Goal: Book appointment/travel/reservation

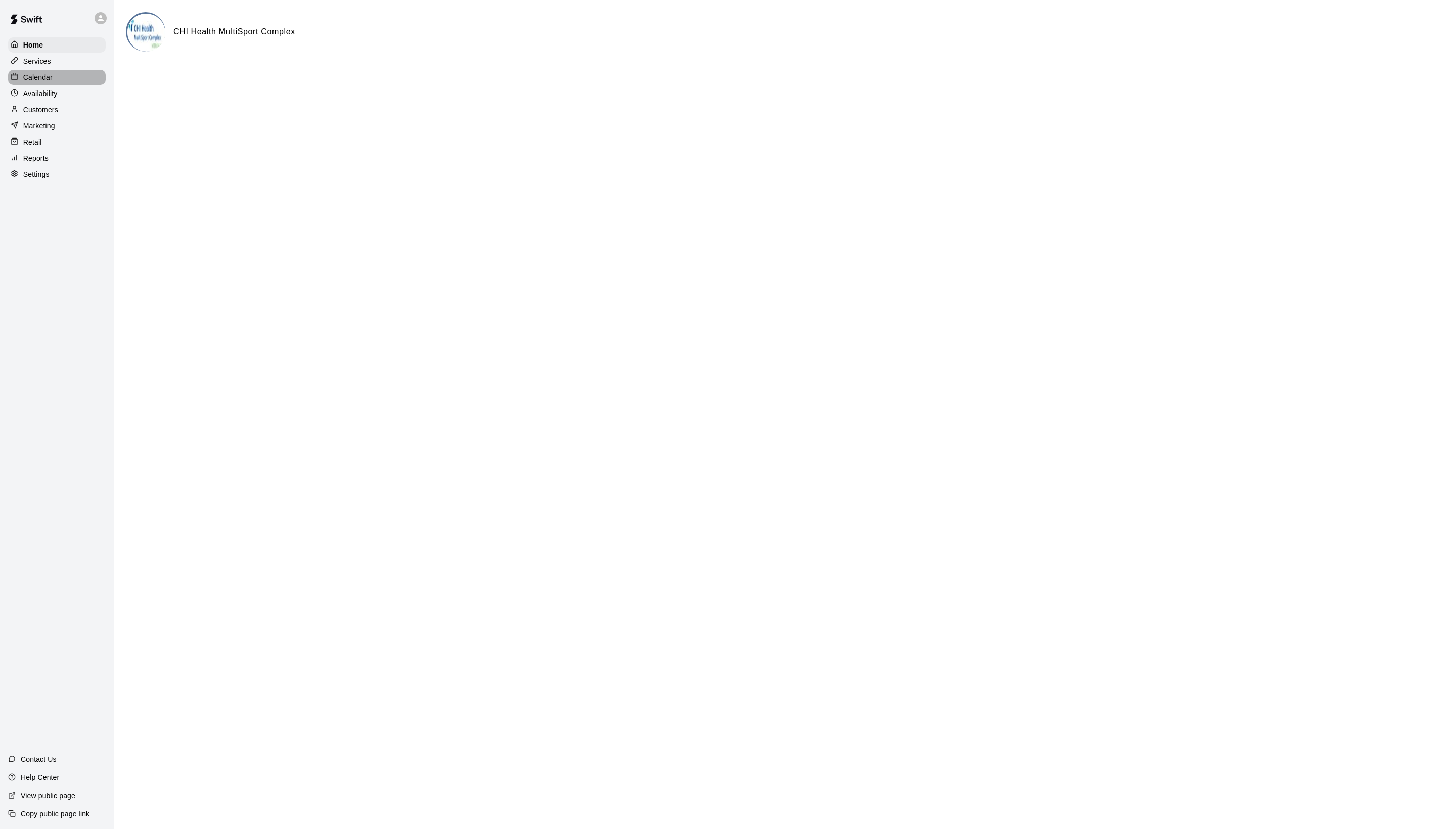
click at [73, 82] on div "Calendar" at bounding box center [57, 77] width 98 height 15
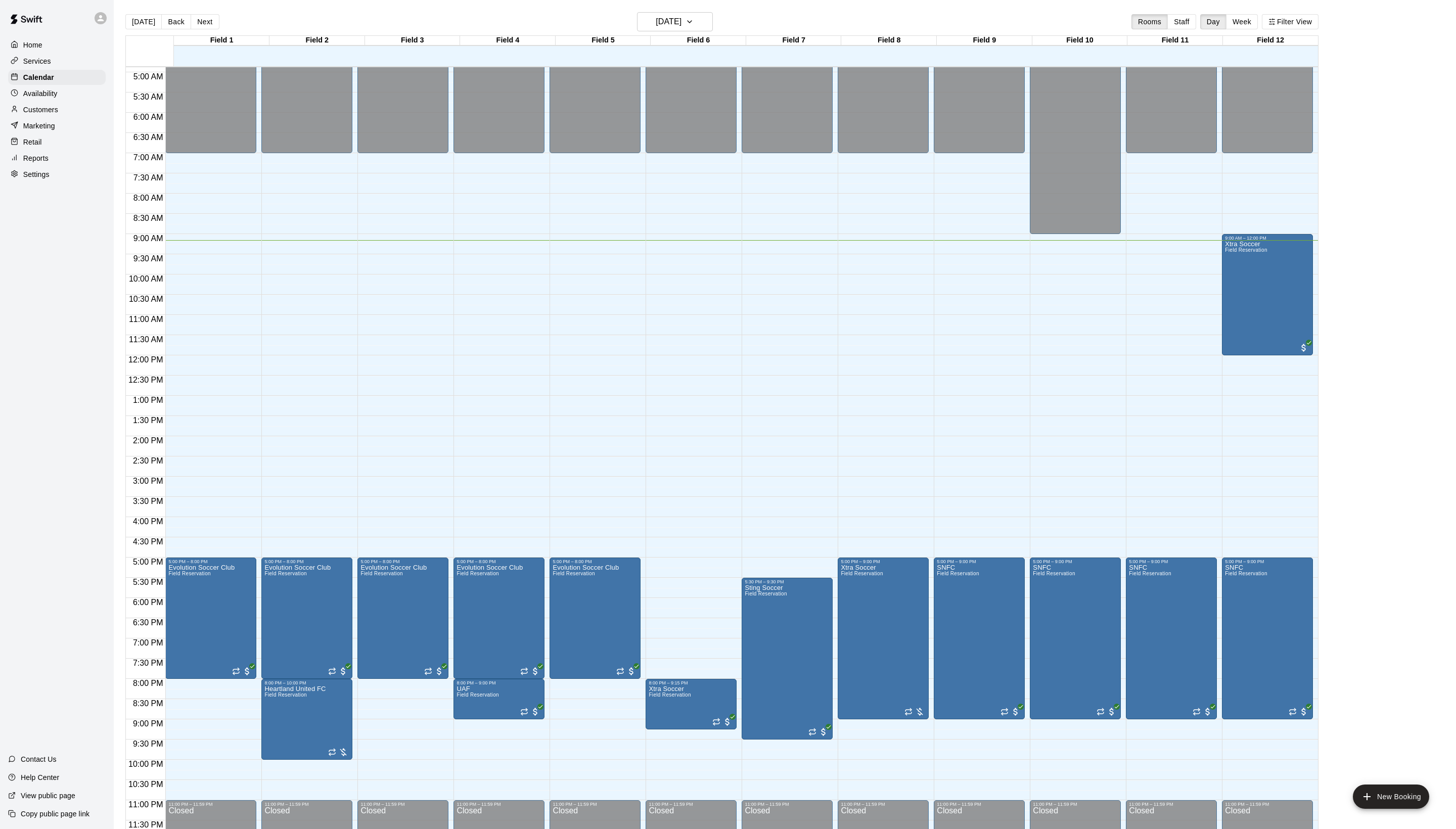
scroll to position [203, 0]
drag, startPoint x: 681, startPoint y: 601, endPoint x: 681, endPoint y: 671, distance: 70.0
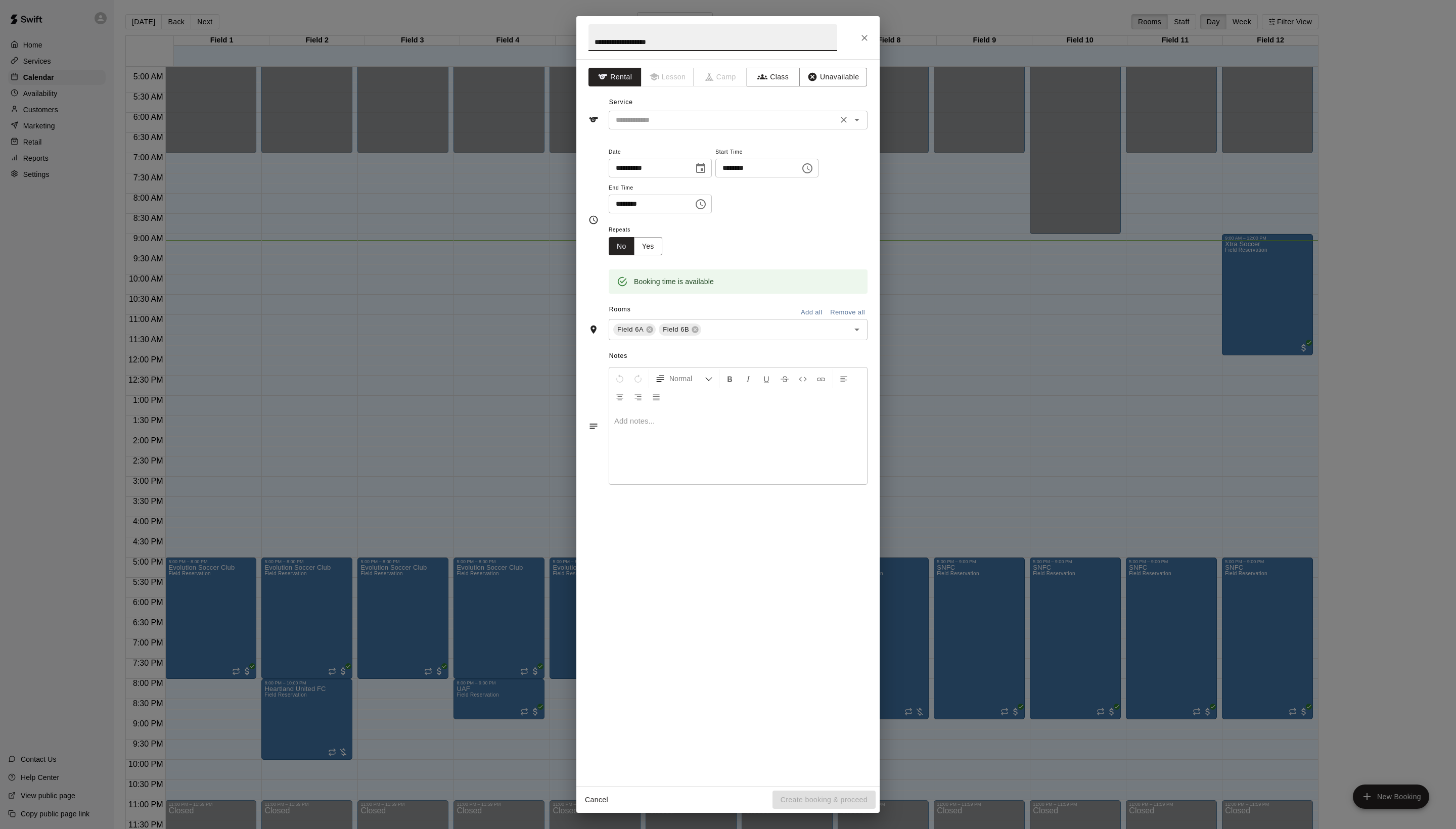
type input "**********"
click at [687, 127] on input "text" at bounding box center [723, 120] width 223 height 12
click at [687, 160] on li "Field Reservation" at bounding box center [748, 165] width 239 height 17
type input "**********"
click at [817, 792] on button "Create booking & proceed" at bounding box center [824, 800] width 103 height 19
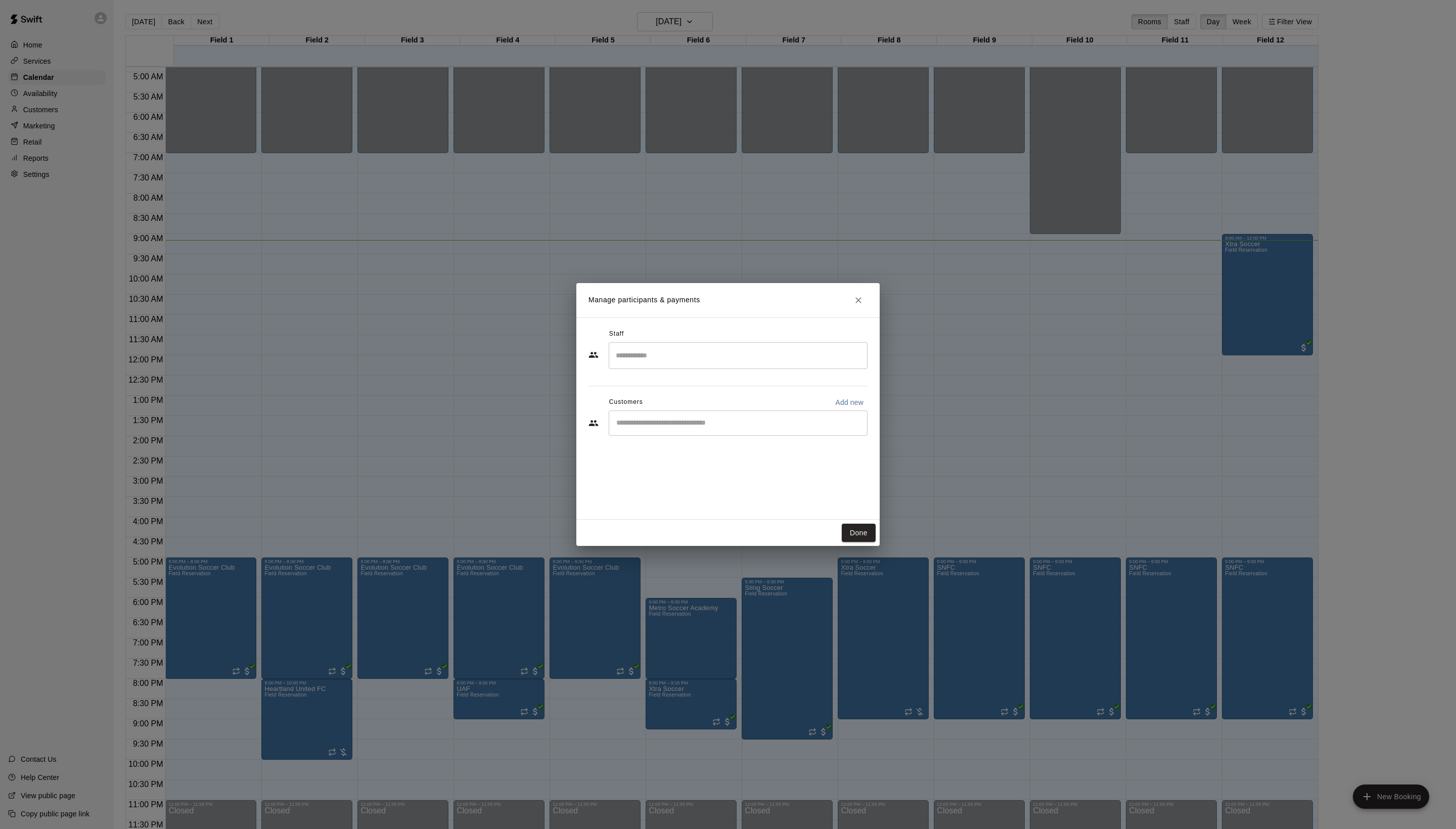
click at [707, 436] on div "​" at bounding box center [738, 423] width 259 height 25
type input "*****"
click at [711, 483] on span "coachtim@paceomaha.org" at bounding box center [712, 479] width 109 height 7
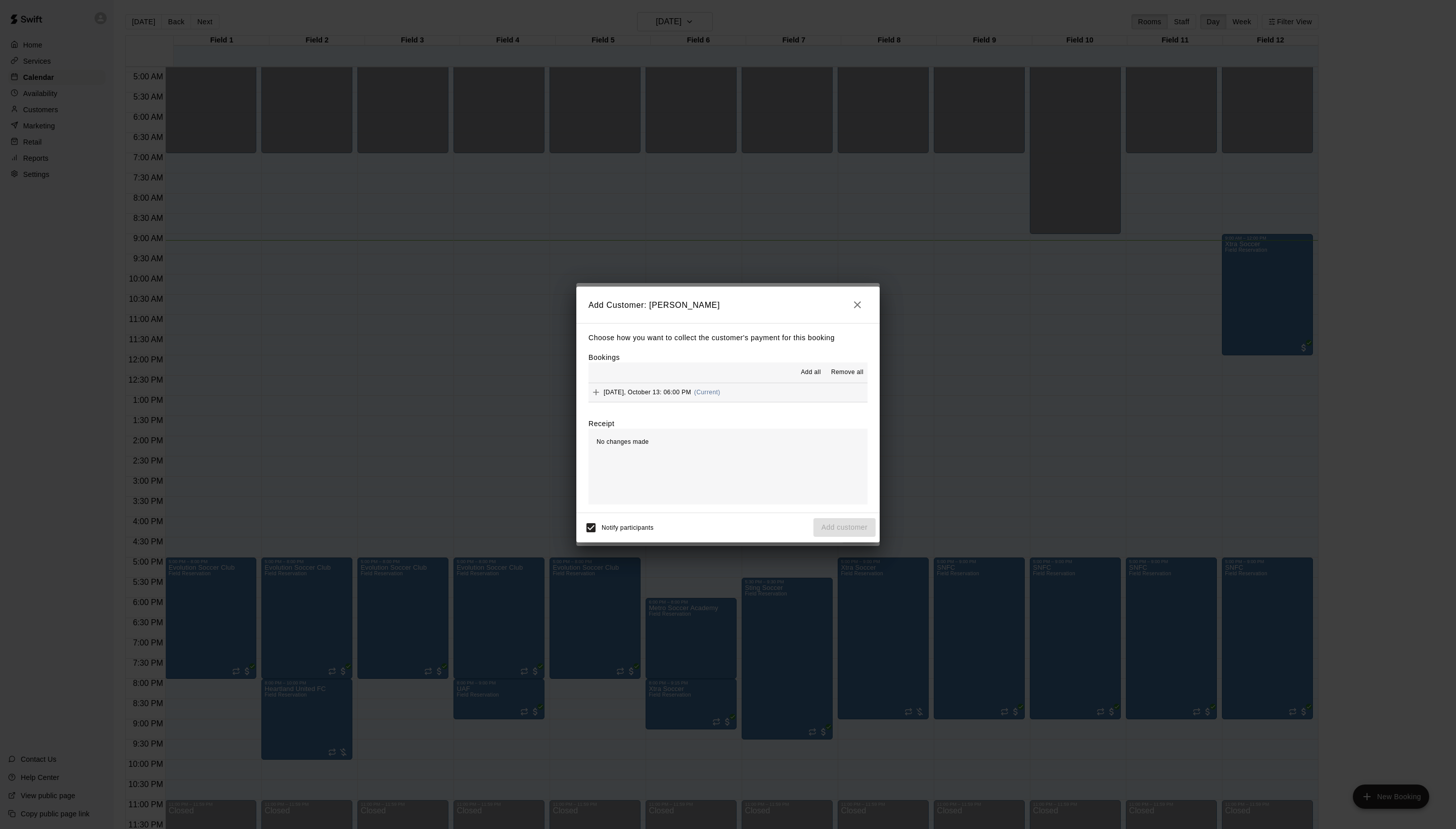
click at [795, 366] on button "Add all" at bounding box center [811, 372] width 32 height 16
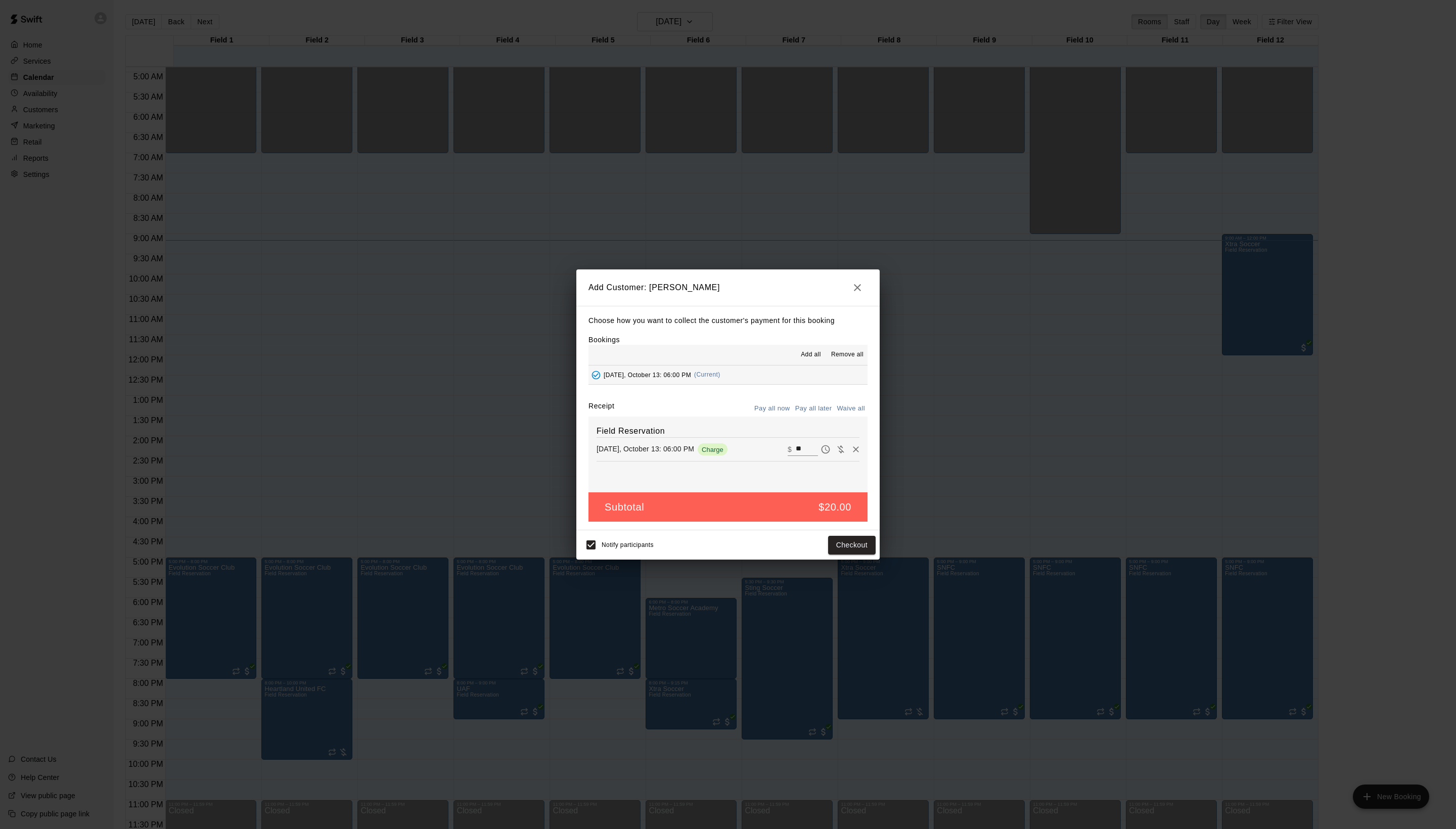
click at [850, 414] on button "Waive all" at bounding box center [851, 409] width 33 height 16
type input "*"
click at [832, 554] on button "Add customer" at bounding box center [844, 545] width 62 height 19
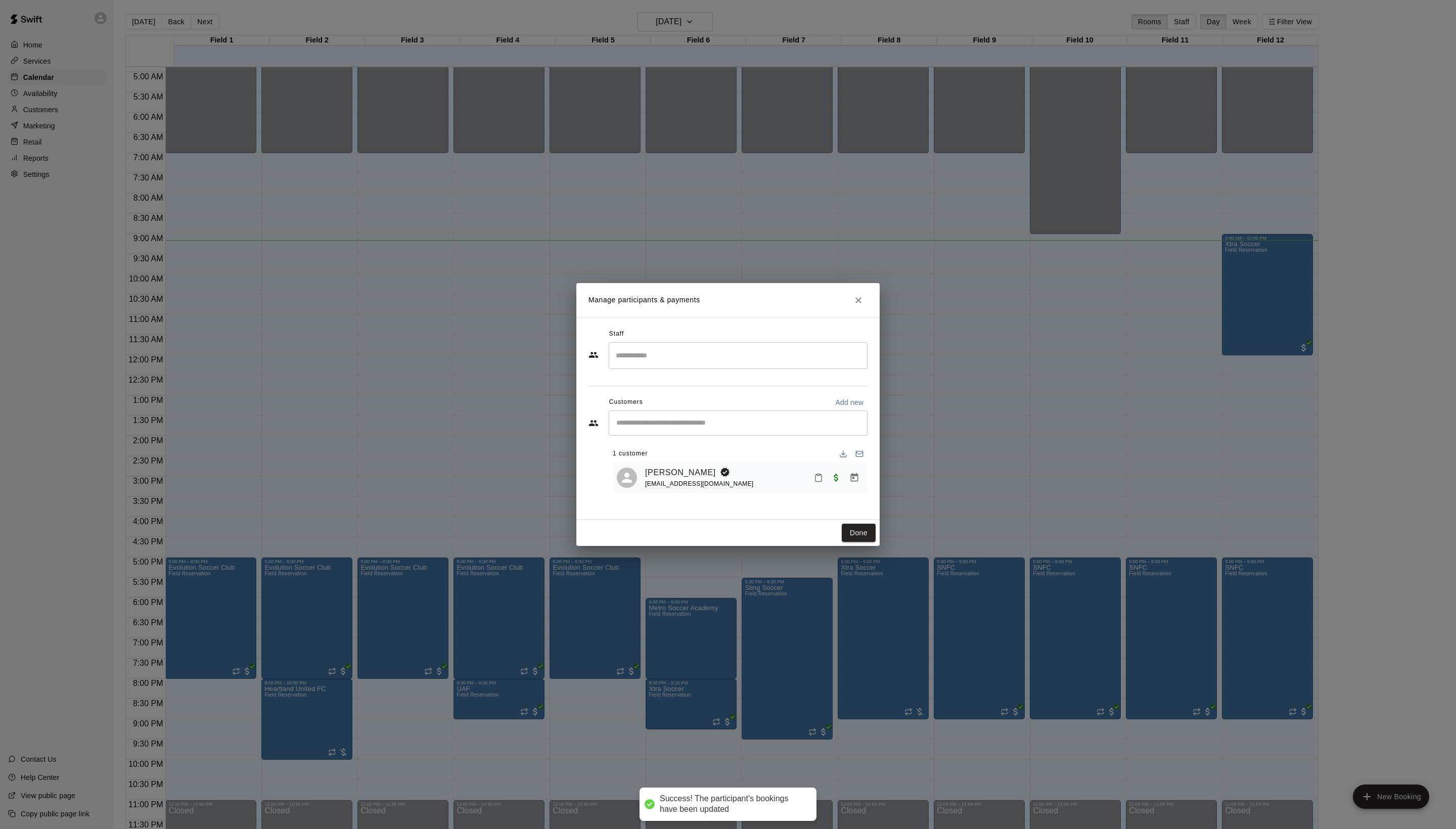
click at [869, 519] on div "Staff ​ Customers Add new ​ 1 customer Tim Shriver coachtim@paceomaha.org" at bounding box center [728, 419] width 304 height 202
click at [865, 542] on button "Done" at bounding box center [859, 533] width 34 height 19
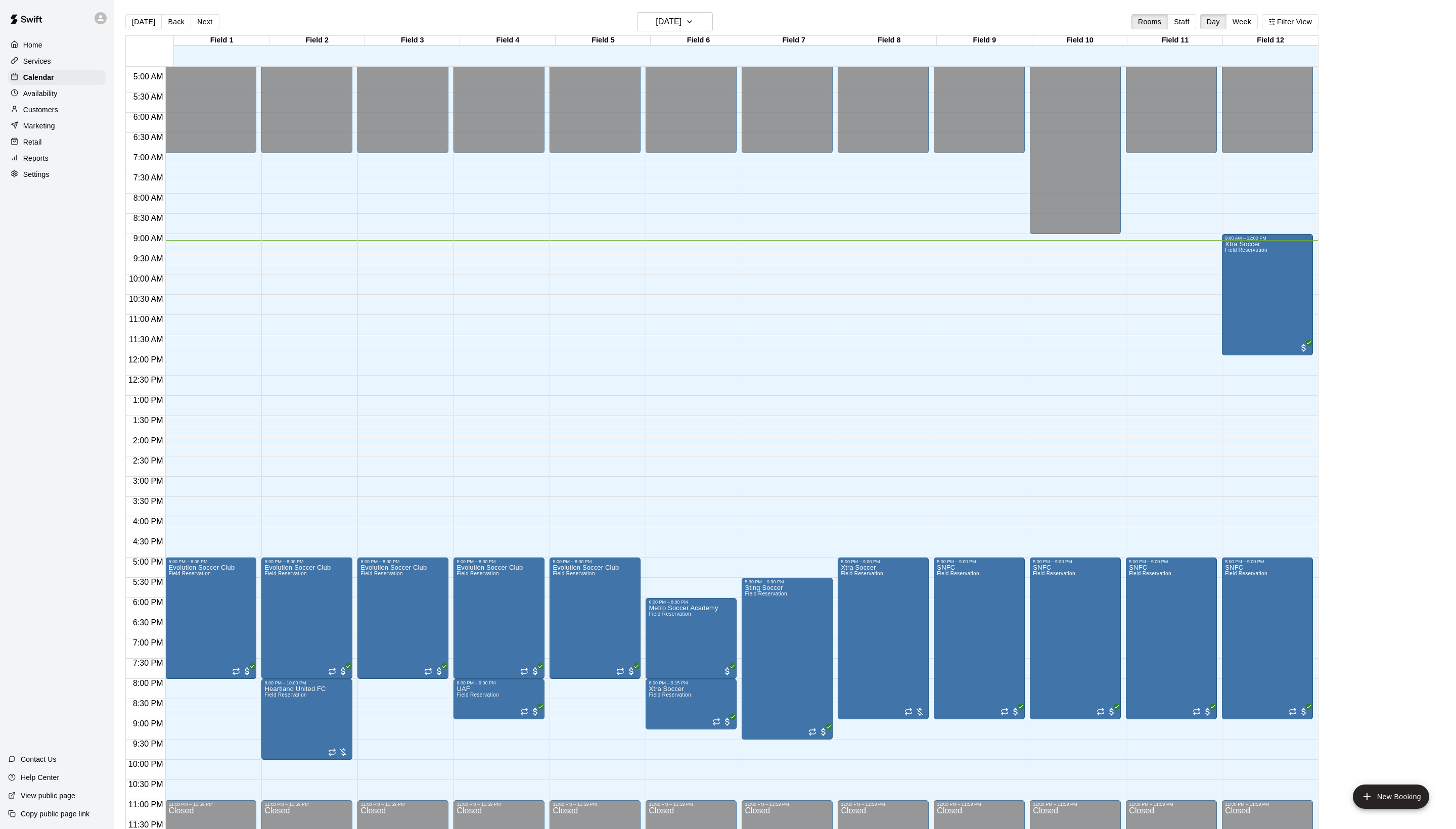
click at [411, 2] on main "Today Back Next Monday Oct 13 Rooms Staff Day Week Filter View Field 1 13 Mon F…" at bounding box center [785, 423] width 1342 height 845
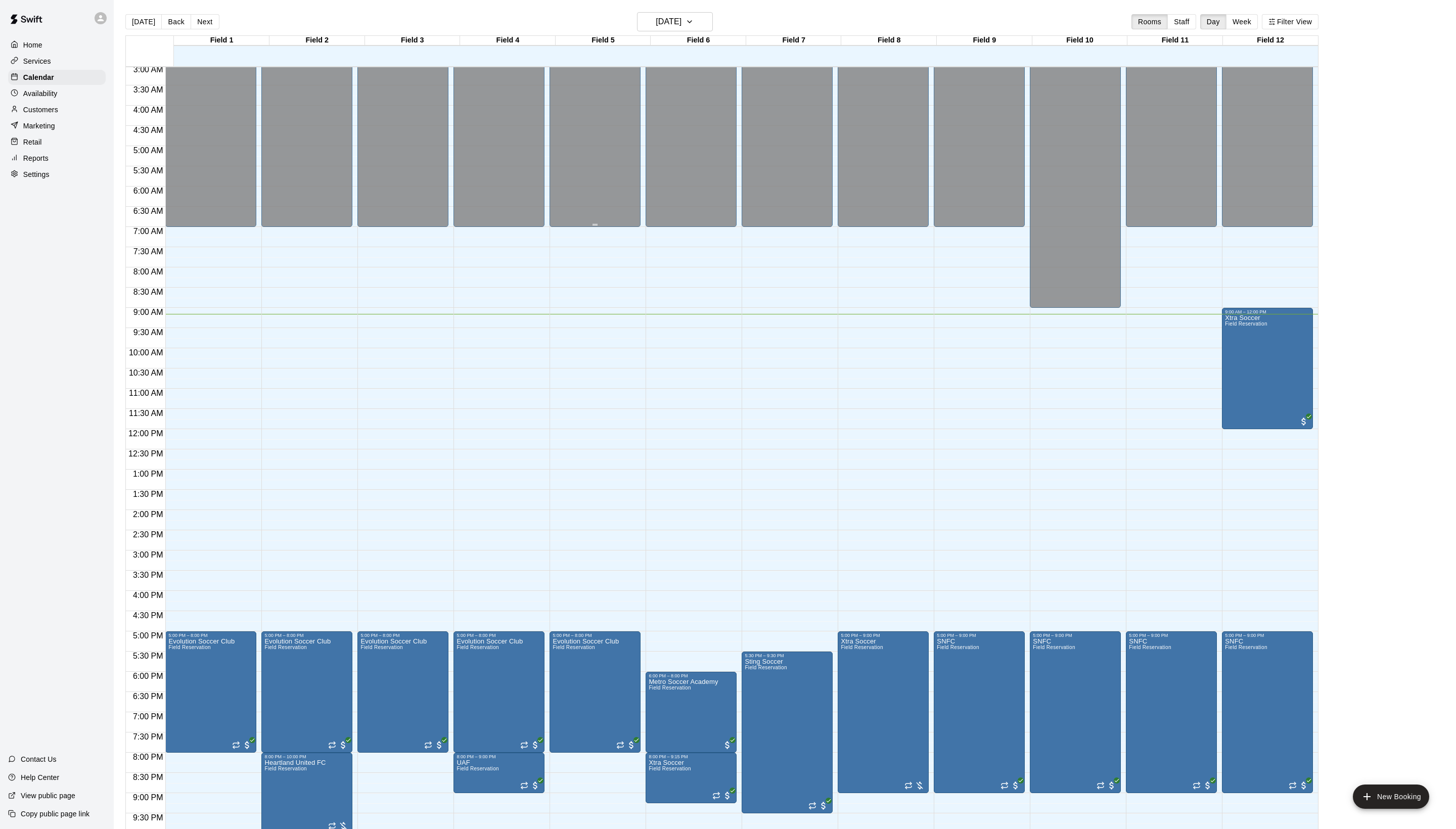
scroll to position [119, 0]
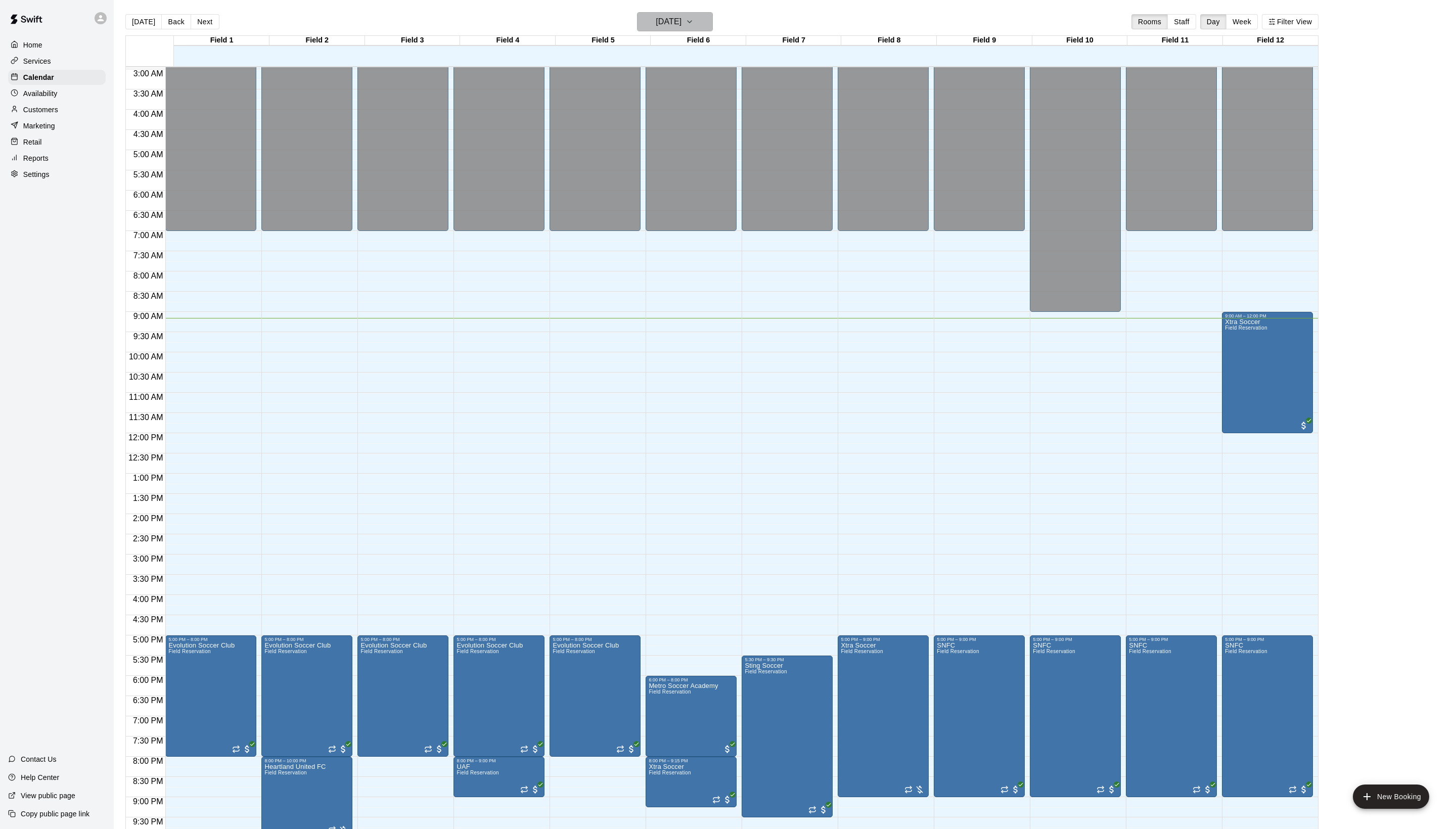
click at [703, 21] on button "[DATE]" at bounding box center [675, 21] width 76 height 19
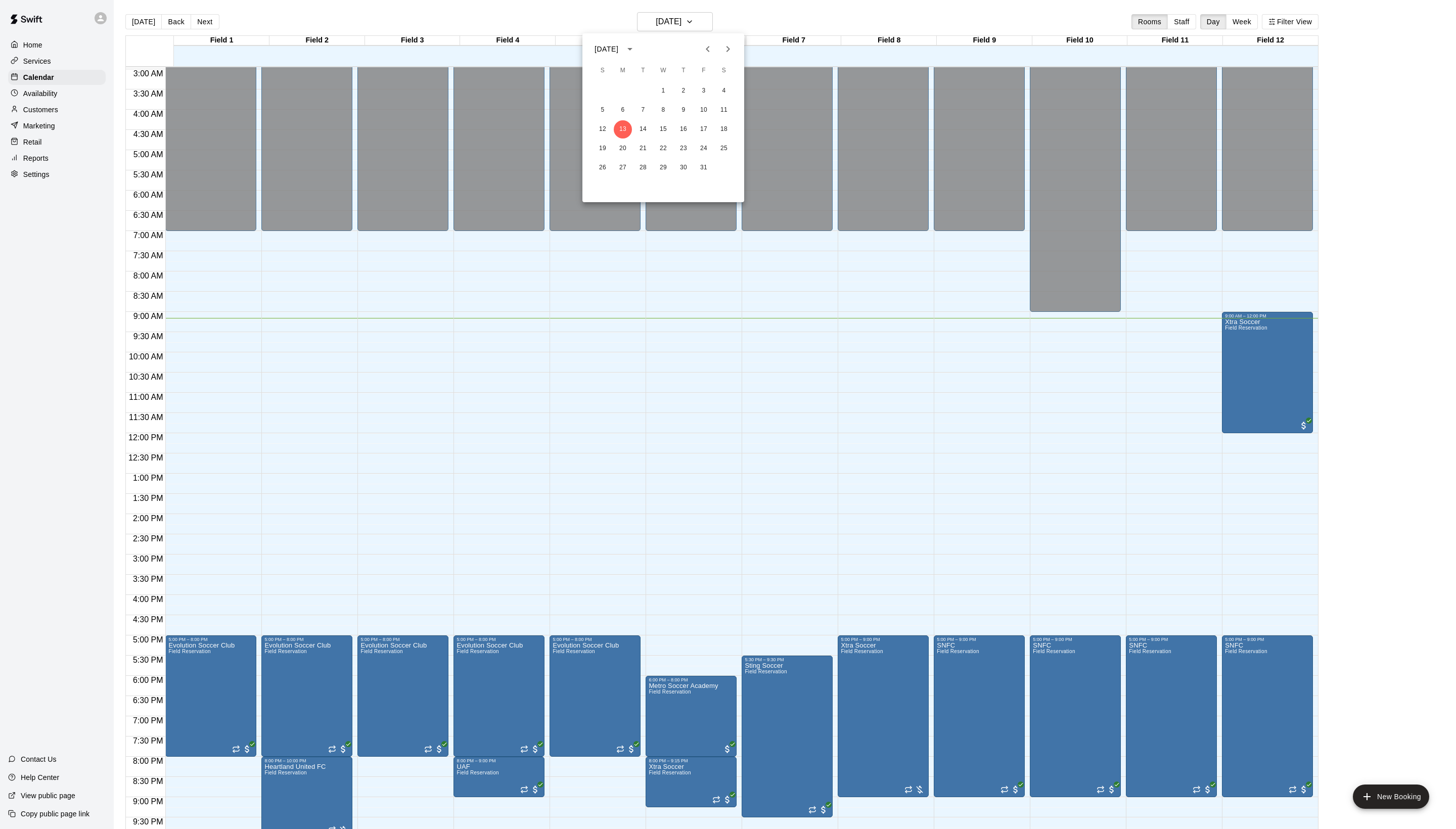
click at [756, 19] on div at bounding box center [728, 414] width 1456 height 829
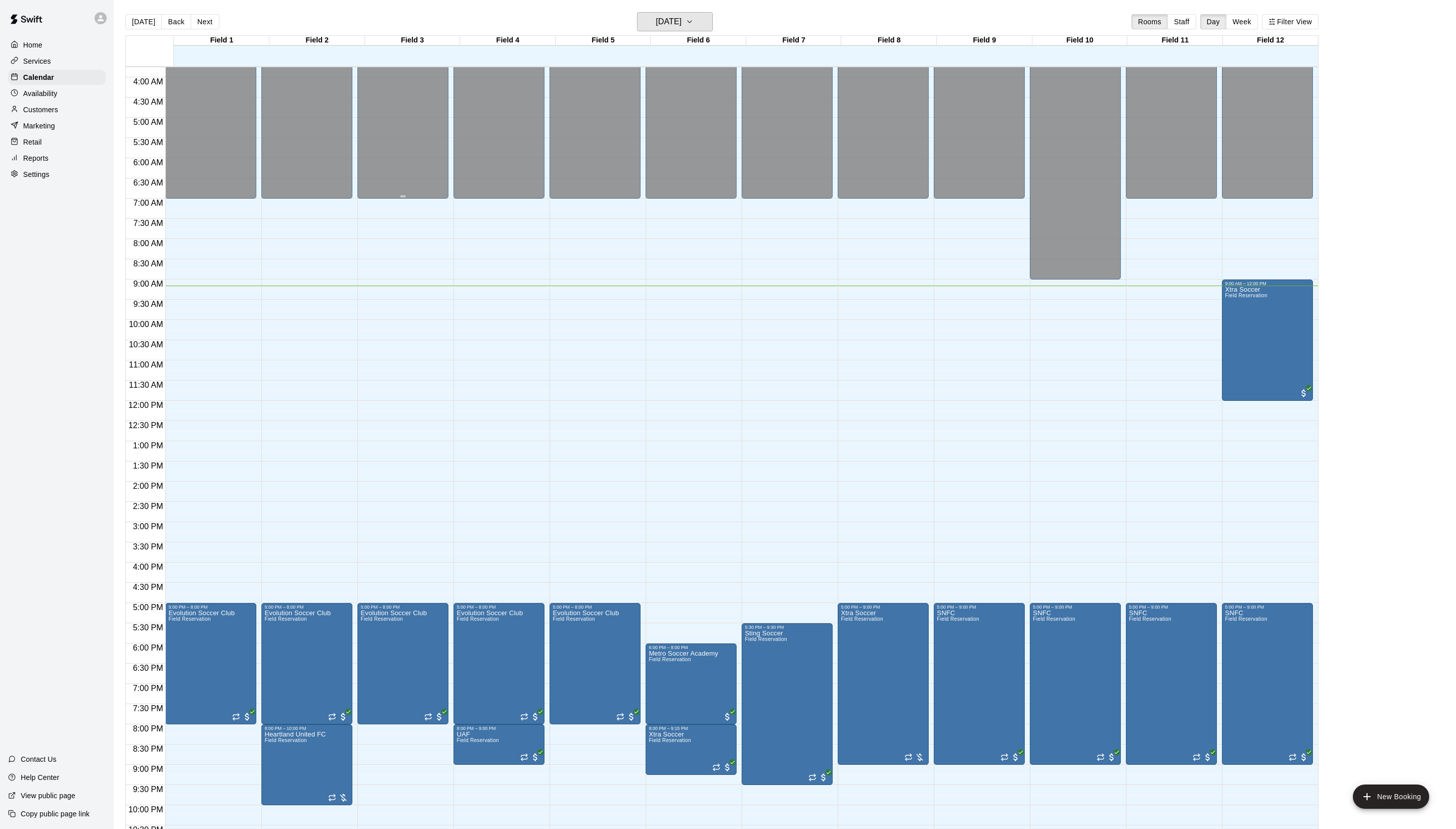
scroll to position [163, 0]
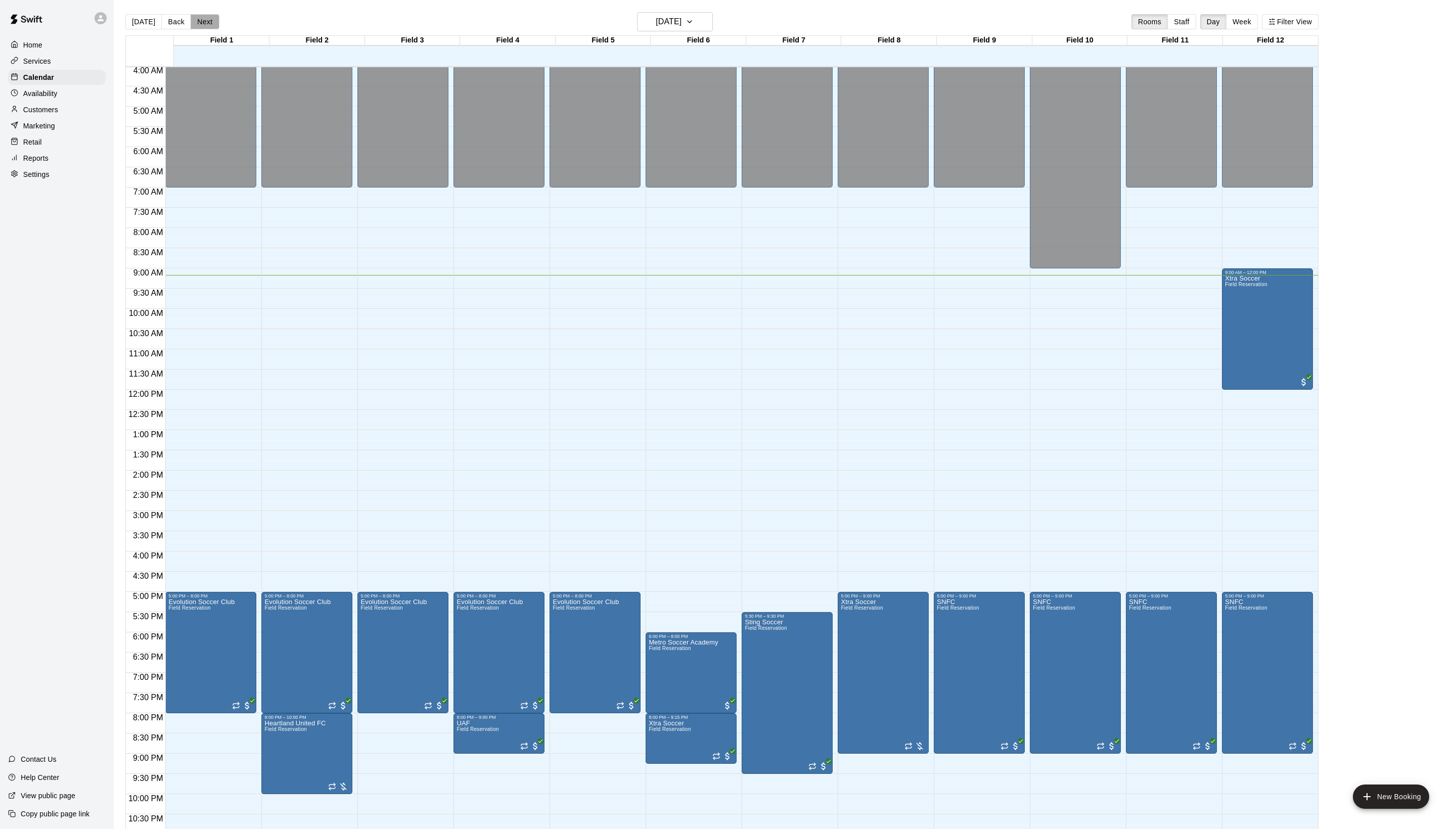
click at [213, 15] on button "Next" at bounding box center [205, 21] width 28 height 15
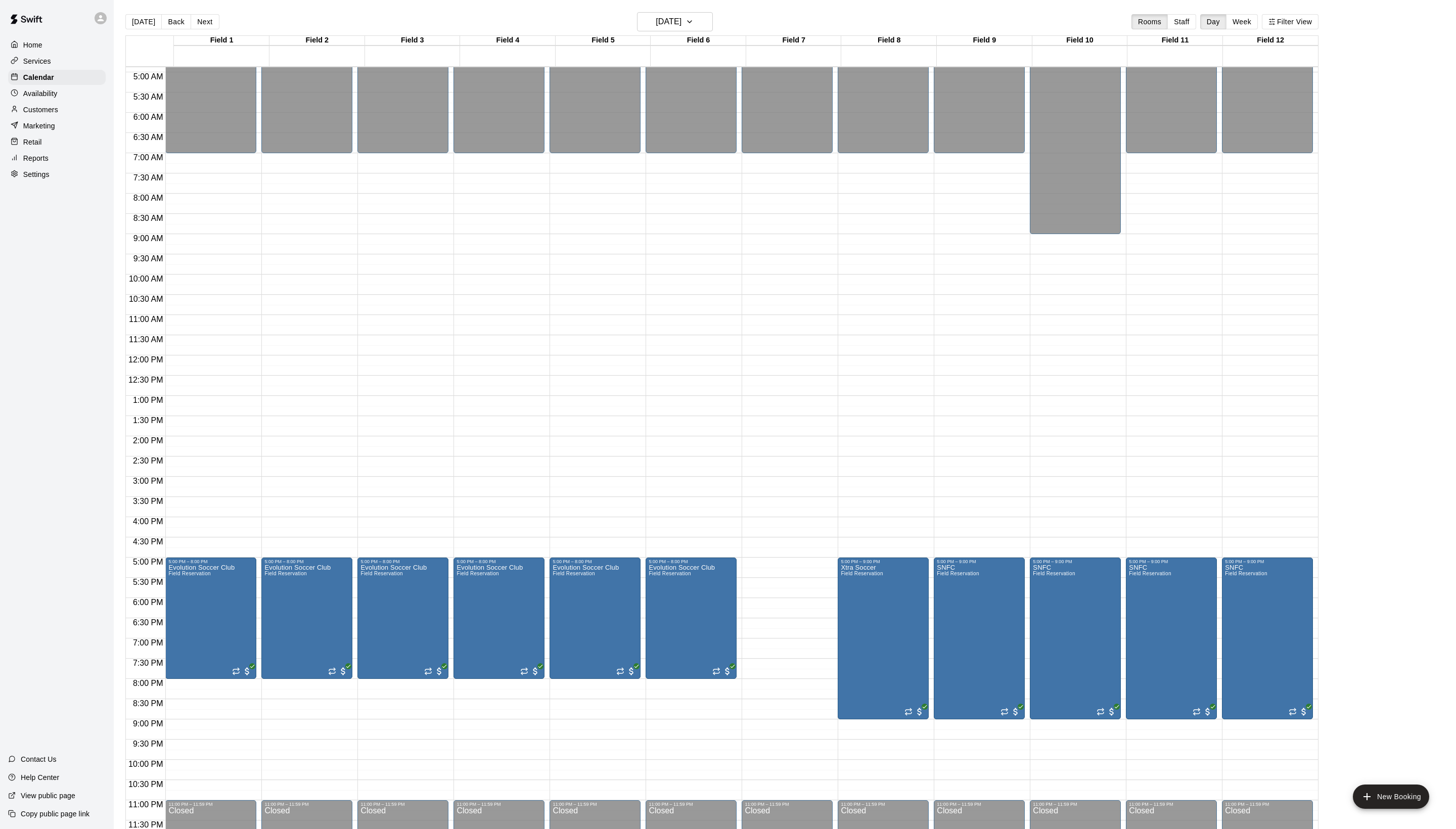
scroll to position [203, 0]
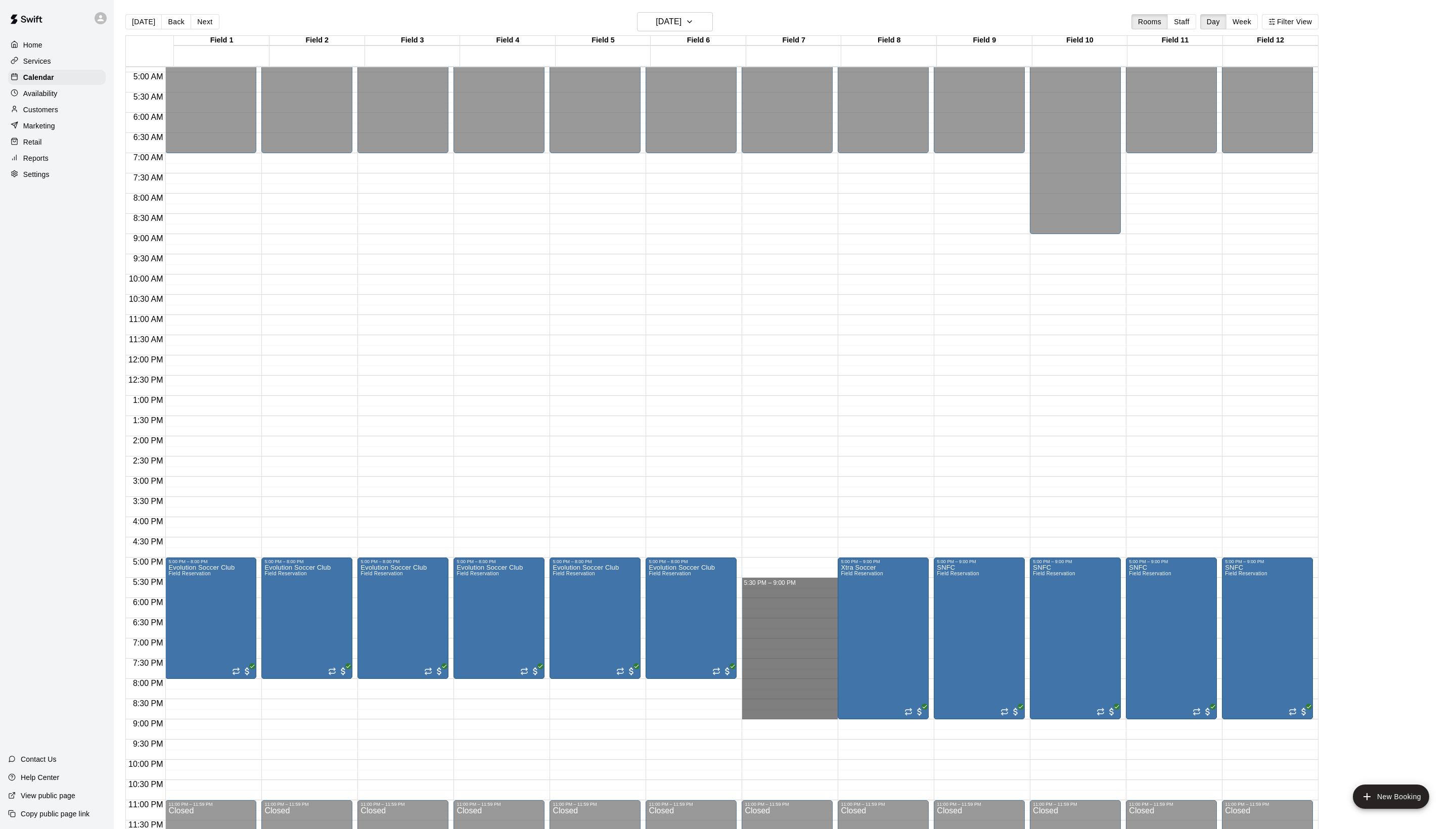
drag, startPoint x: 760, startPoint y: 578, endPoint x: 773, endPoint y: 711, distance: 133.6
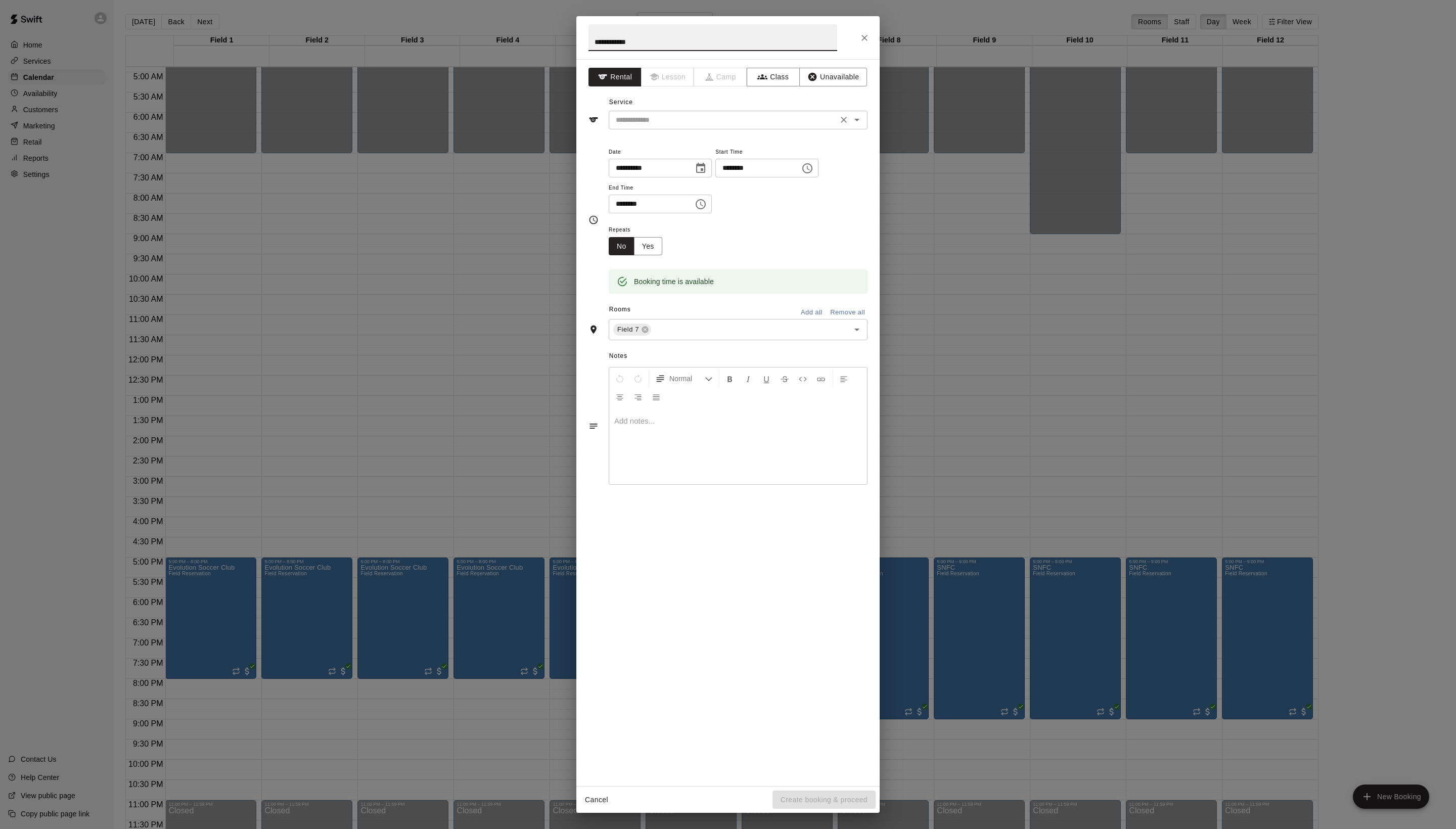
type input "**********"
click at [720, 127] on input "text" at bounding box center [723, 120] width 223 height 12
click at [720, 177] on ul "Field Reservation" at bounding box center [748, 165] width 239 height 25
click at [720, 168] on li "Field Reservation" at bounding box center [748, 165] width 239 height 17
type input "**********"
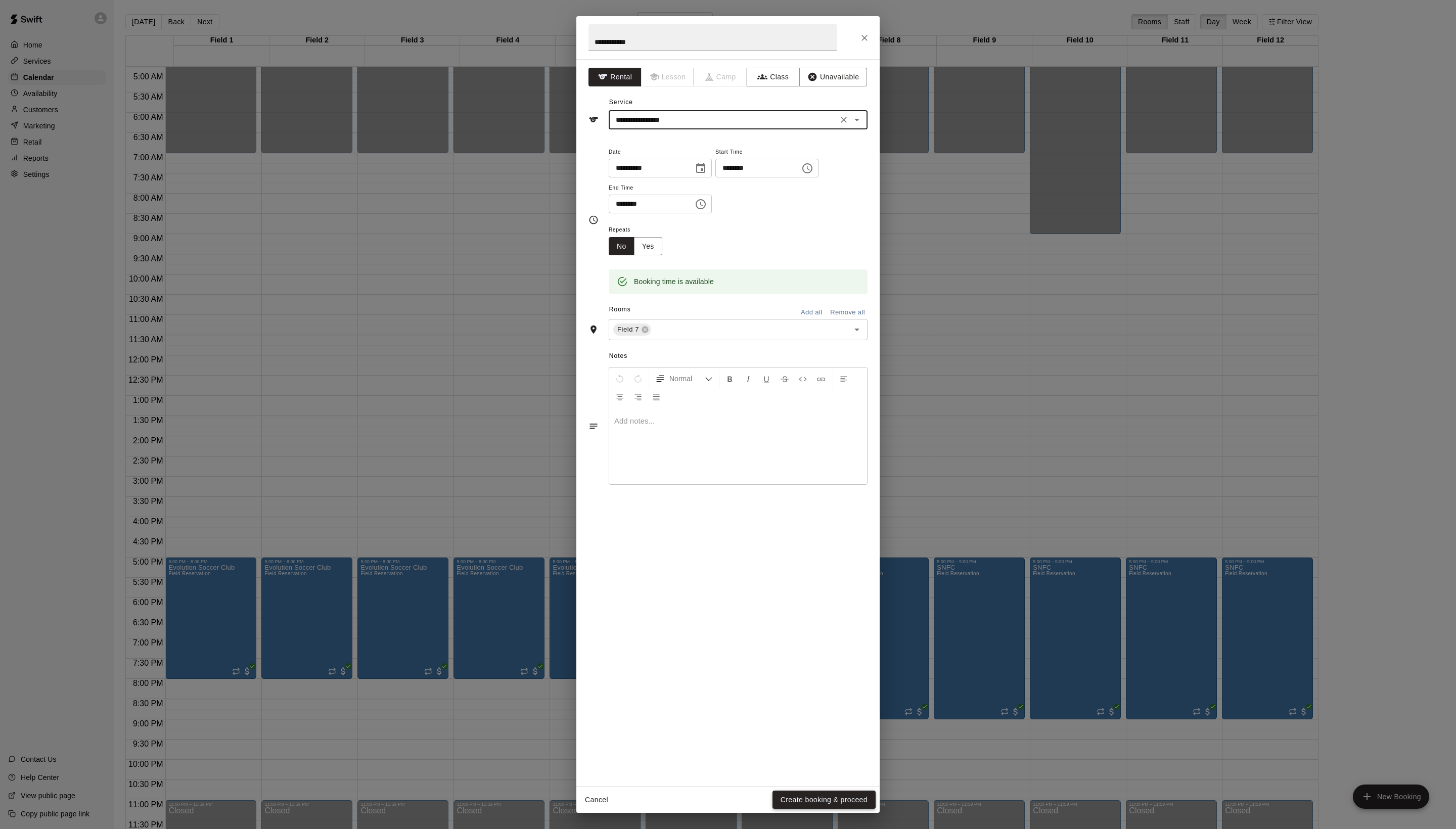
click at [815, 791] on button "Create booking & proceed" at bounding box center [824, 800] width 103 height 19
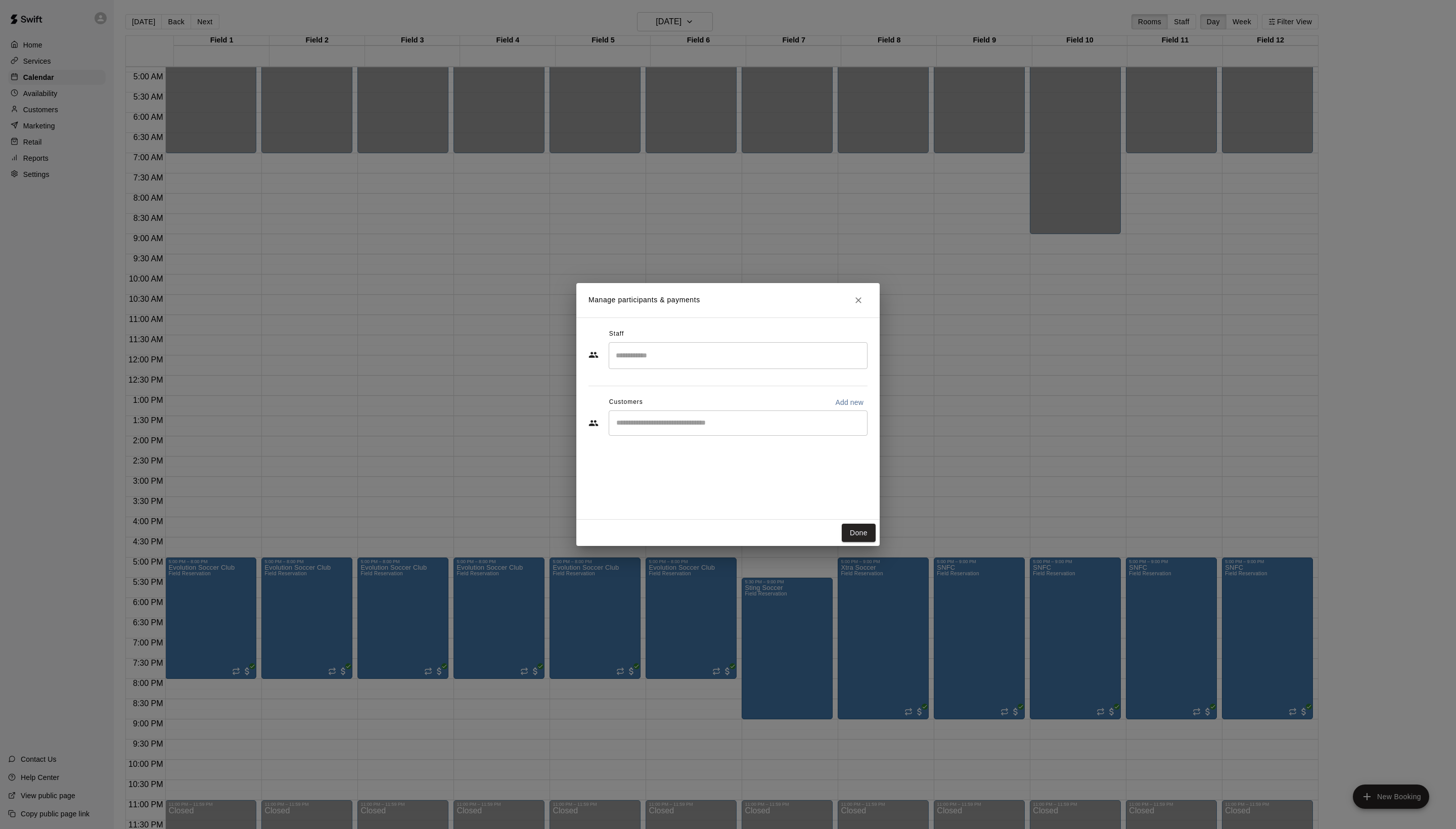
click at [687, 436] on div "​" at bounding box center [738, 423] width 259 height 25
type input "****"
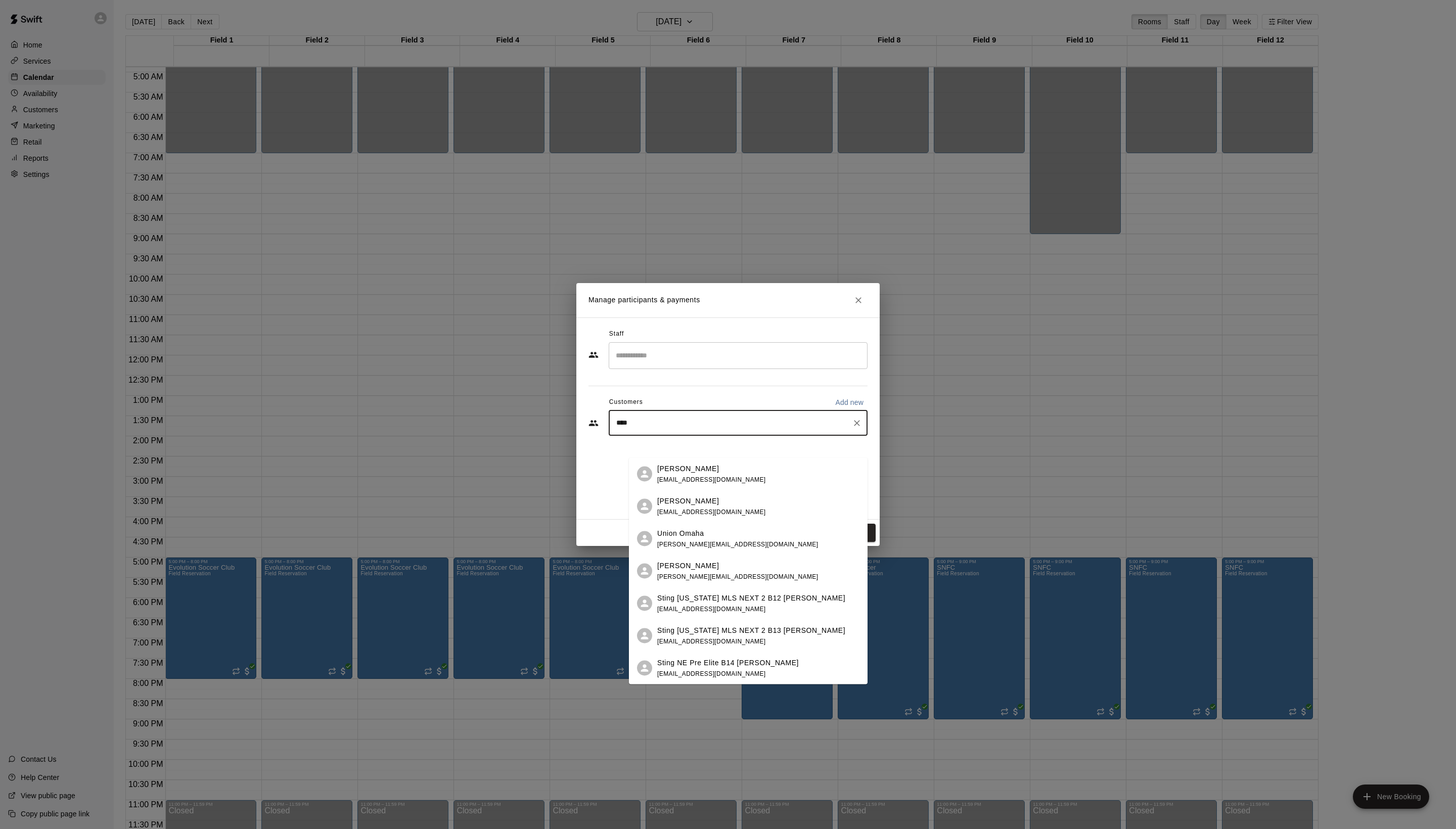
click at [687, 476] on span "[EMAIL_ADDRESS][DOMAIN_NAME]" at bounding box center [712, 479] width 109 height 7
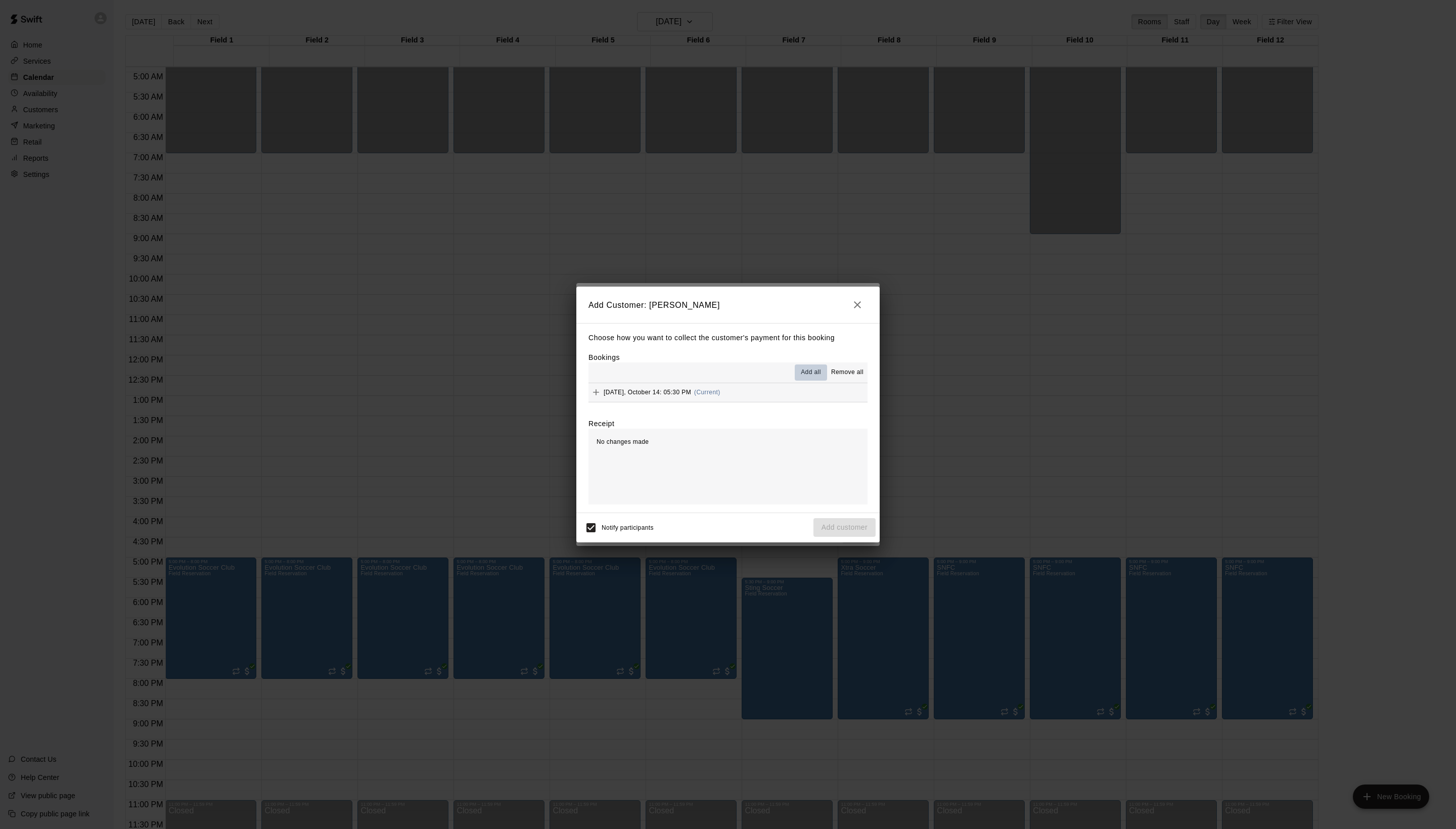
click at [801, 375] on span "Add all" at bounding box center [811, 372] width 20 height 10
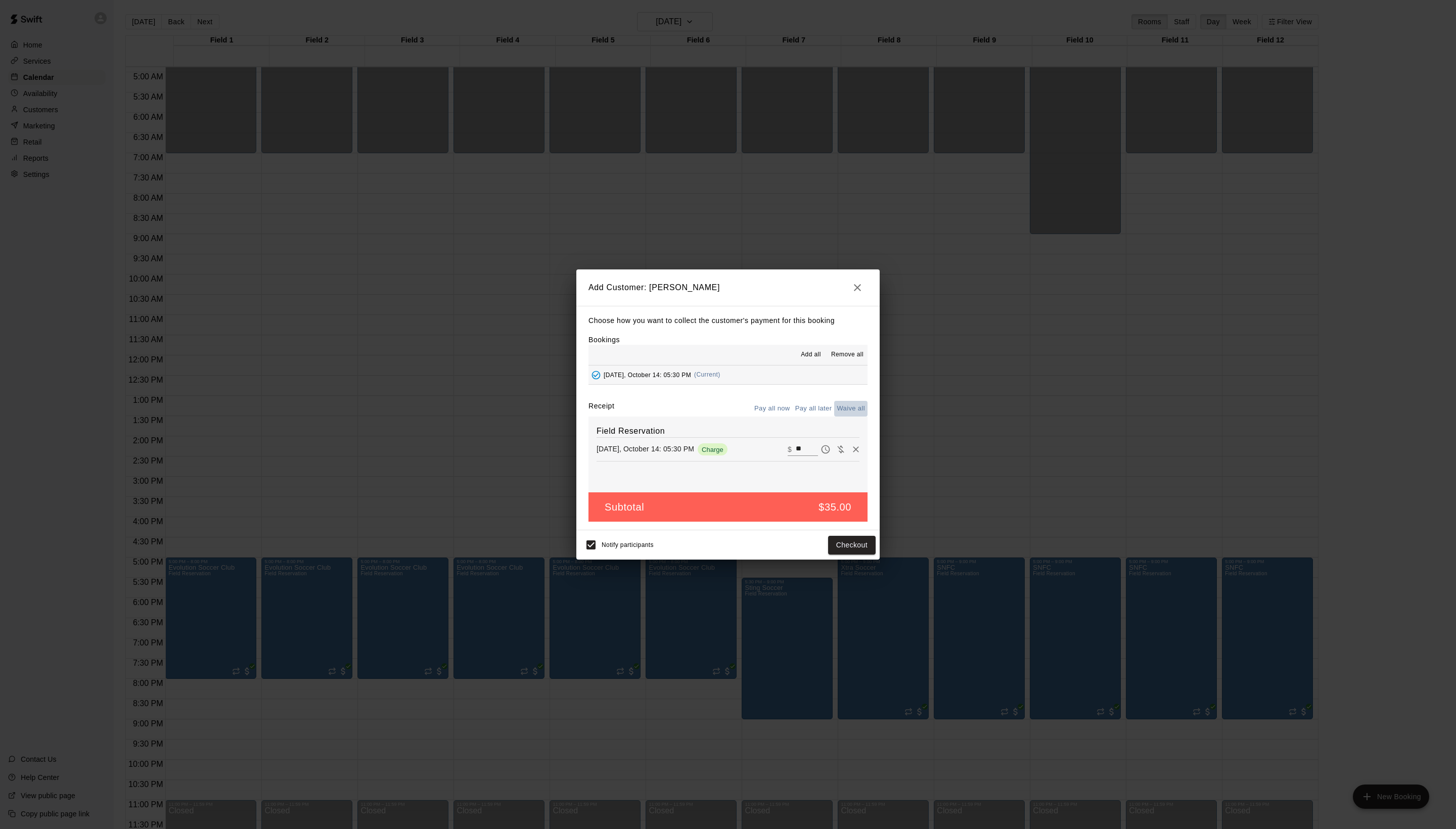
click at [846, 416] on button "Waive all" at bounding box center [851, 409] width 33 height 16
type input "*"
click at [830, 554] on button "Add customer" at bounding box center [844, 545] width 62 height 19
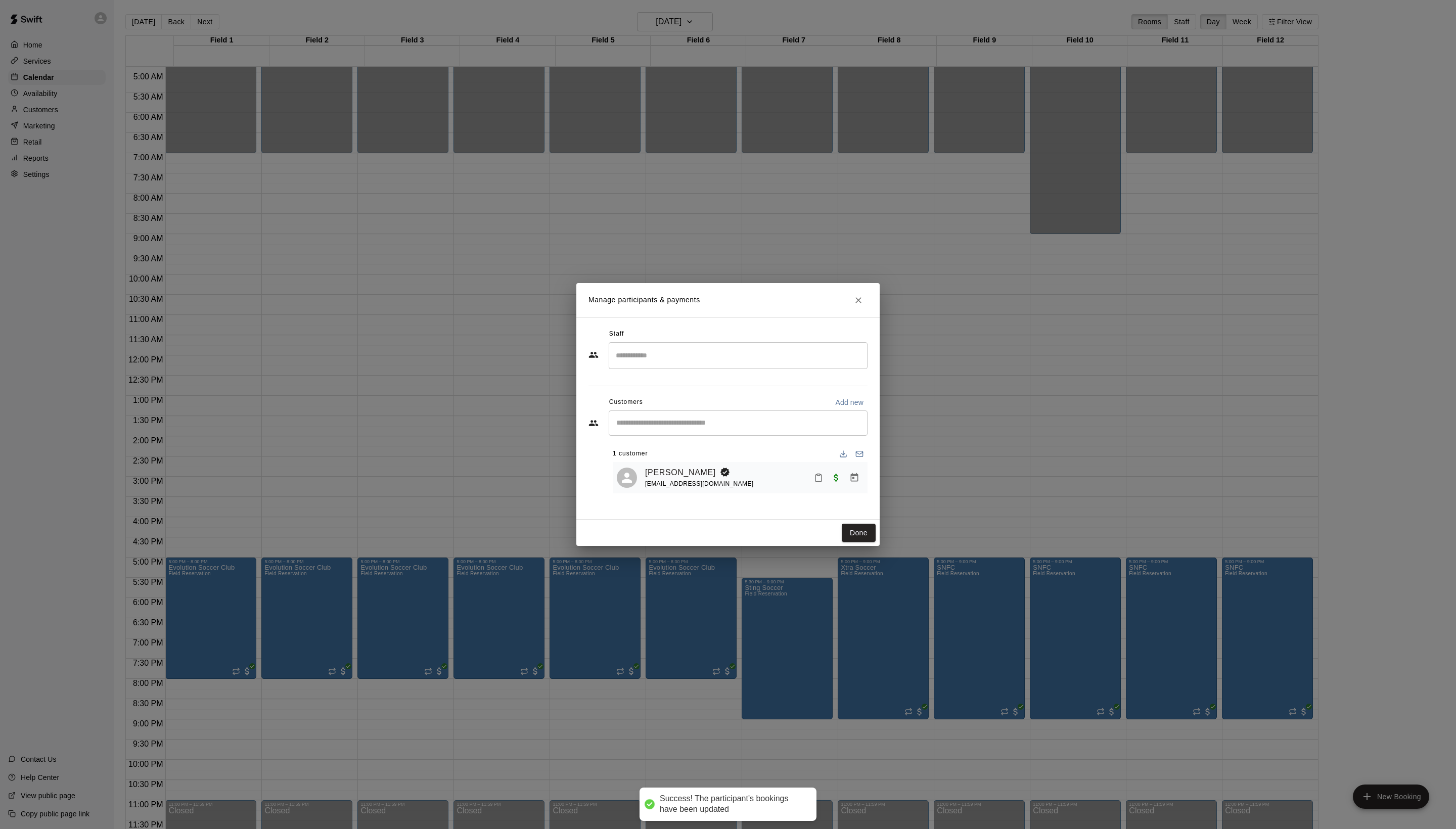
click at [859, 519] on div "Staff ​ Customers Add new ​ 1 customer Ryan Davis ryandavis@stingsoccer.com" at bounding box center [728, 419] width 304 height 202
click at [857, 542] on button "Done" at bounding box center [859, 533] width 34 height 19
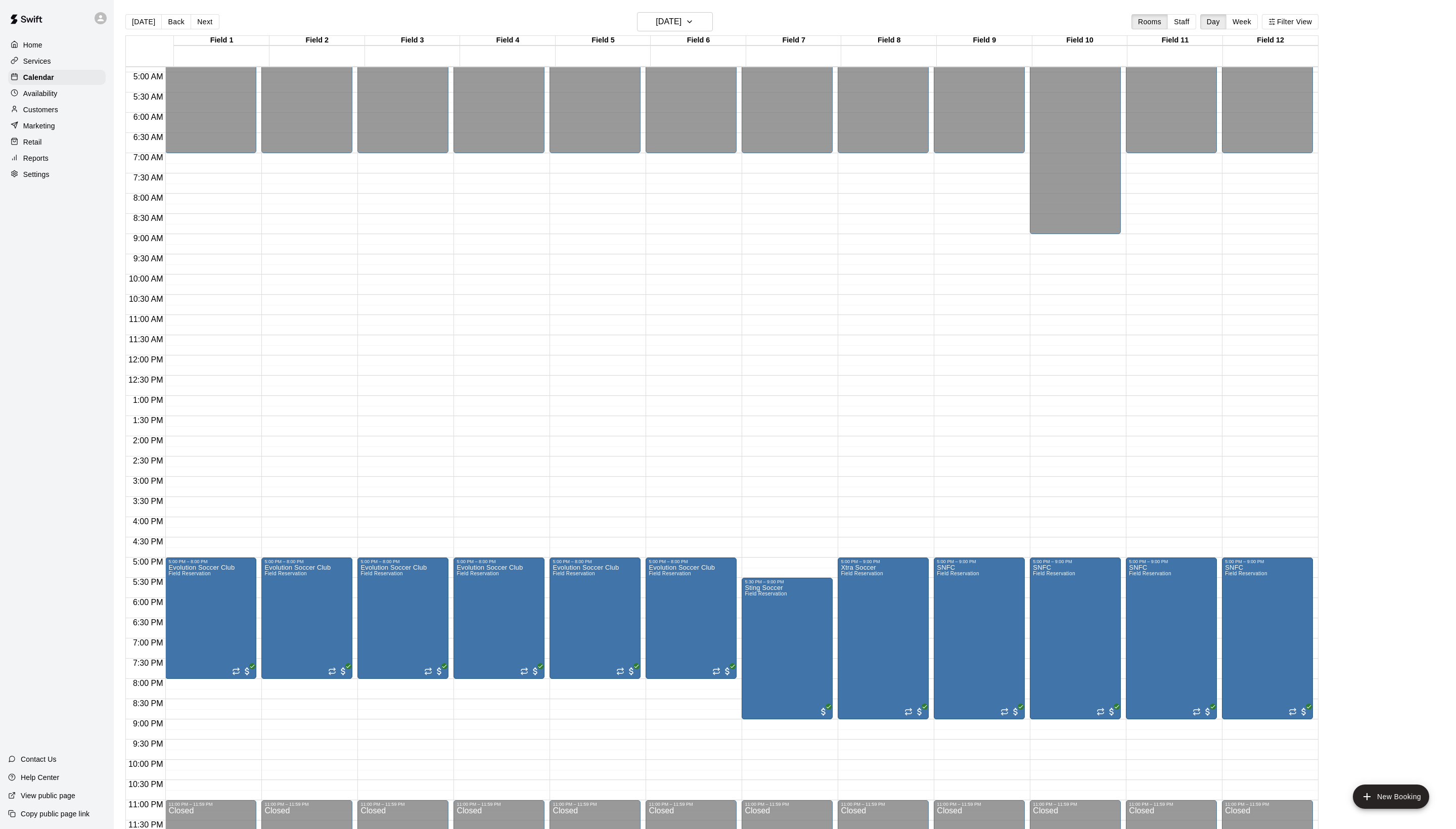
click at [587, 683] on div "12:00 AM – 7:00 AM Closed 5:00 PM – 8:00 PM Evolution Soccer Club Field Reserva…" at bounding box center [595, 355] width 91 height 970
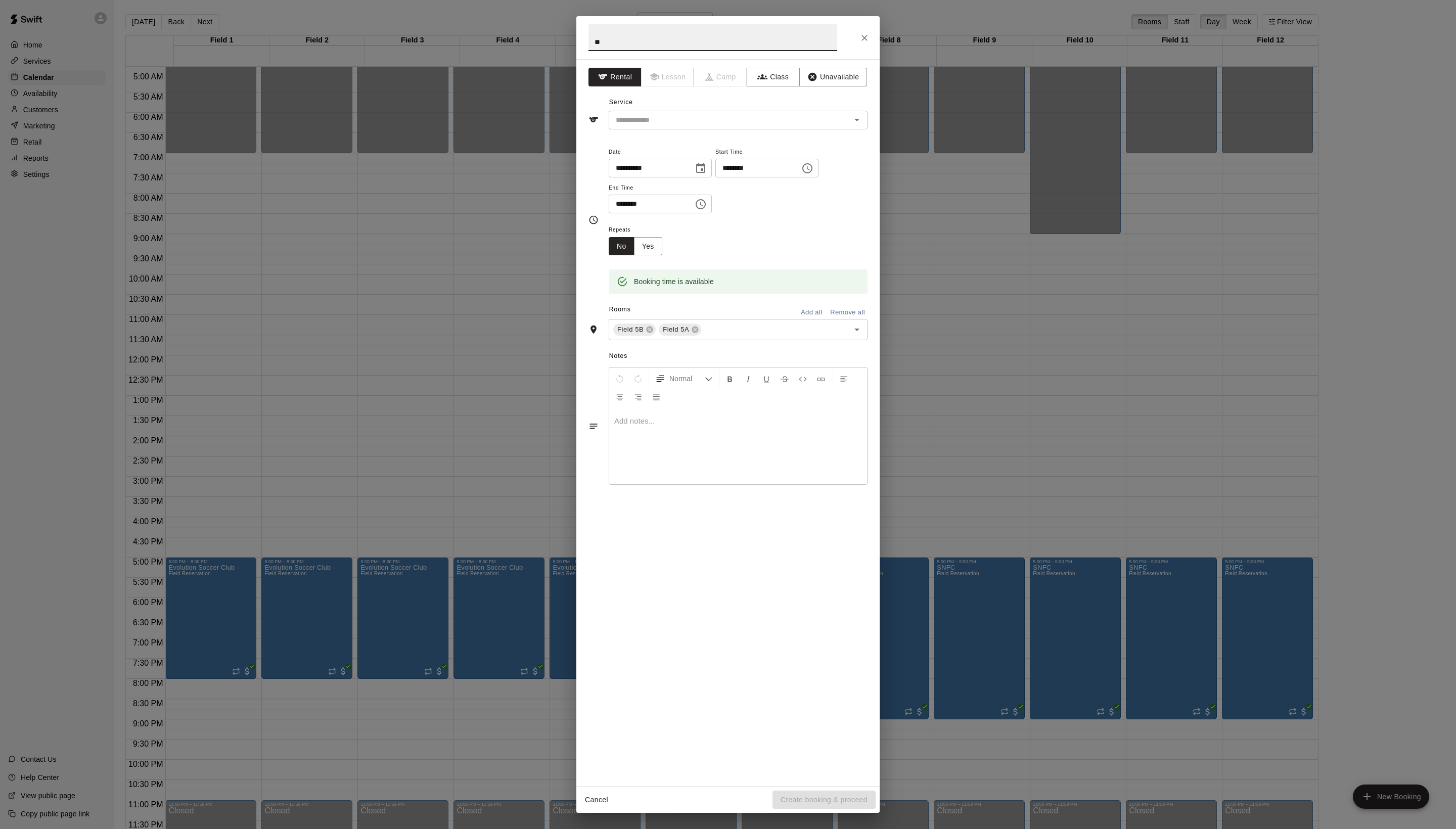
type input "**"
click at [707, 210] on icon "Choose time, selected time is 8:30 PM" at bounding box center [700, 204] width 12 height 12
click at [646, 353] on li "10" at bounding box center [643, 343] width 24 height 19
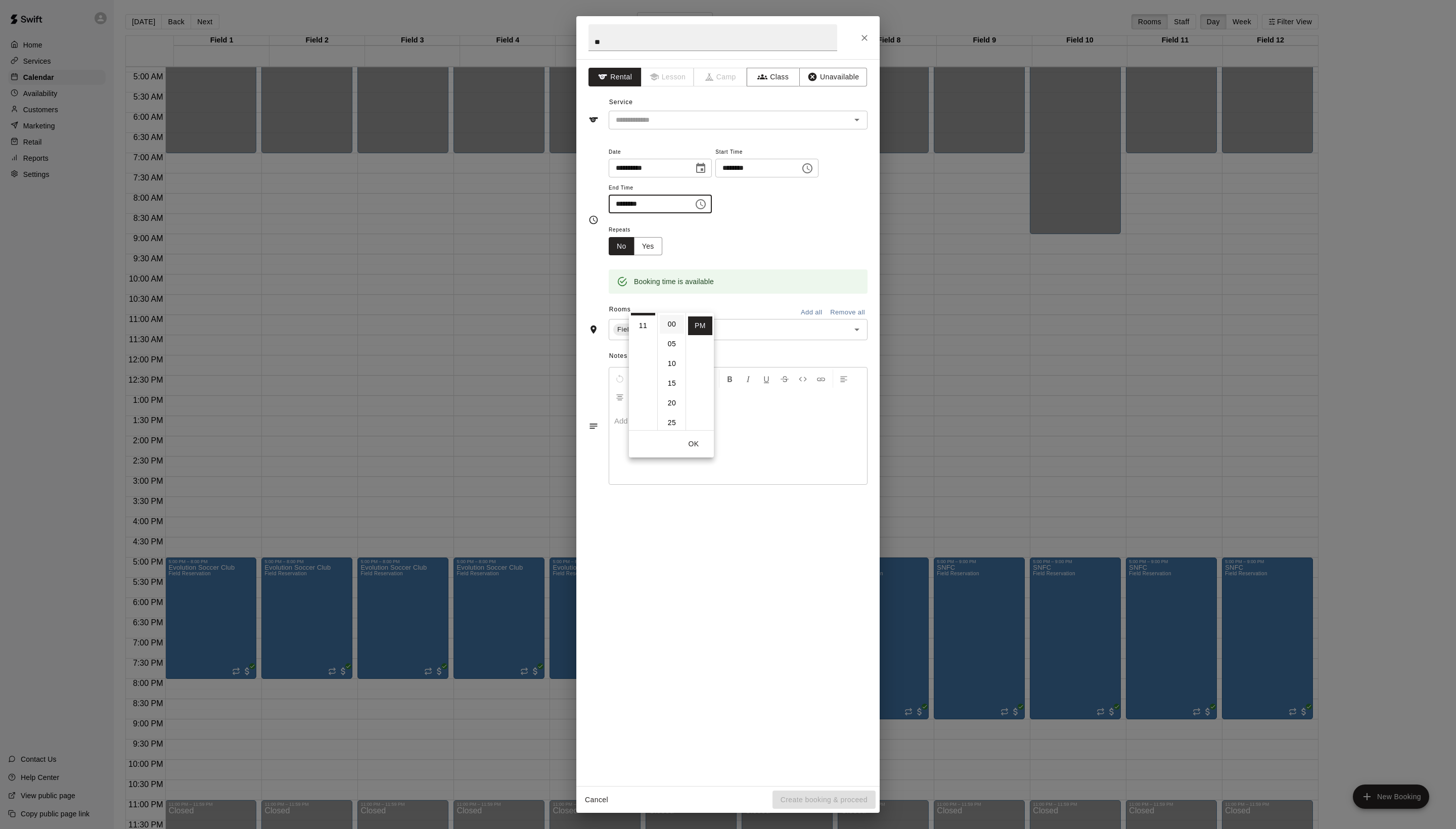
click at [664, 328] on li "00" at bounding box center [671, 324] width 24 height 19
type input "********"
click at [773, 294] on div "Booking time is available" at bounding box center [738, 275] width 259 height 38
click at [699, 333] on icon at bounding box center [695, 329] width 8 height 8
click at [817, 81] on icon "button" at bounding box center [812, 77] width 8 height 8
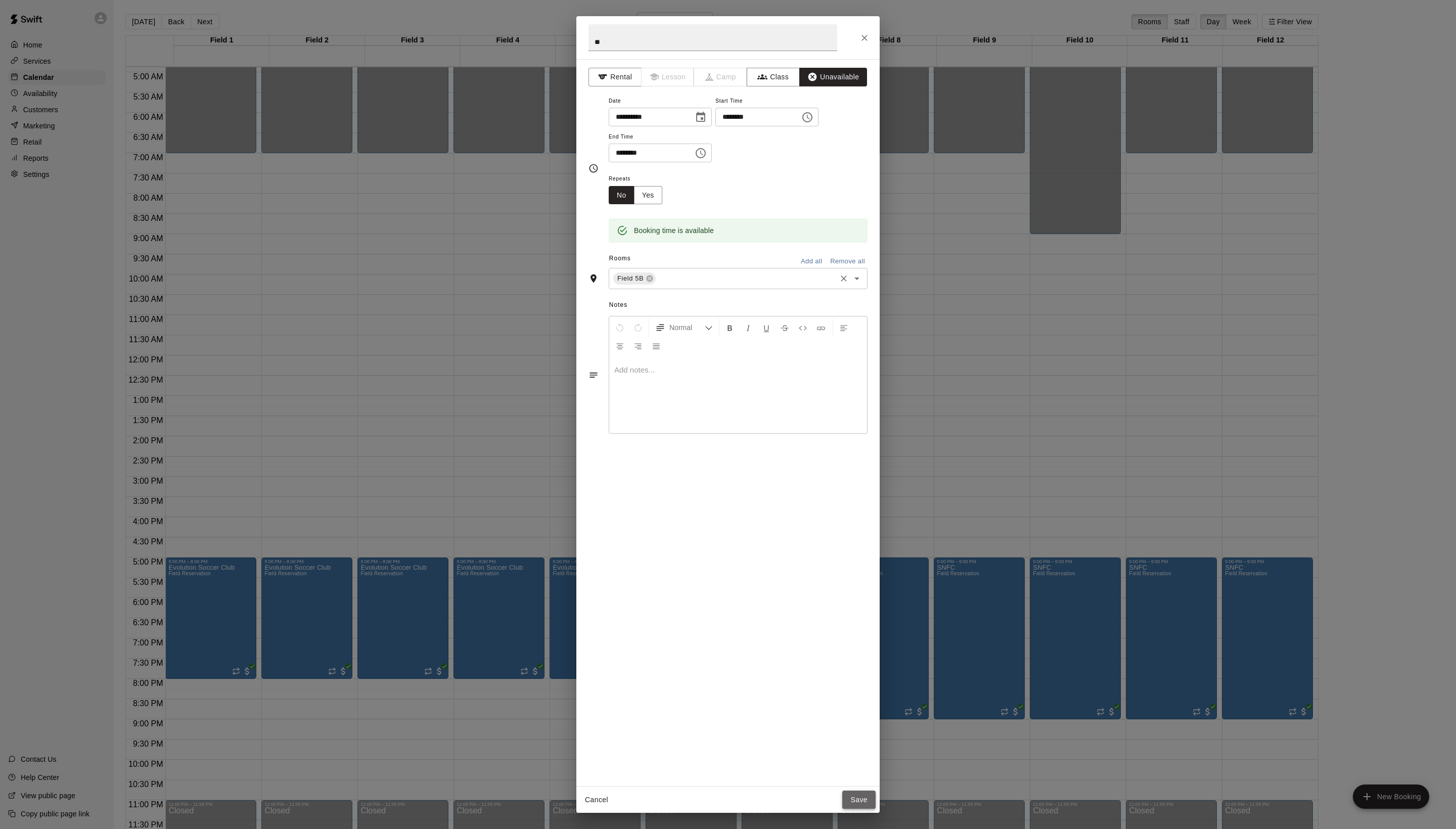
click at [855, 802] on button "Save" at bounding box center [859, 800] width 33 height 19
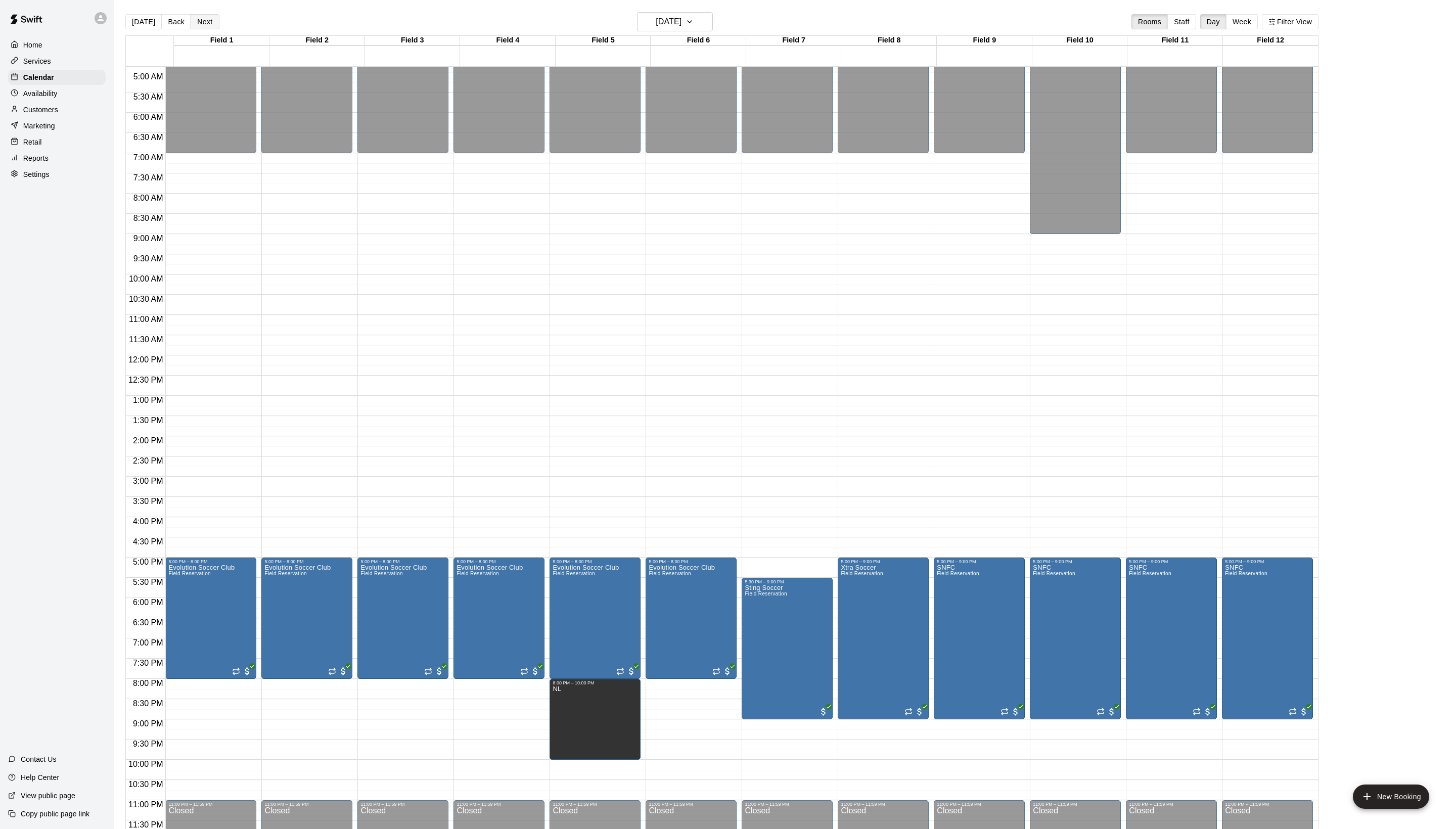
click at [219, 21] on button "Next" at bounding box center [205, 21] width 28 height 15
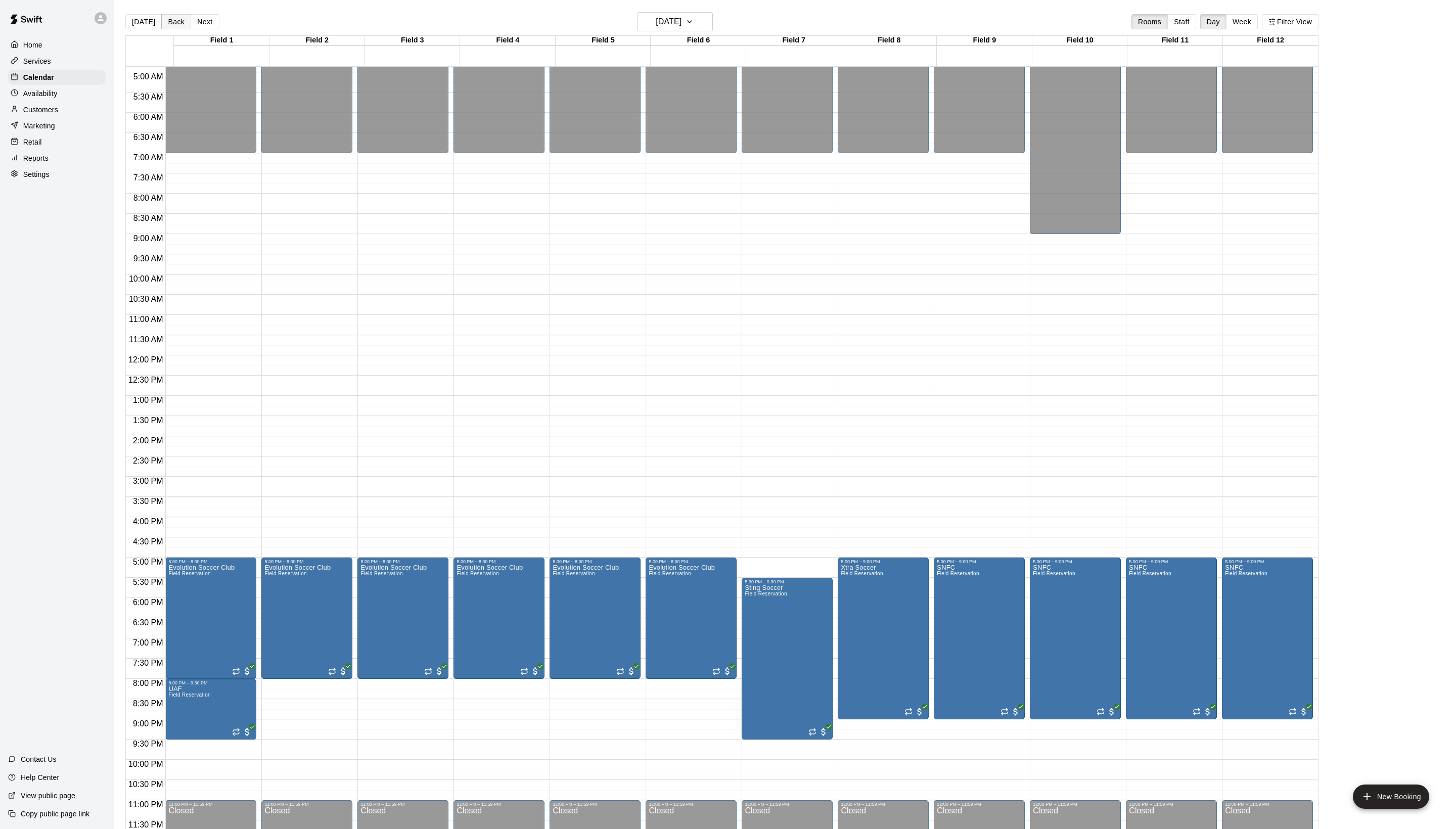
click at [174, 22] on button "Back" at bounding box center [176, 21] width 30 height 15
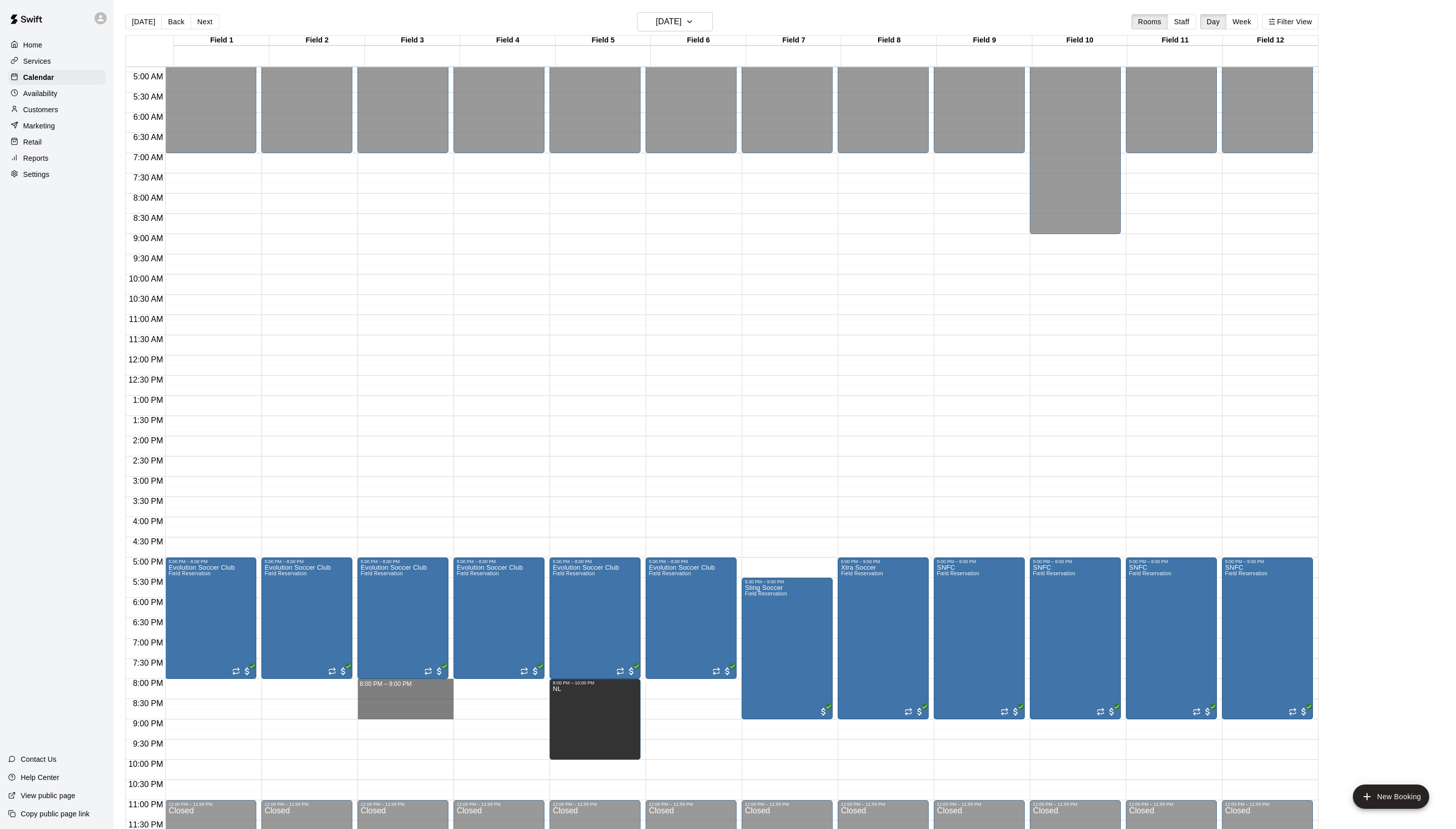
drag, startPoint x: 378, startPoint y: 683, endPoint x: 378, endPoint y: 715, distance: 32.0
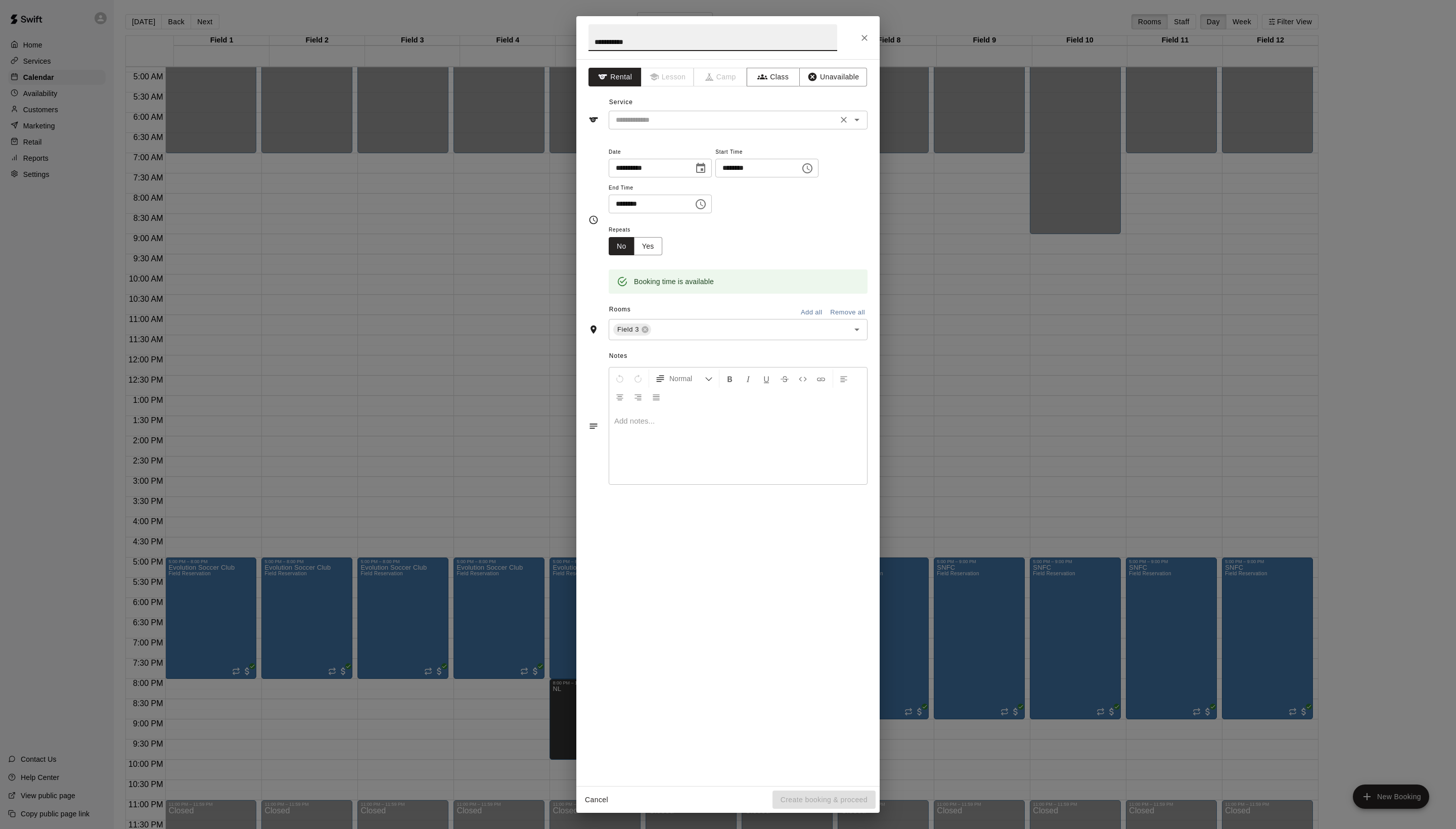
type input "**********"
click at [664, 127] on input "text" at bounding box center [723, 120] width 223 height 12
click at [664, 172] on li "Field Reservation" at bounding box center [748, 165] width 239 height 17
type input "**********"
click at [796, 791] on button "Create booking & proceed" at bounding box center [824, 800] width 103 height 19
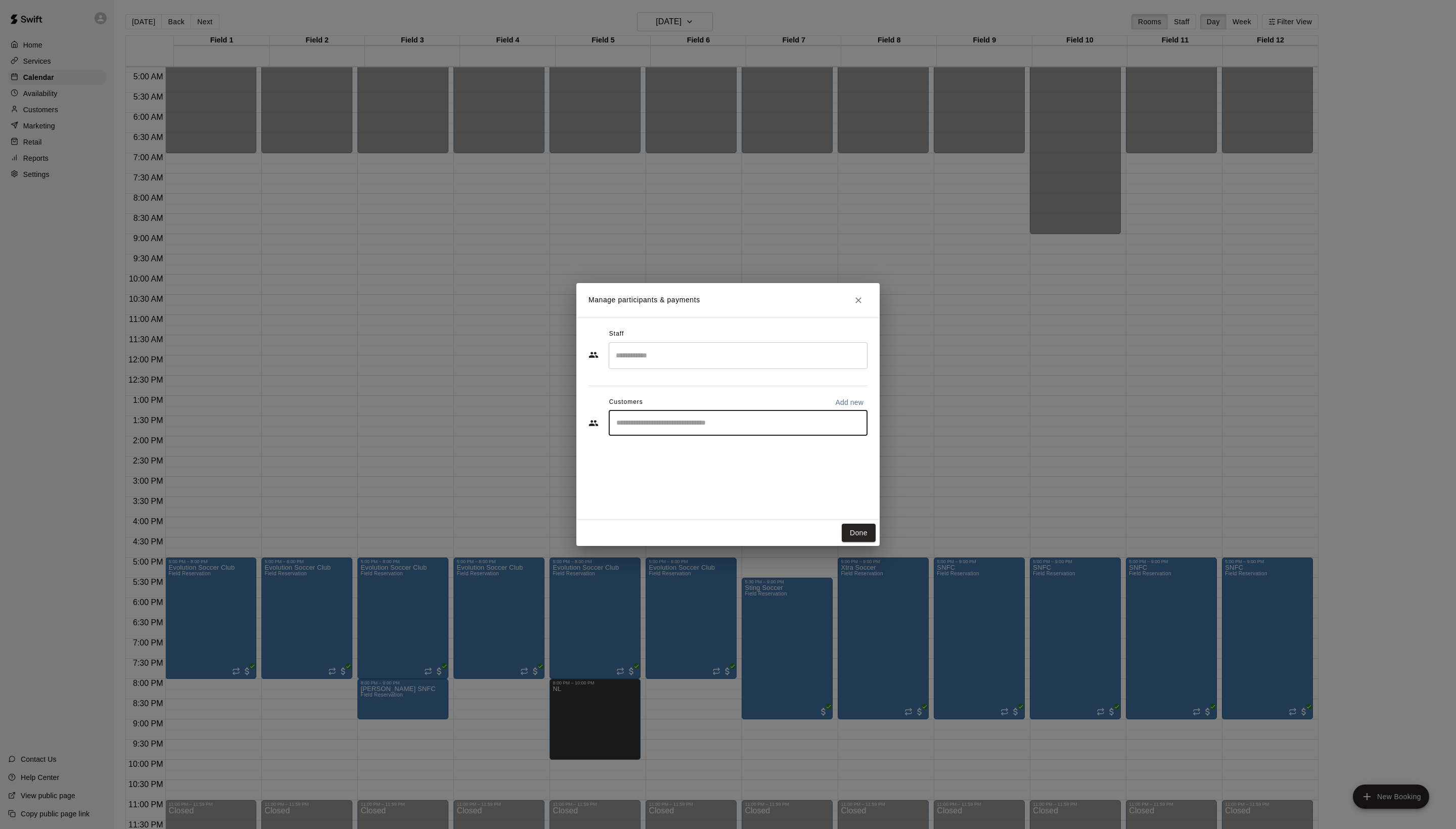
click at [717, 428] on input "Start typing to search customers..." at bounding box center [738, 423] width 250 height 10
type input "****"
click at [755, 481] on div "Paul Pfeifler pfeifler85@gmail.com" at bounding box center [759, 474] width 202 height 21
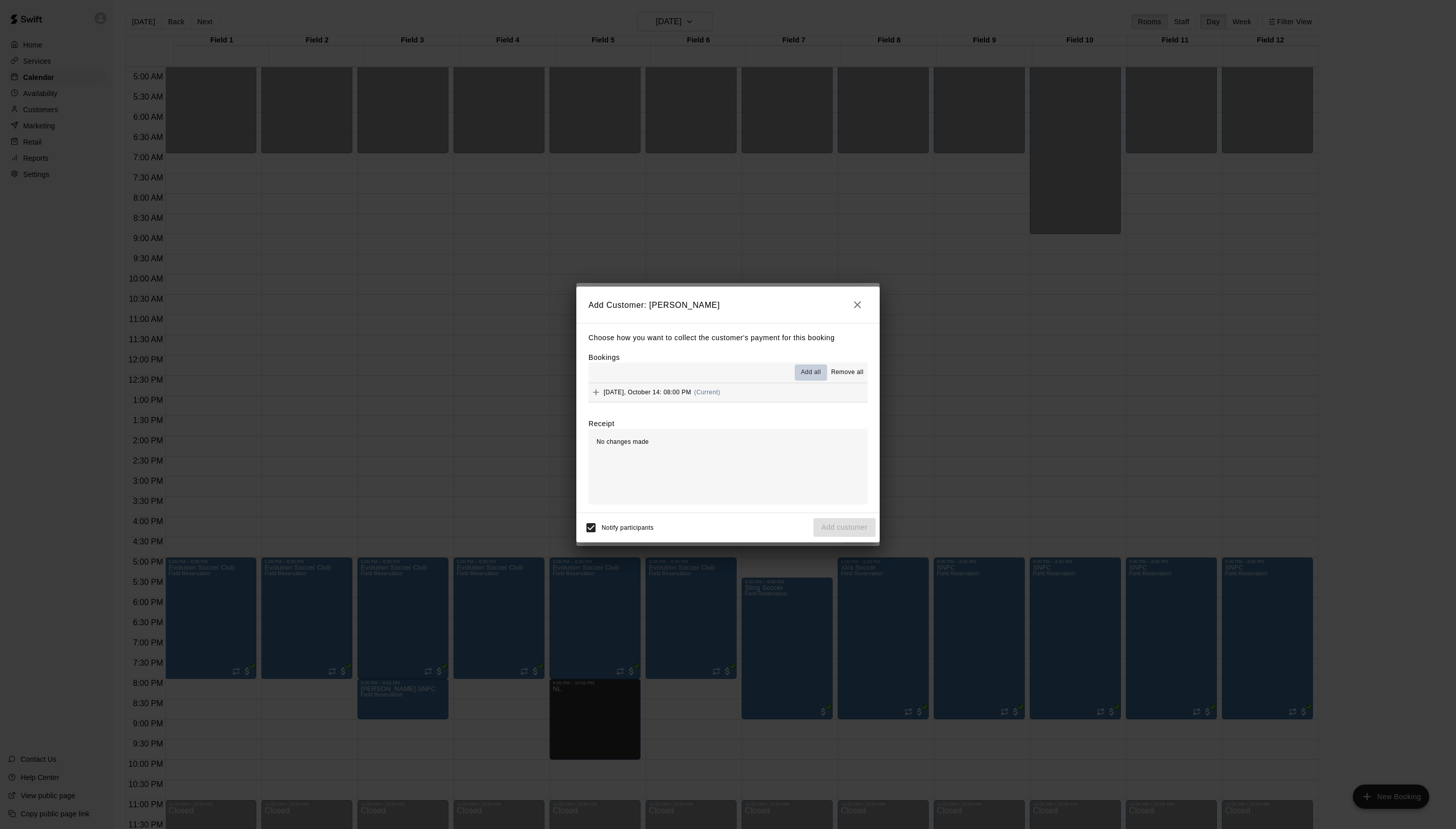
click at [801, 377] on span "Add all" at bounding box center [811, 372] width 20 height 10
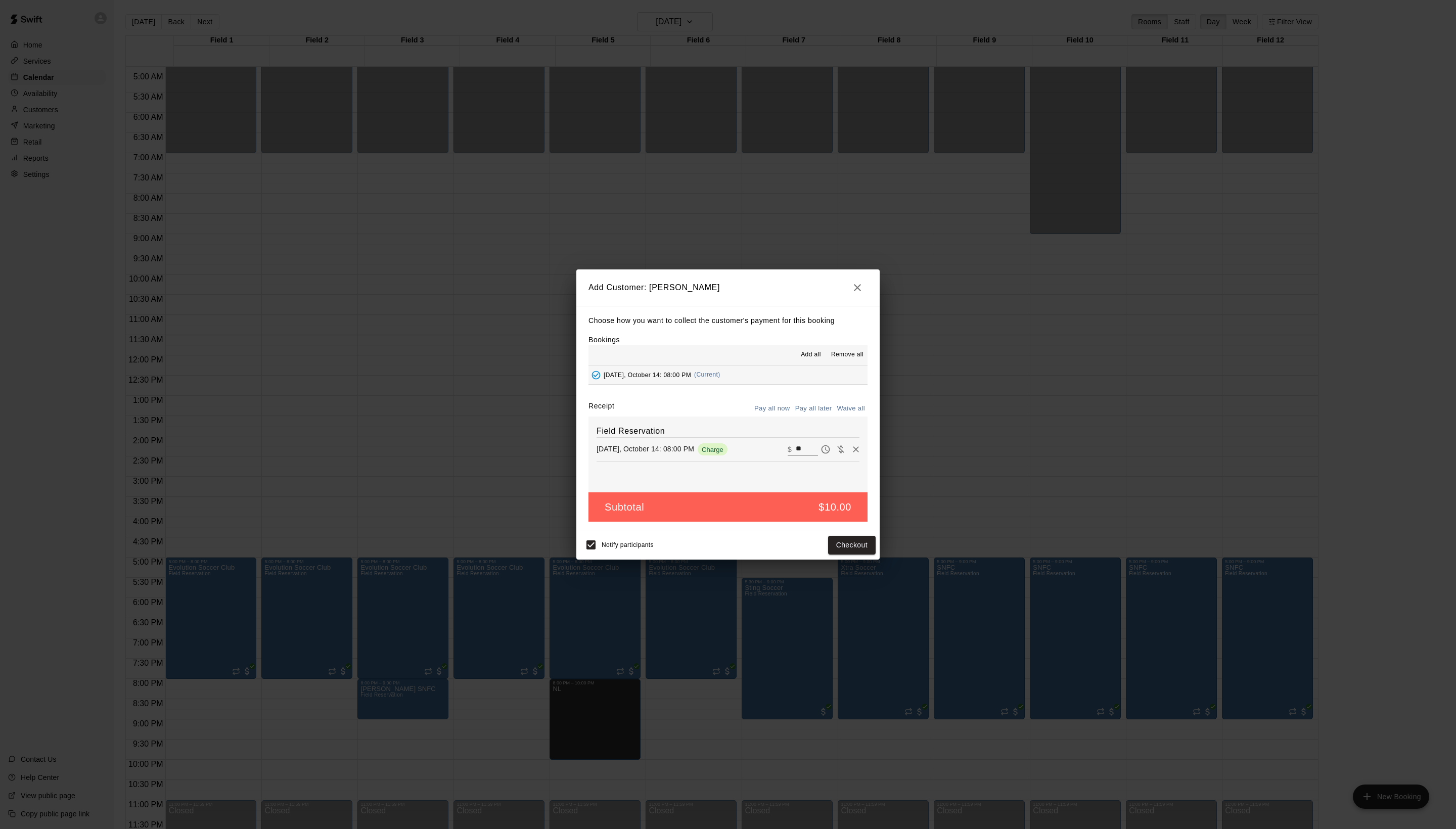
click at [834, 415] on button "Waive all" at bounding box center [851, 409] width 33 height 16
type input "*"
click at [831, 554] on button "Add customer" at bounding box center [844, 545] width 62 height 19
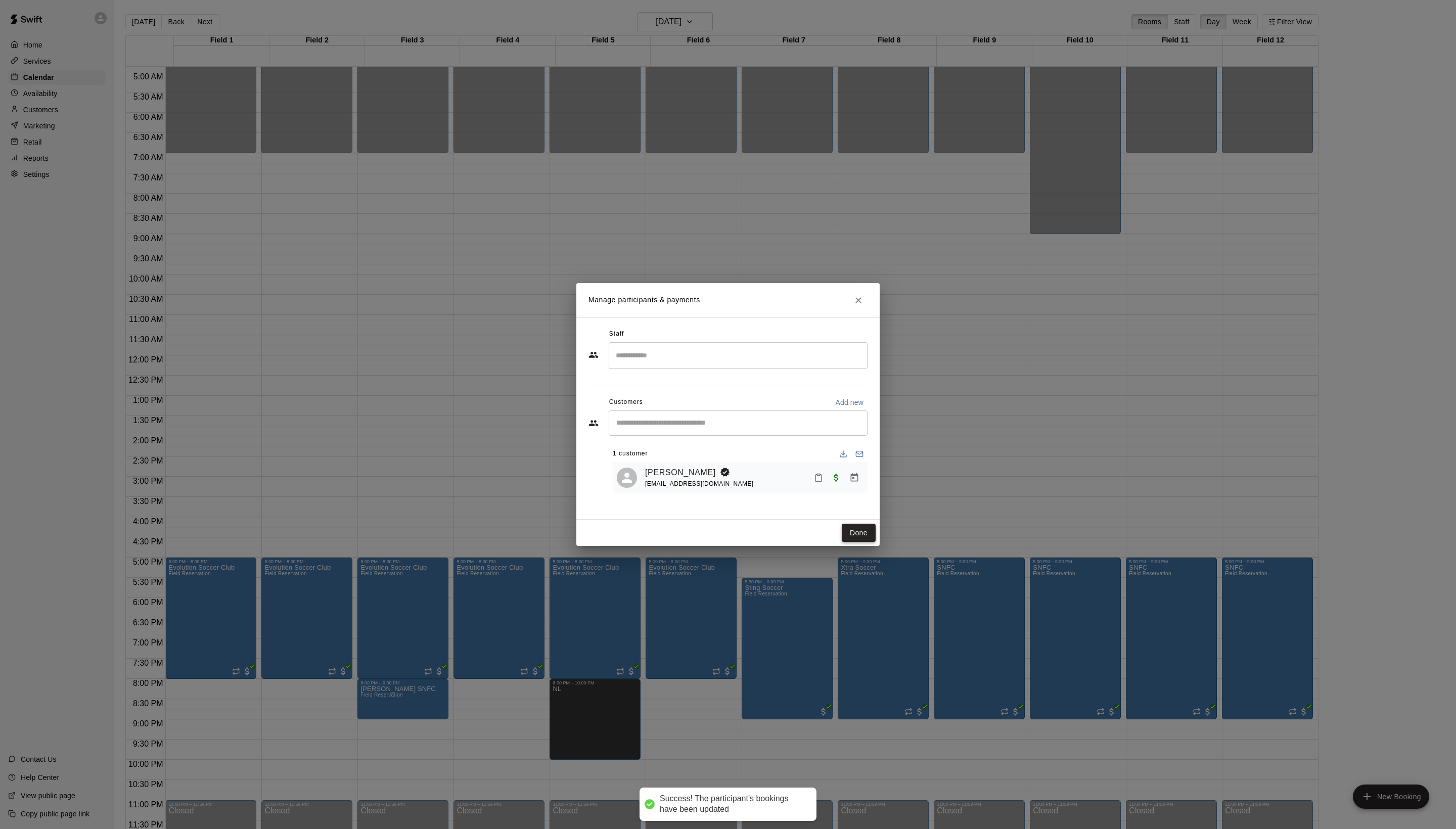
click at [869, 542] on button "Done" at bounding box center [859, 533] width 34 height 19
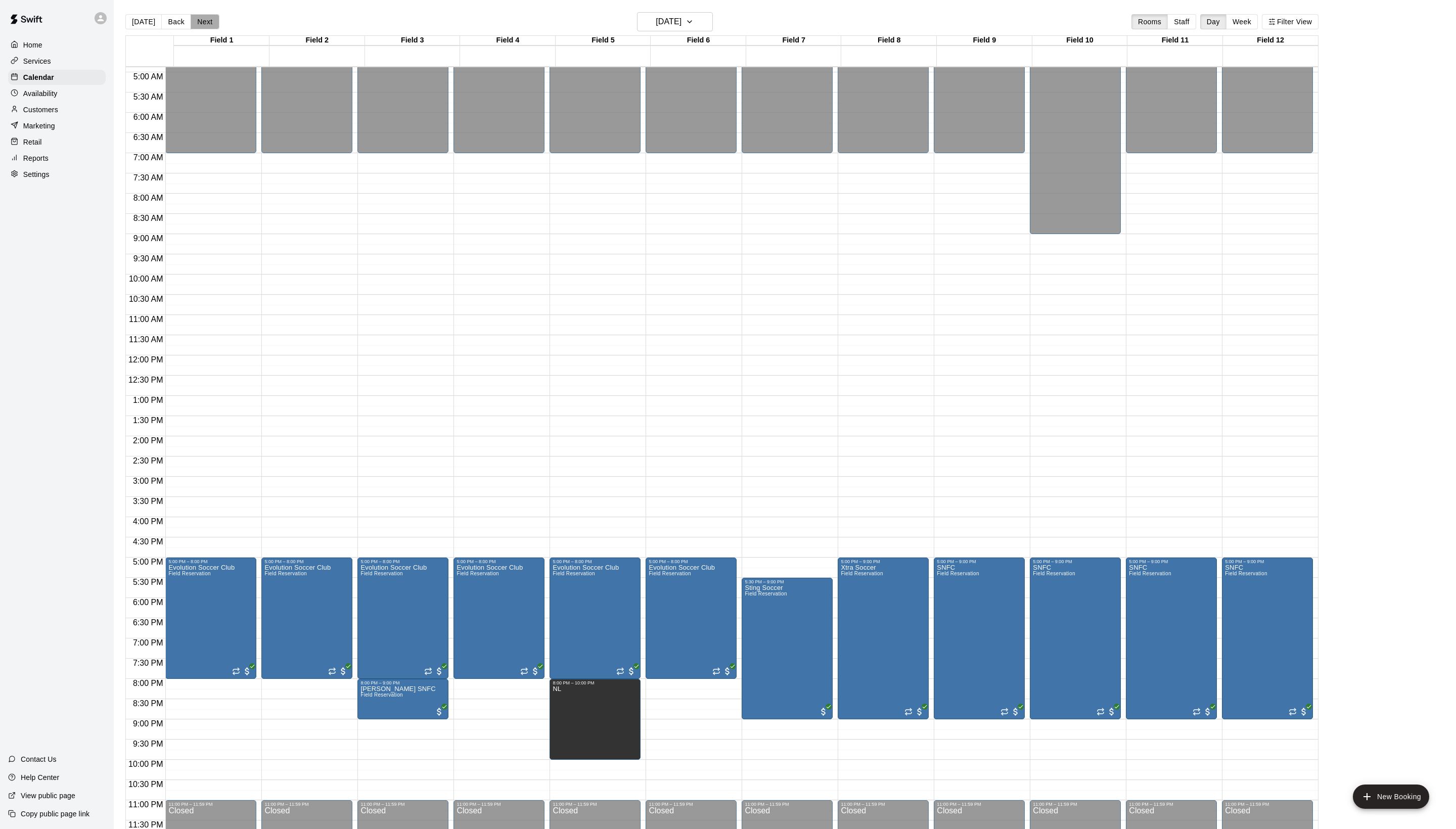
click at [211, 25] on button "Next" at bounding box center [205, 21] width 28 height 15
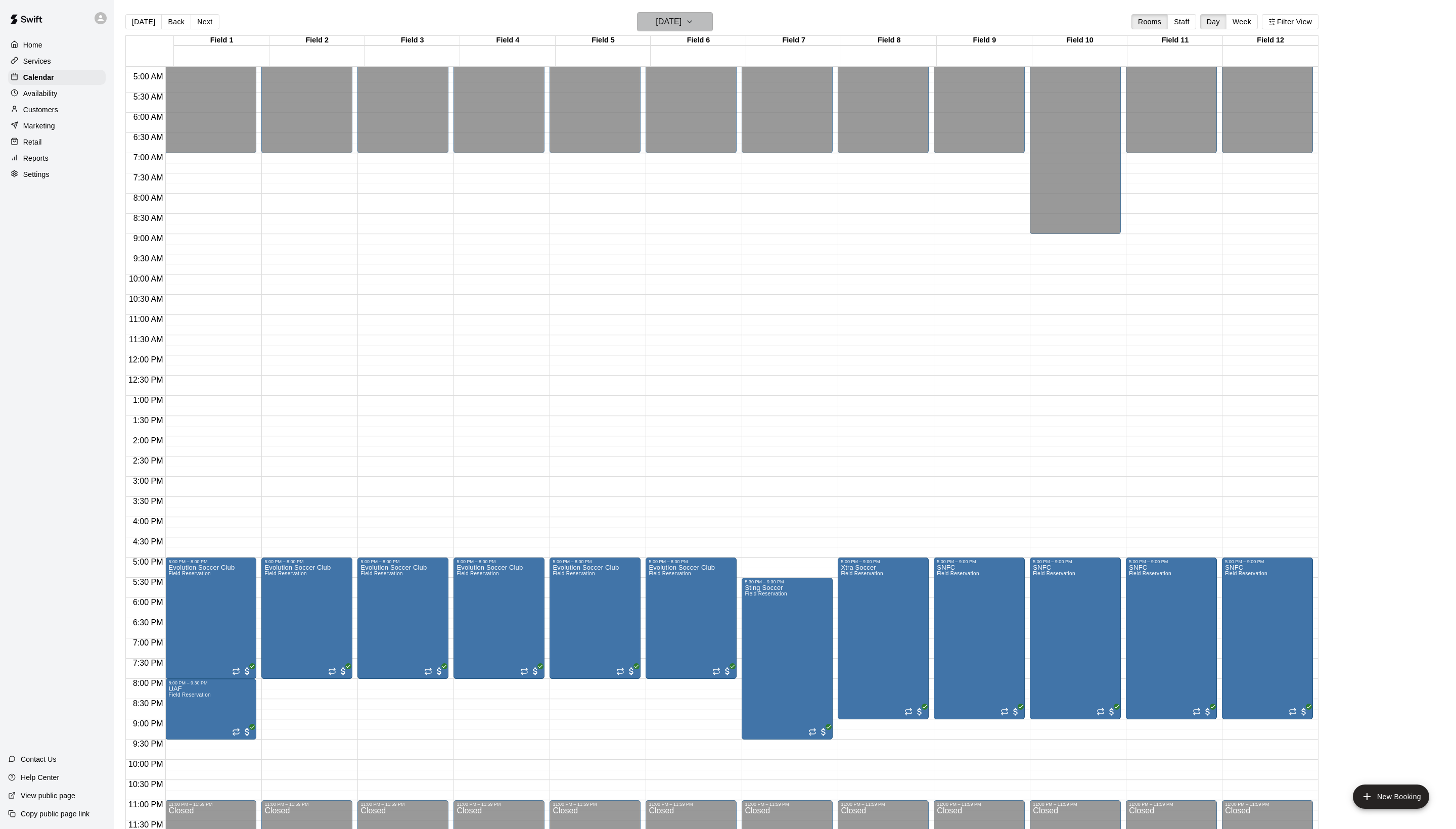
click at [682, 23] on h6 "Wednesday Oct 15" at bounding box center [669, 21] width 26 height 14
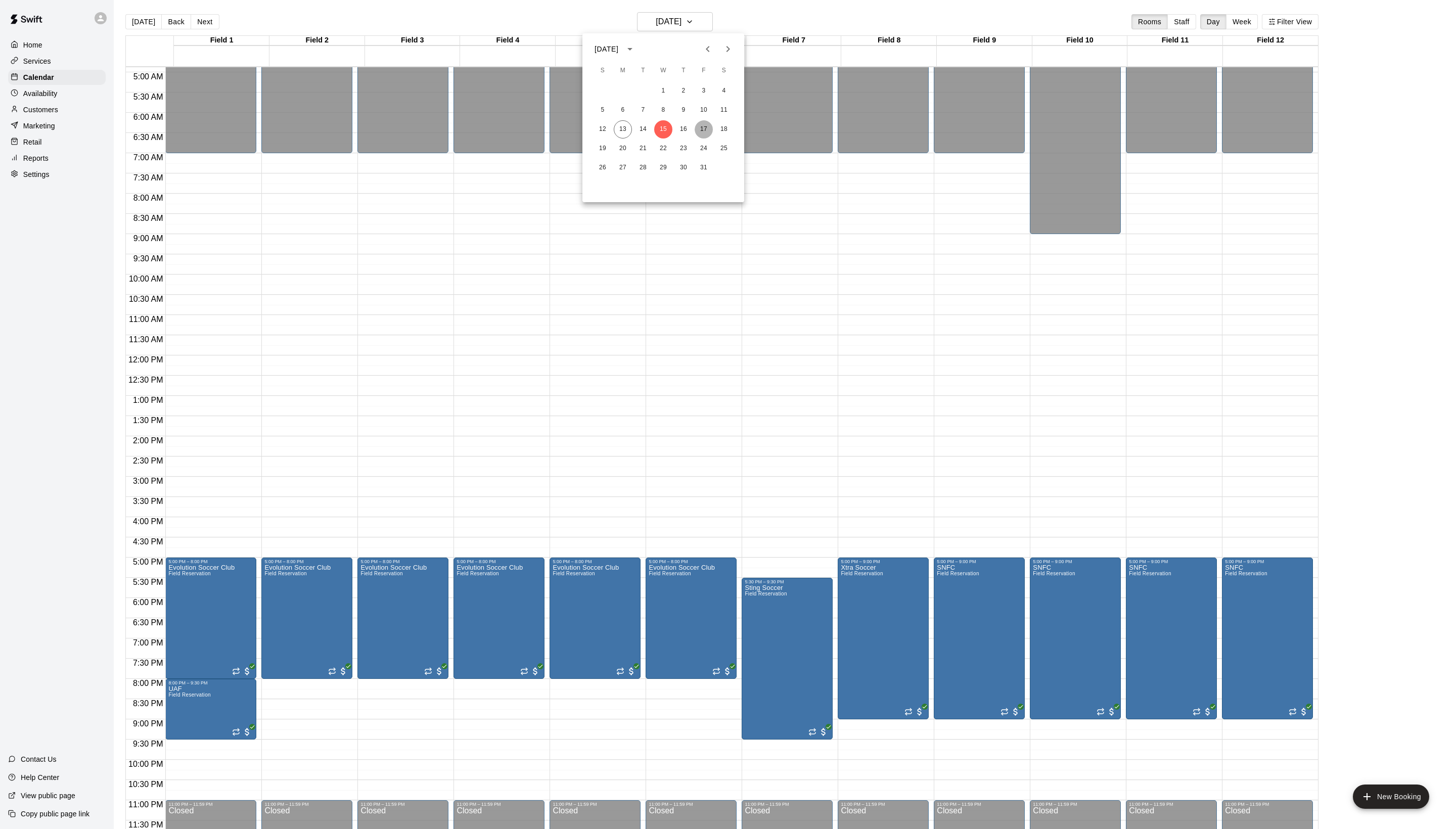
click at [710, 133] on button "17" at bounding box center [704, 129] width 18 height 18
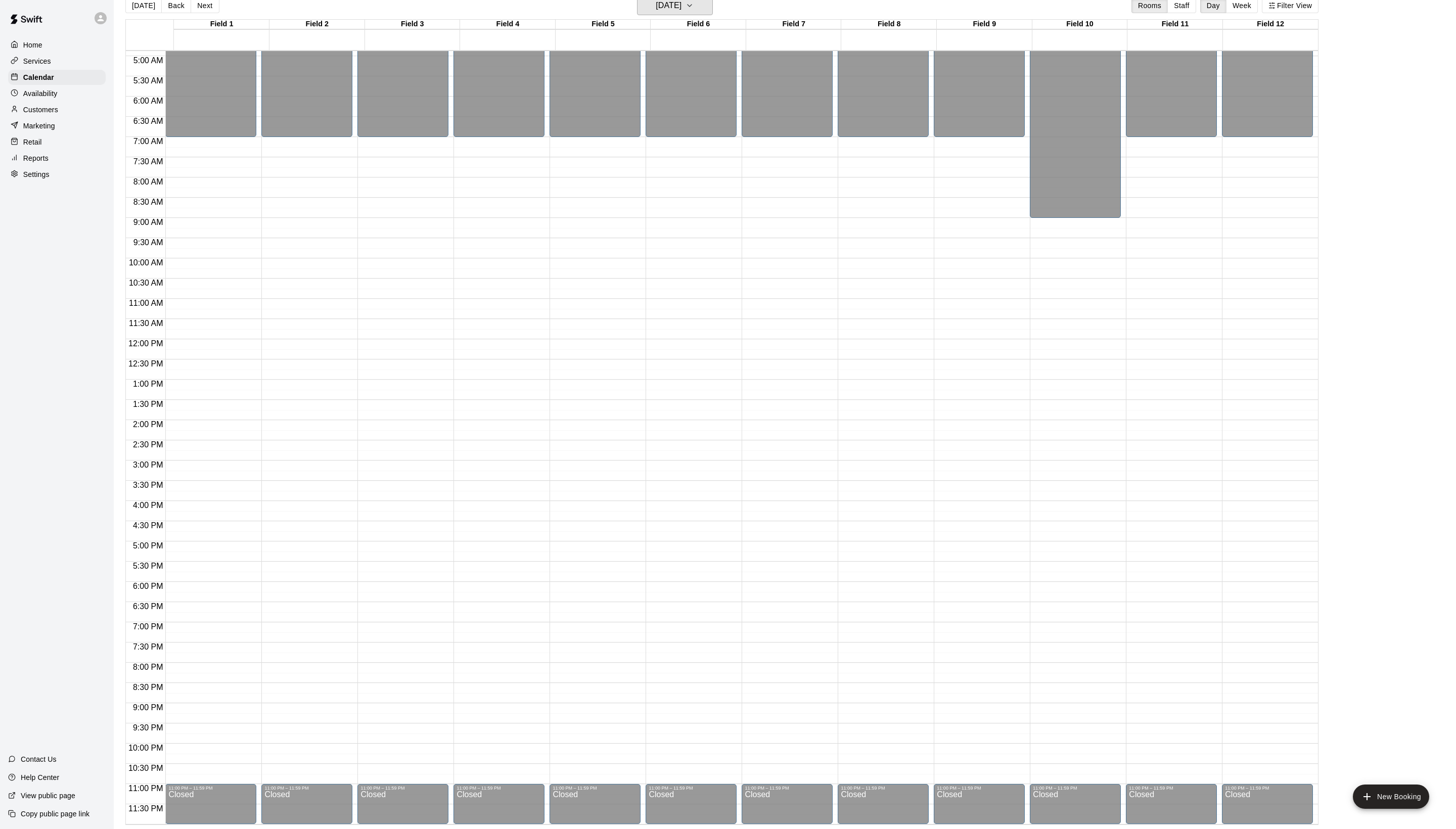
scroll to position [16, 0]
drag, startPoint x: 209, startPoint y: 522, endPoint x: 206, endPoint y: 576, distance: 54.1
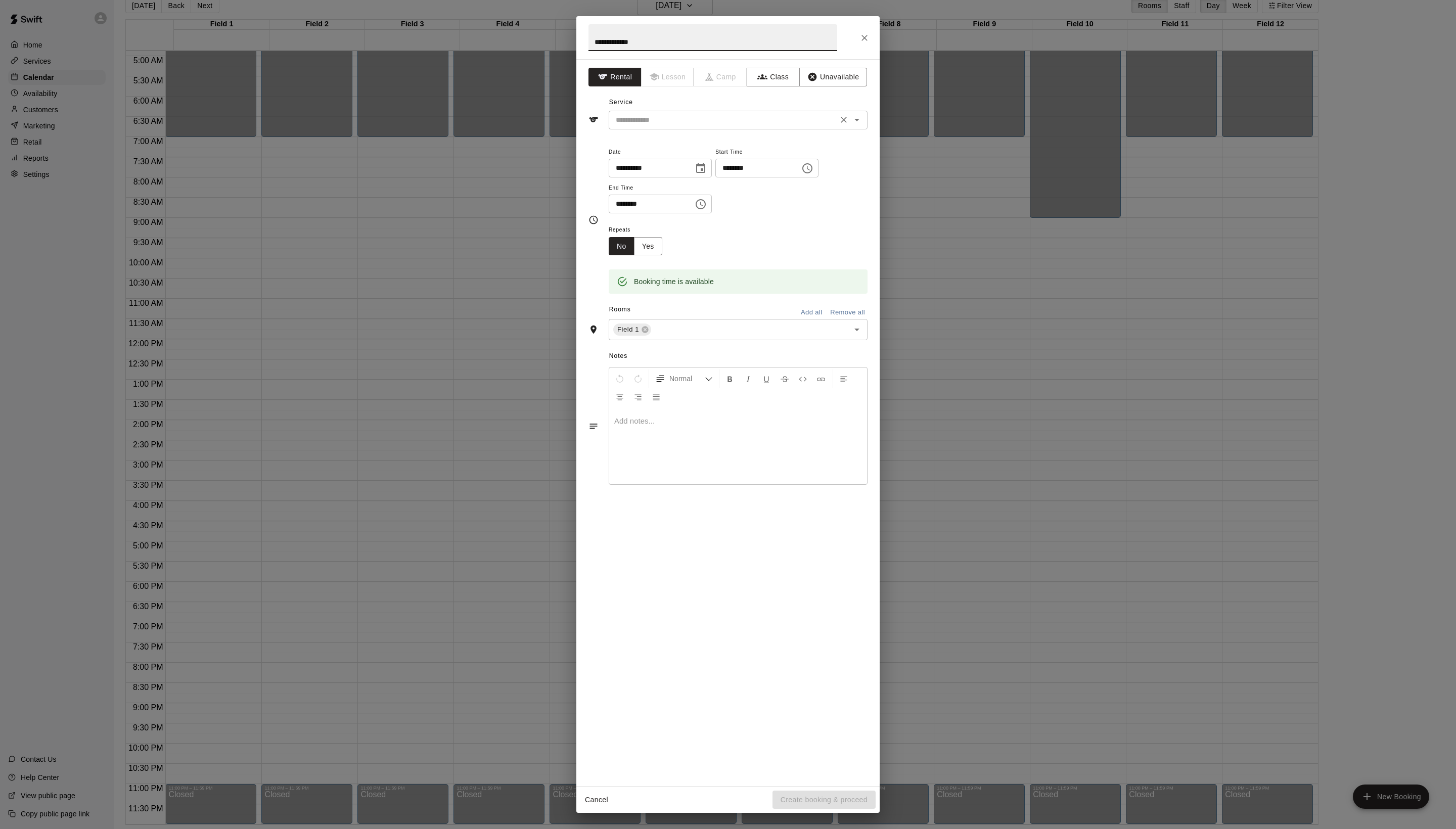
click at [684, 129] on div "​" at bounding box center [738, 120] width 259 height 19
type input "**********"
click at [684, 162] on li "Field Reservation" at bounding box center [748, 165] width 239 height 17
type input "**********"
click at [790, 802] on button "Create booking & proceed" at bounding box center [824, 800] width 103 height 19
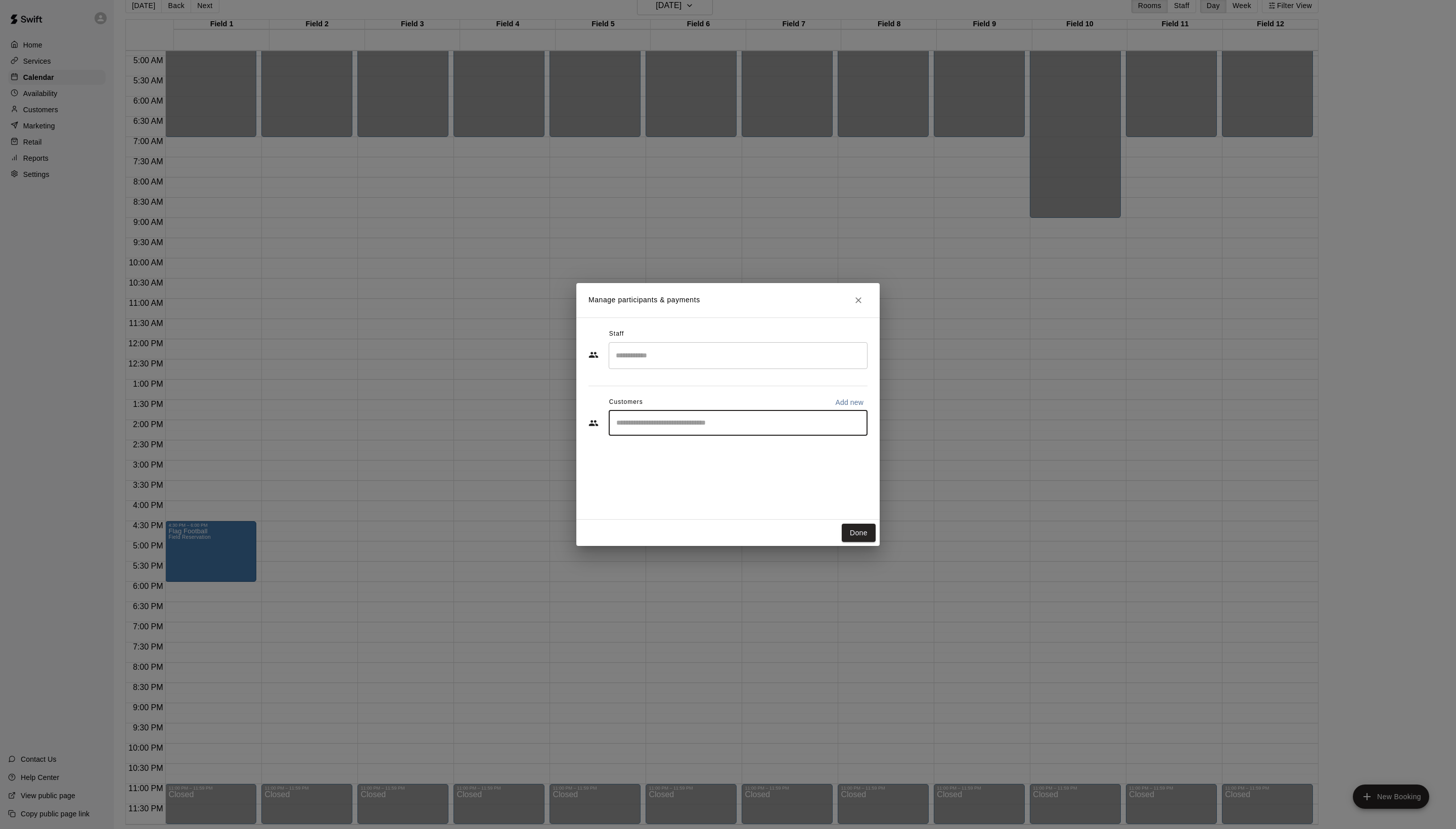
click at [675, 428] on input "Start typing to search customers..." at bounding box center [738, 423] width 250 height 10
type input "*****"
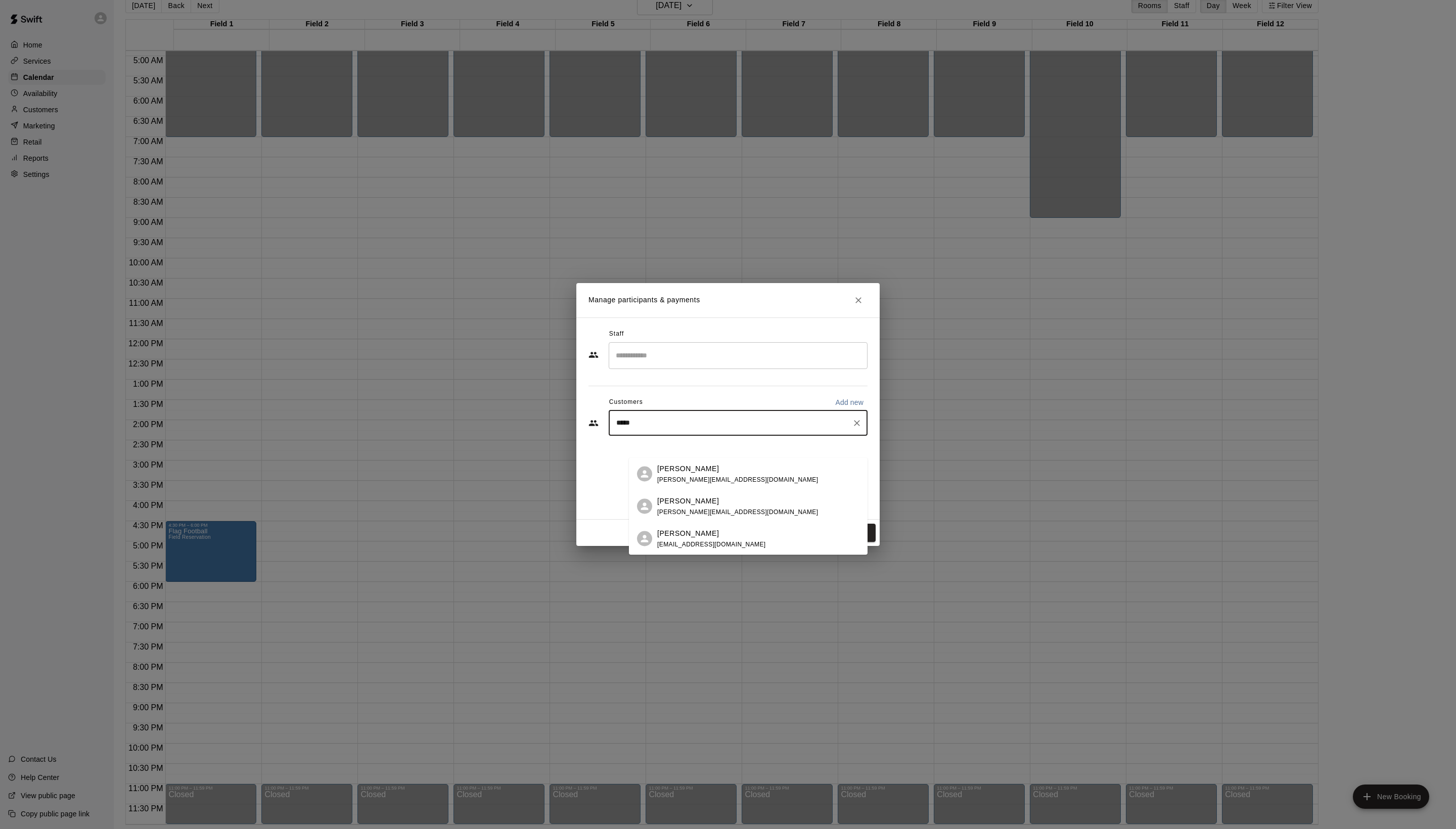
click at [696, 476] on span "chris@evolutionsoccerclub.com" at bounding box center [738, 479] width 161 height 7
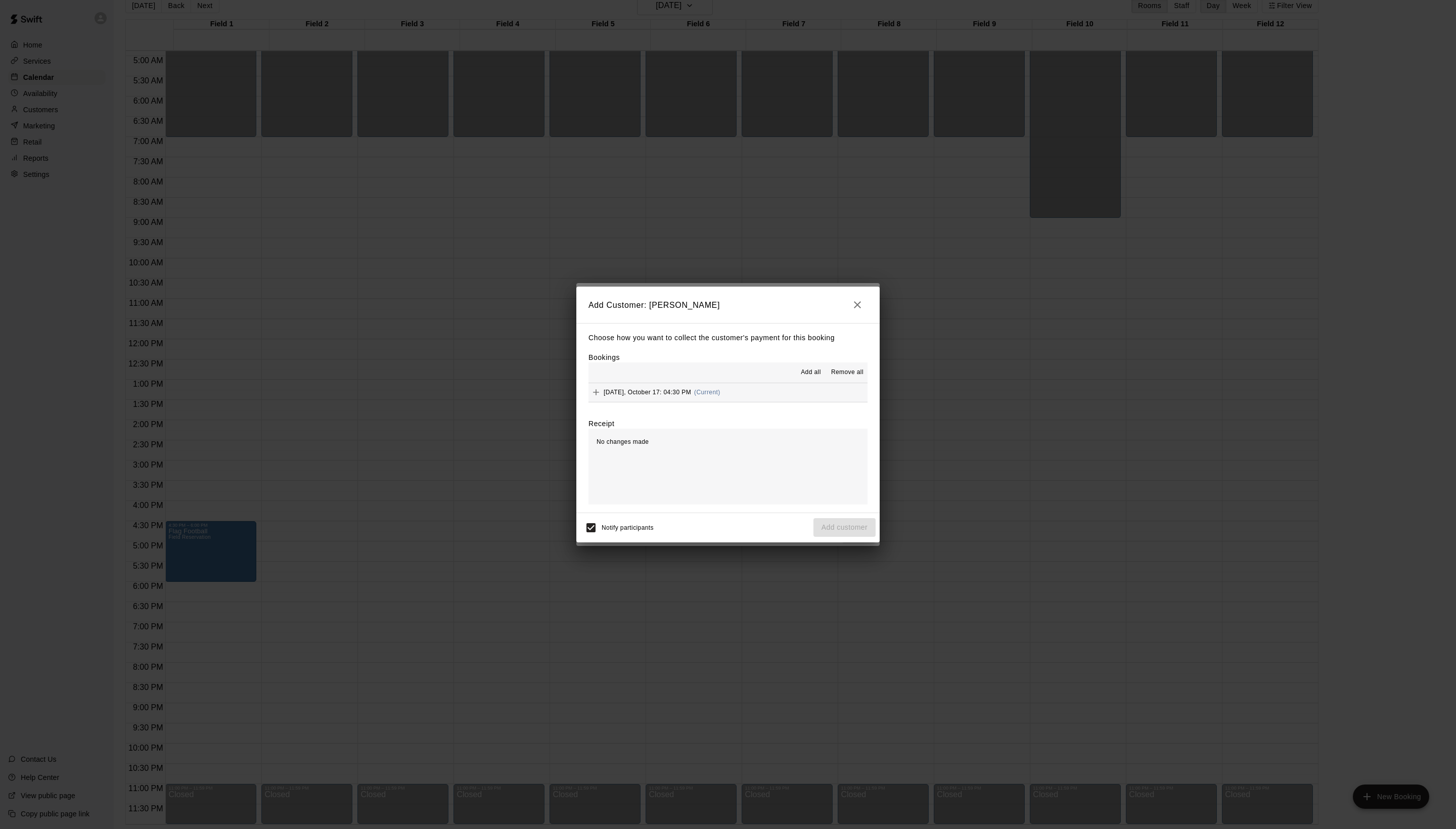
click at [801, 377] on span "Add all" at bounding box center [811, 372] width 20 height 10
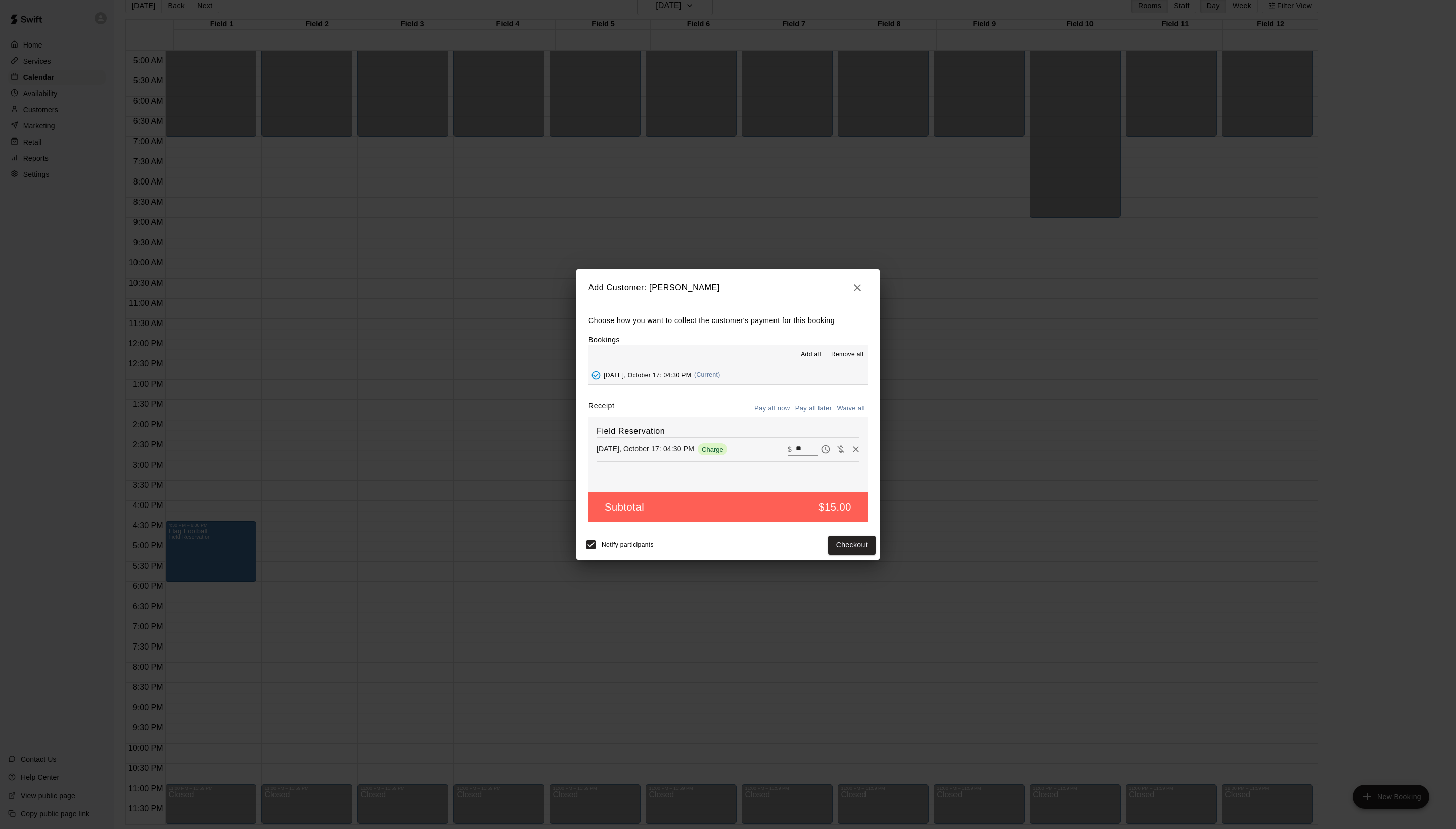
click at [850, 416] on button "Waive all" at bounding box center [851, 409] width 33 height 16
type input "*"
click at [843, 554] on button "Add customer" at bounding box center [844, 545] width 62 height 19
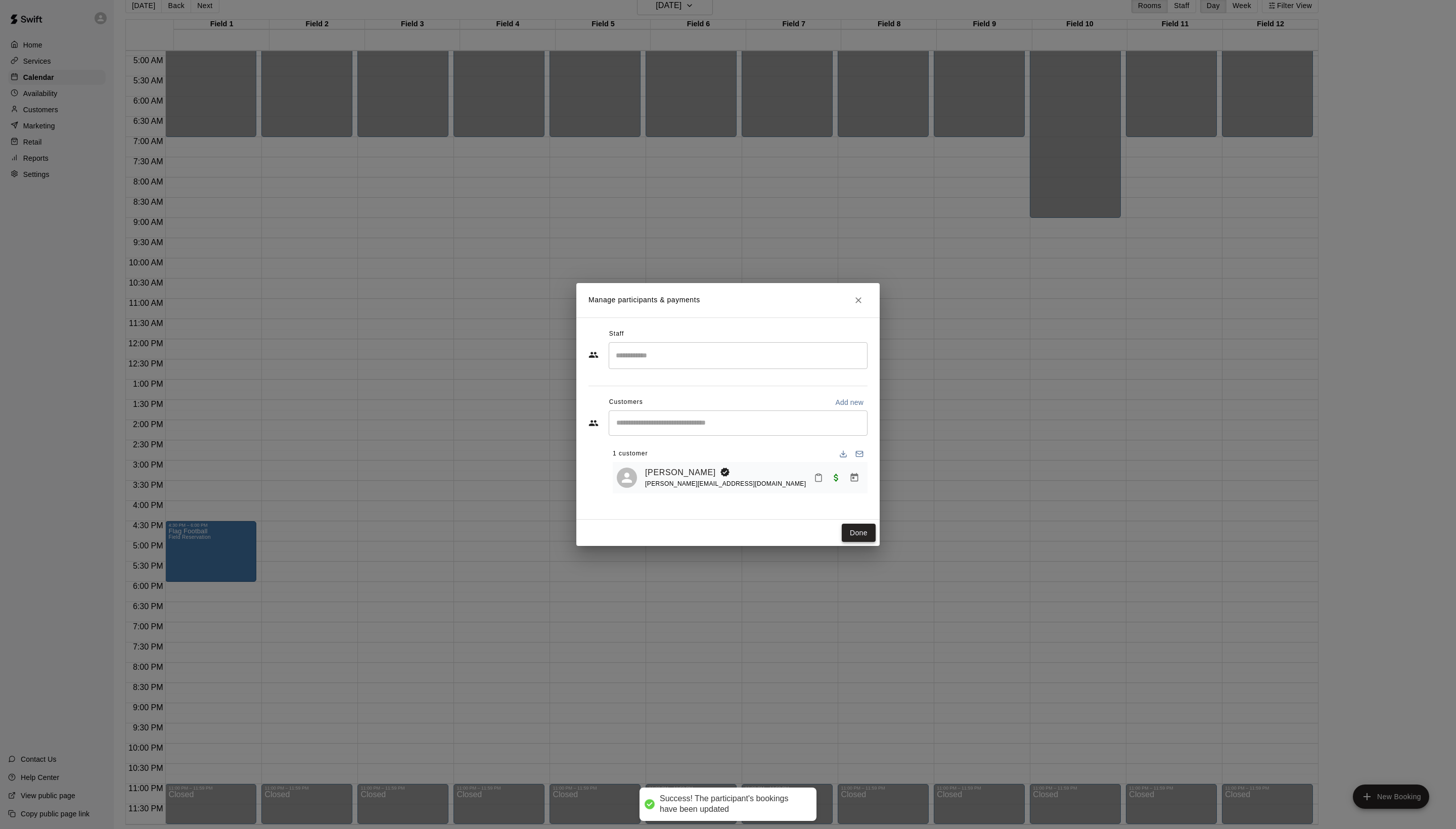
click at [860, 542] on button "Done" at bounding box center [859, 533] width 34 height 19
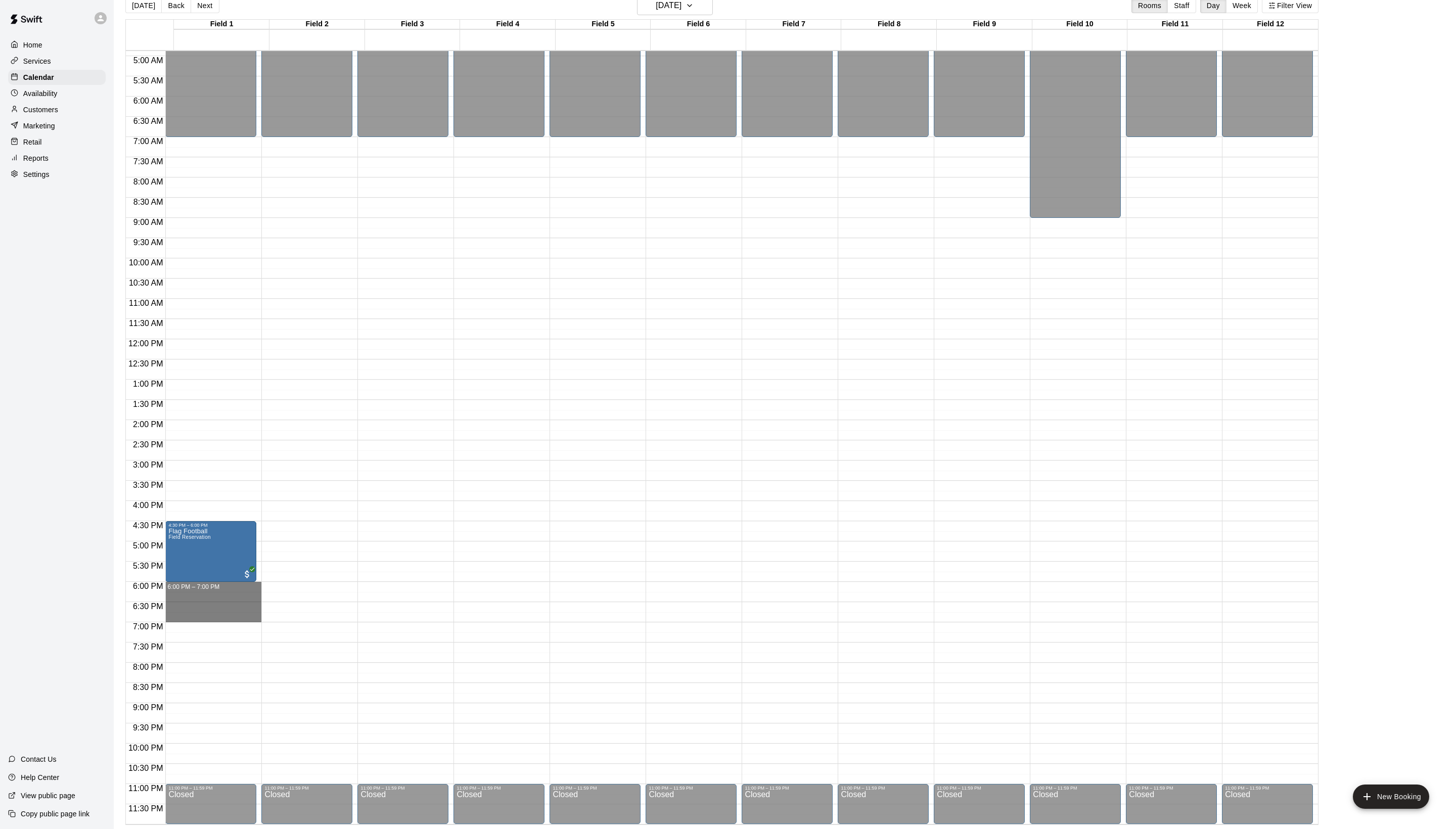
drag, startPoint x: 194, startPoint y: 587, endPoint x: 190, endPoint y: 619, distance: 32.2
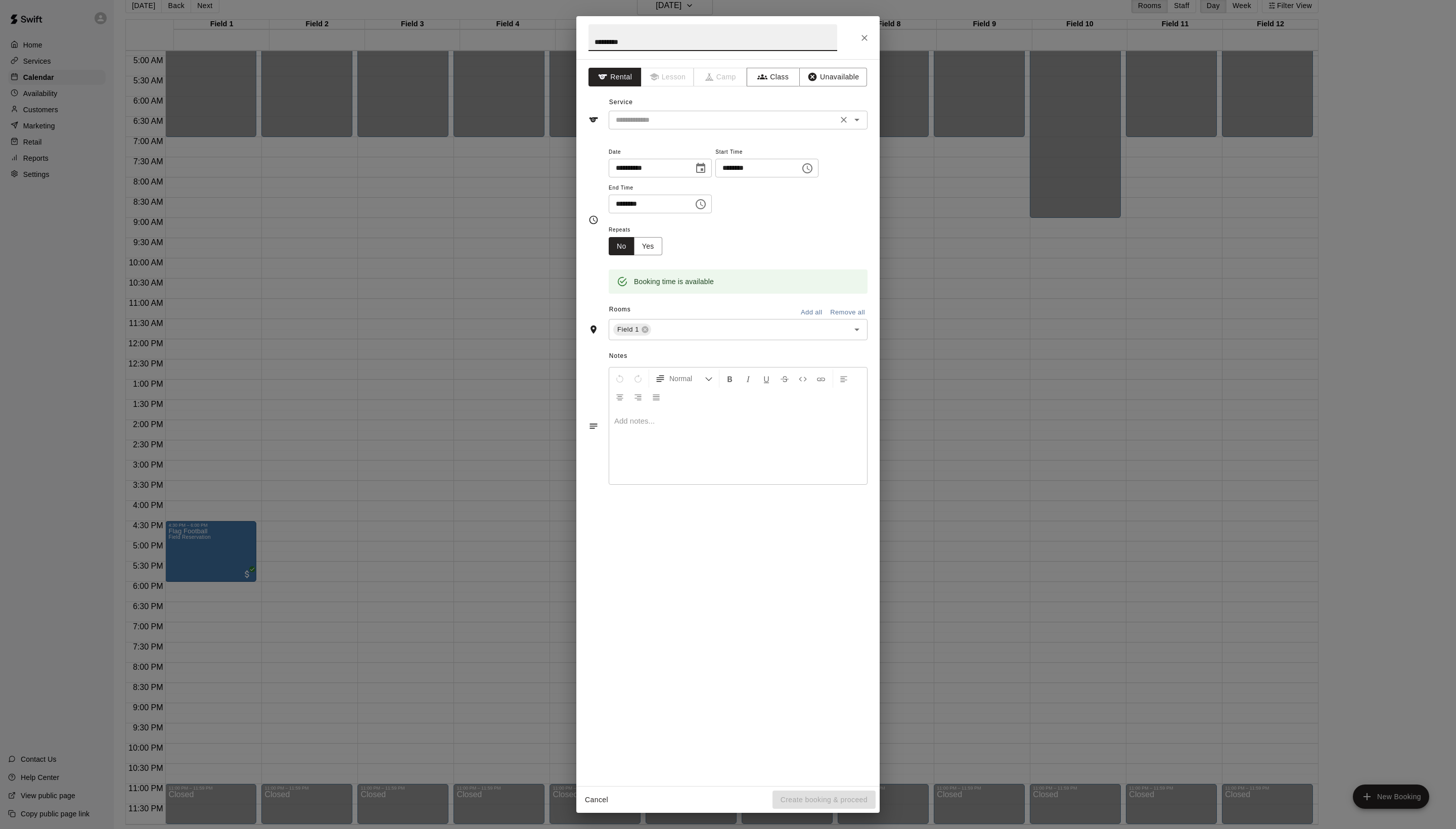
type input "*********"
click at [695, 127] on input "text" at bounding box center [723, 120] width 223 height 12
click at [691, 165] on li "Field Reservation" at bounding box center [748, 165] width 239 height 17
type input "**********"
click at [850, 801] on button "Create booking & proceed" at bounding box center [824, 800] width 103 height 19
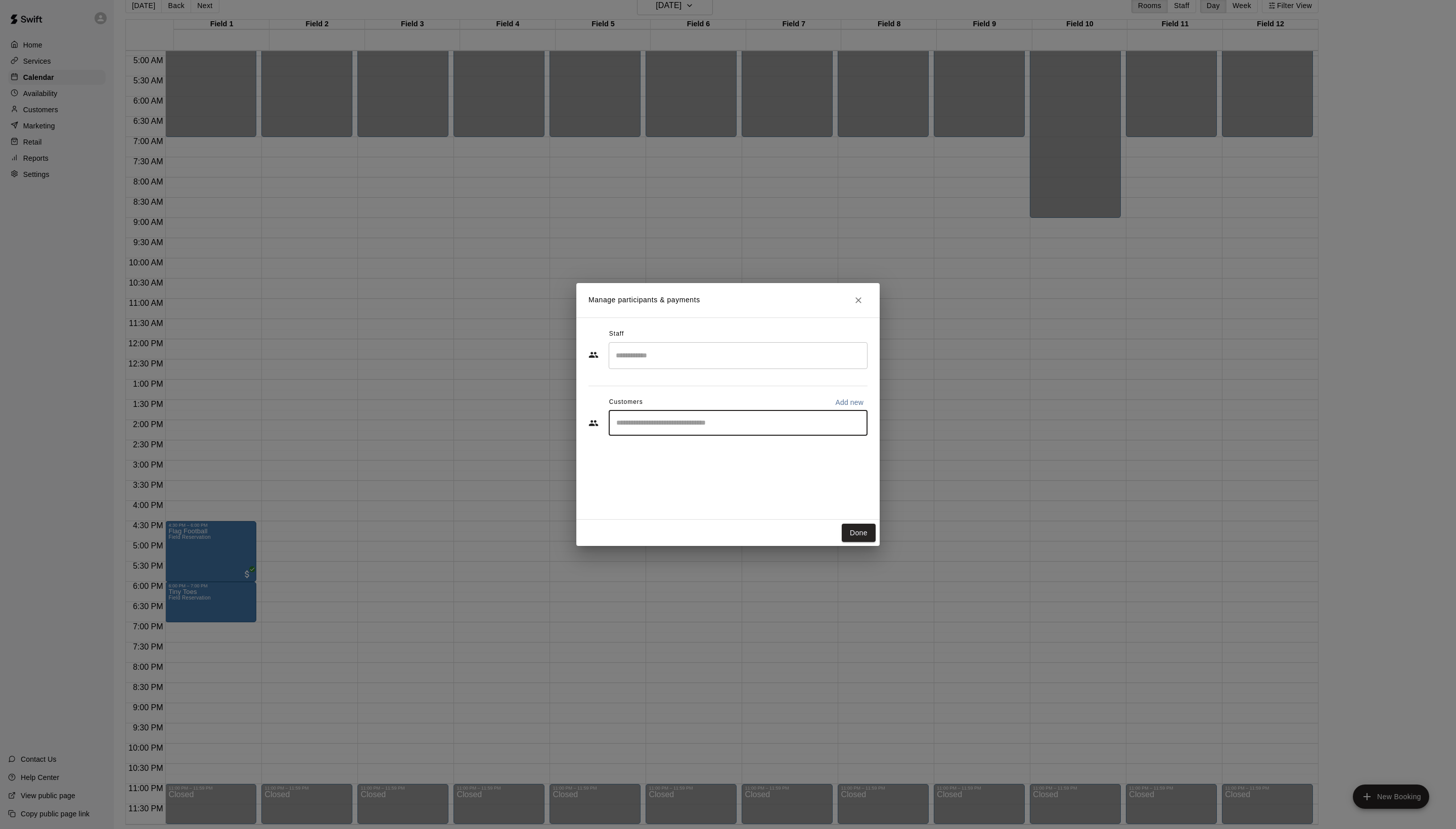
click at [718, 428] on input "Start typing to search customers..." at bounding box center [738, 423] width 250 height 10
type input "*****"
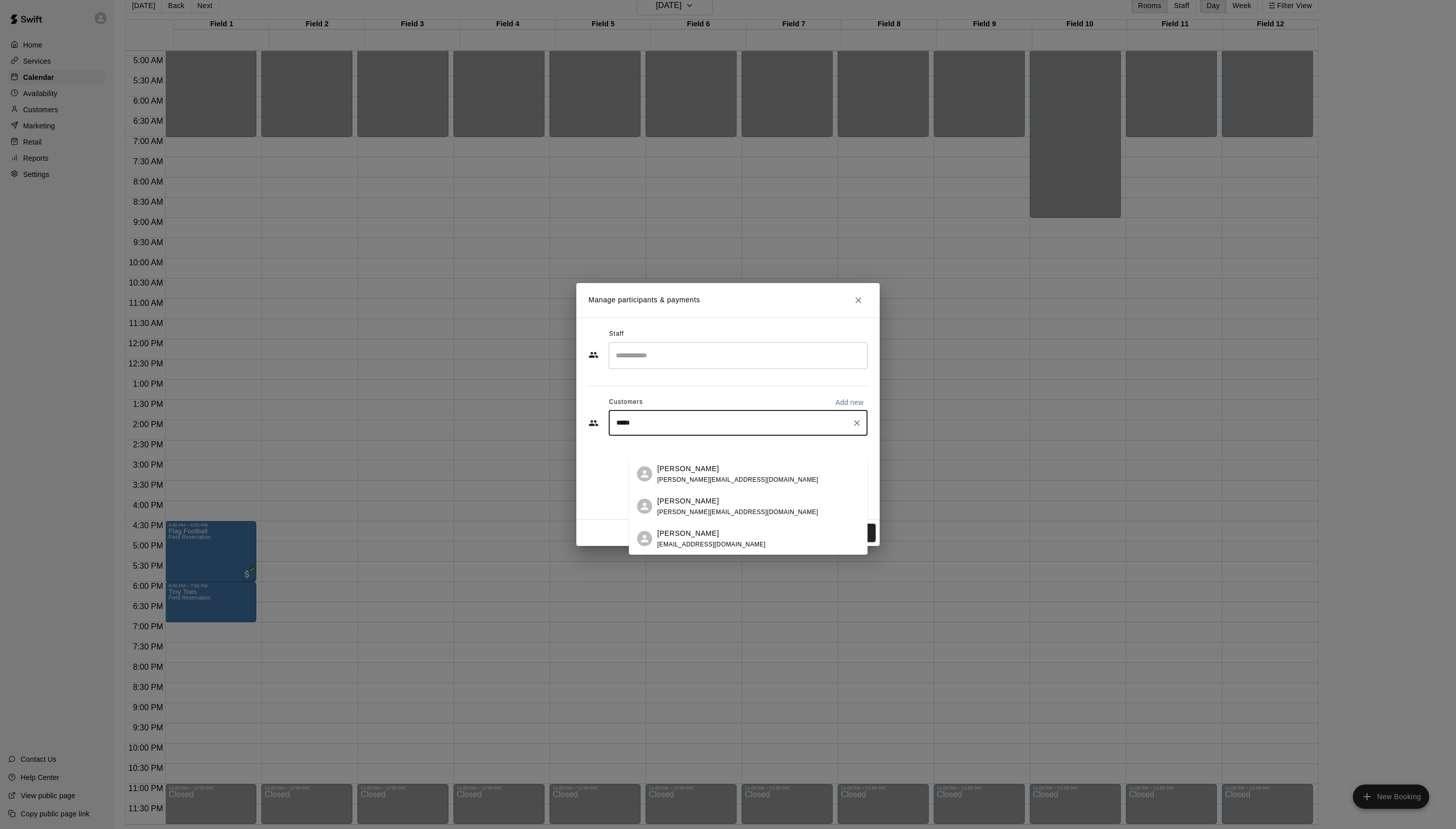
click at [732, 477] on span "chris@evolutionsoccerclub.com" at bounding box center [738, 479] width 161 height 7
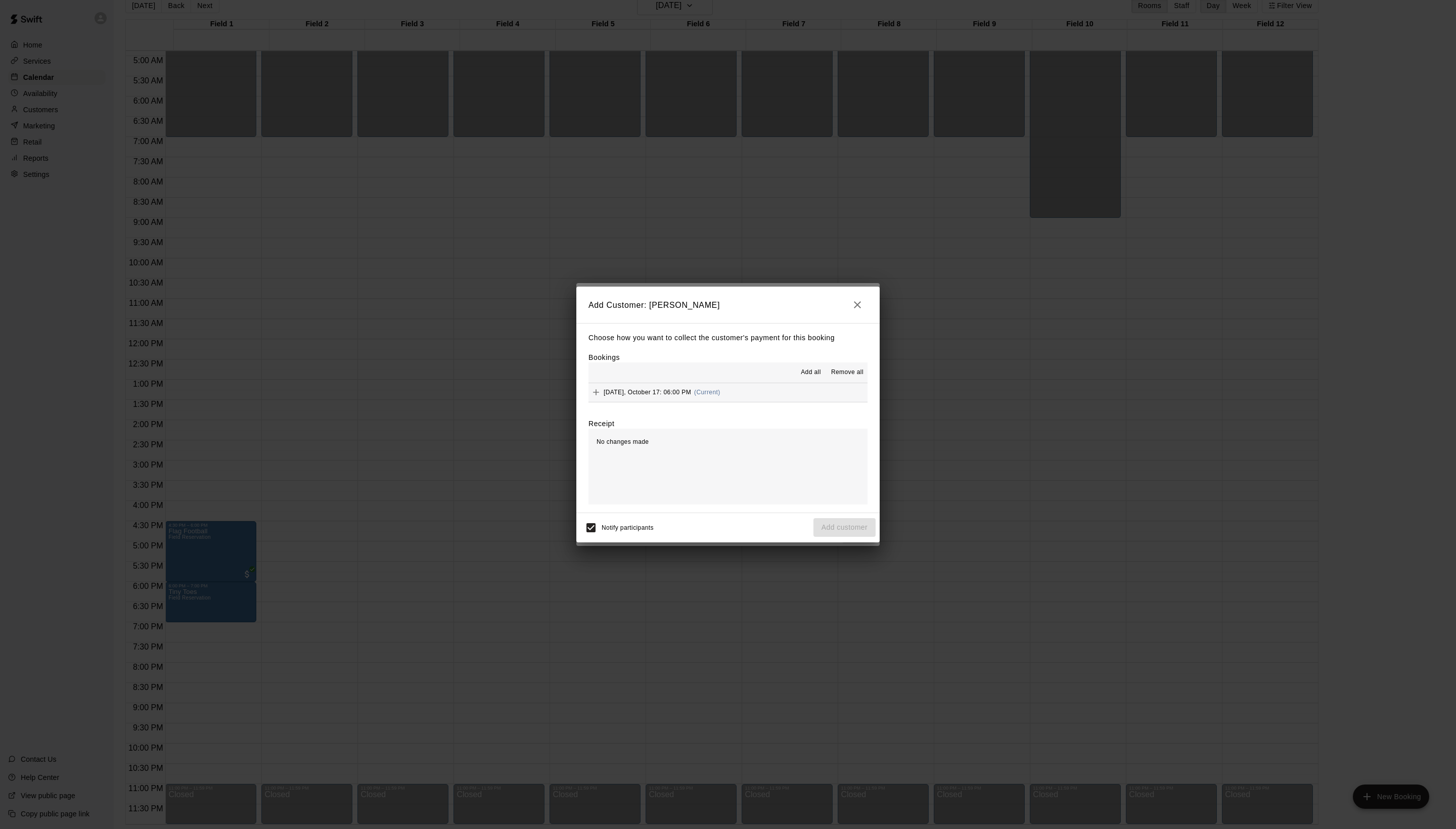
click at [801, 377] on span "Add all" at bounding box center [811, 372] width 20 height 10
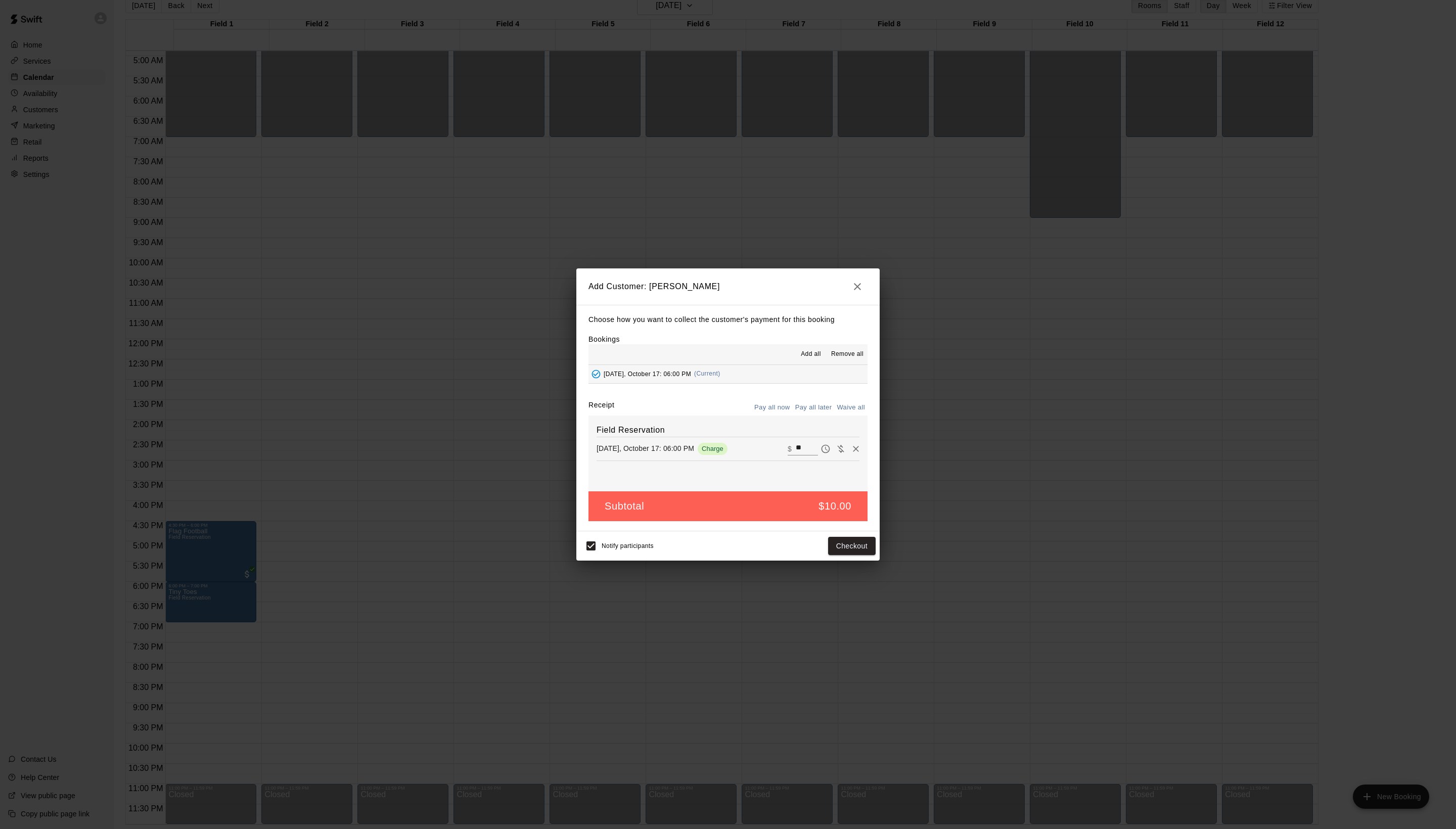
click at [836, 415] on button "Waive all" at bounding box center [851, 408] width 33 height 16
type input "*"
click at [855, 554] on button "Add customer" at bounding box center [844, 545] width 62 height 19
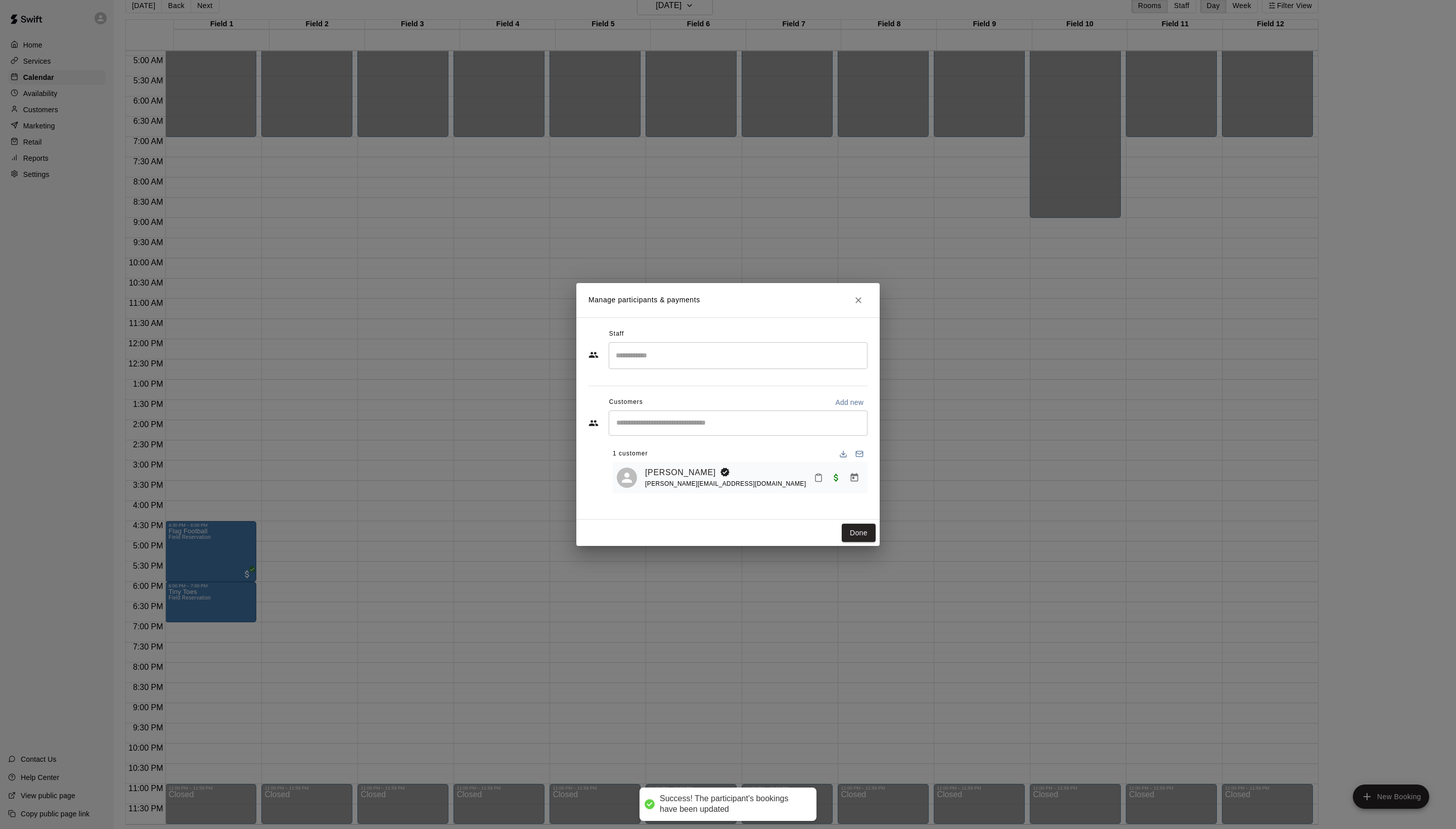
click at [859, 546] on div "Done" at bounding box center [728, 532] width 304 height 27
click at [859, 542] on button "Done" at bounding box center [859, 533] width 34 height 19
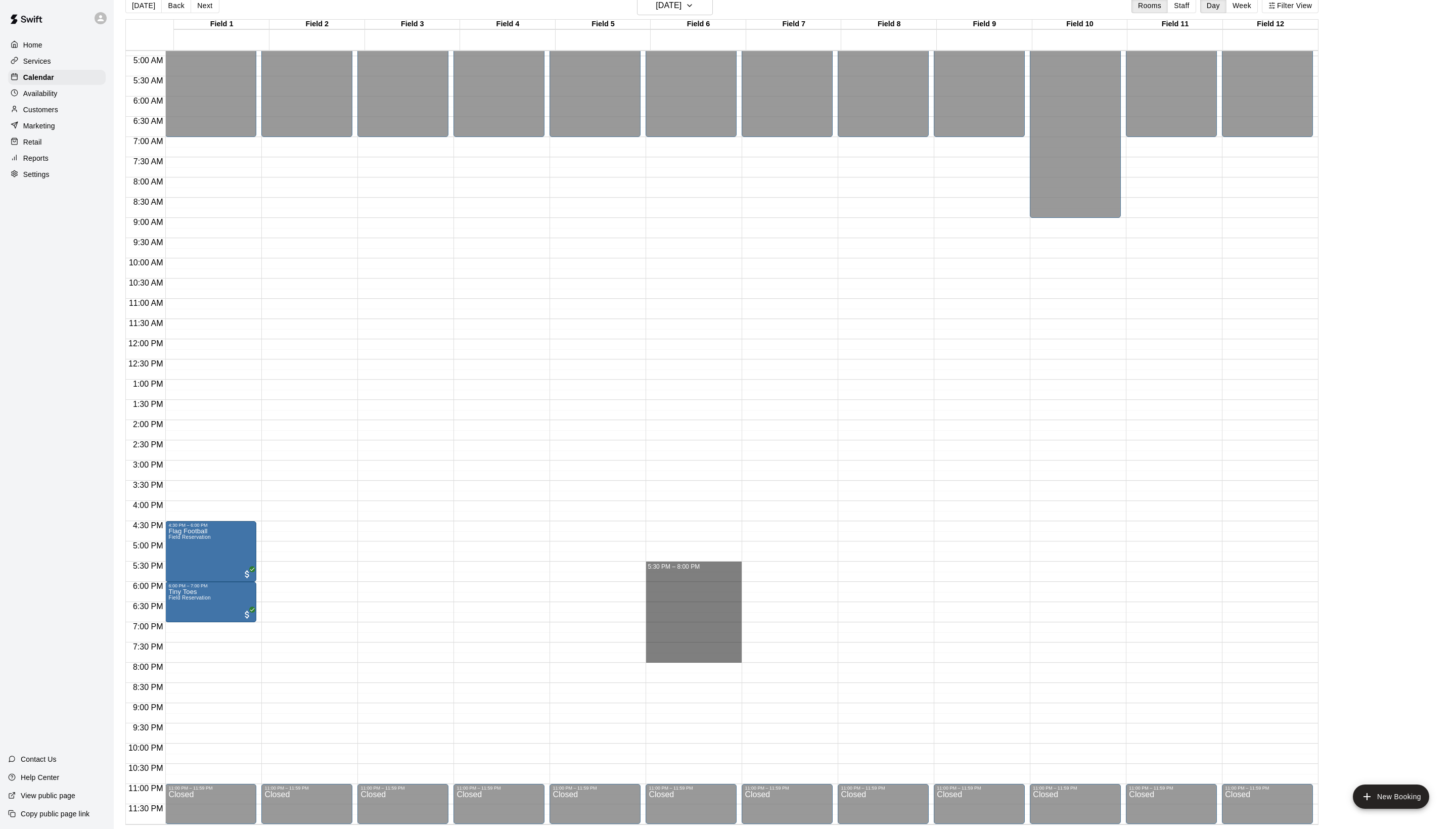
drag, startPoint x: 664, startPoint y: 561, endPoint x: 664, endPoint y: 660, distance: 99.0
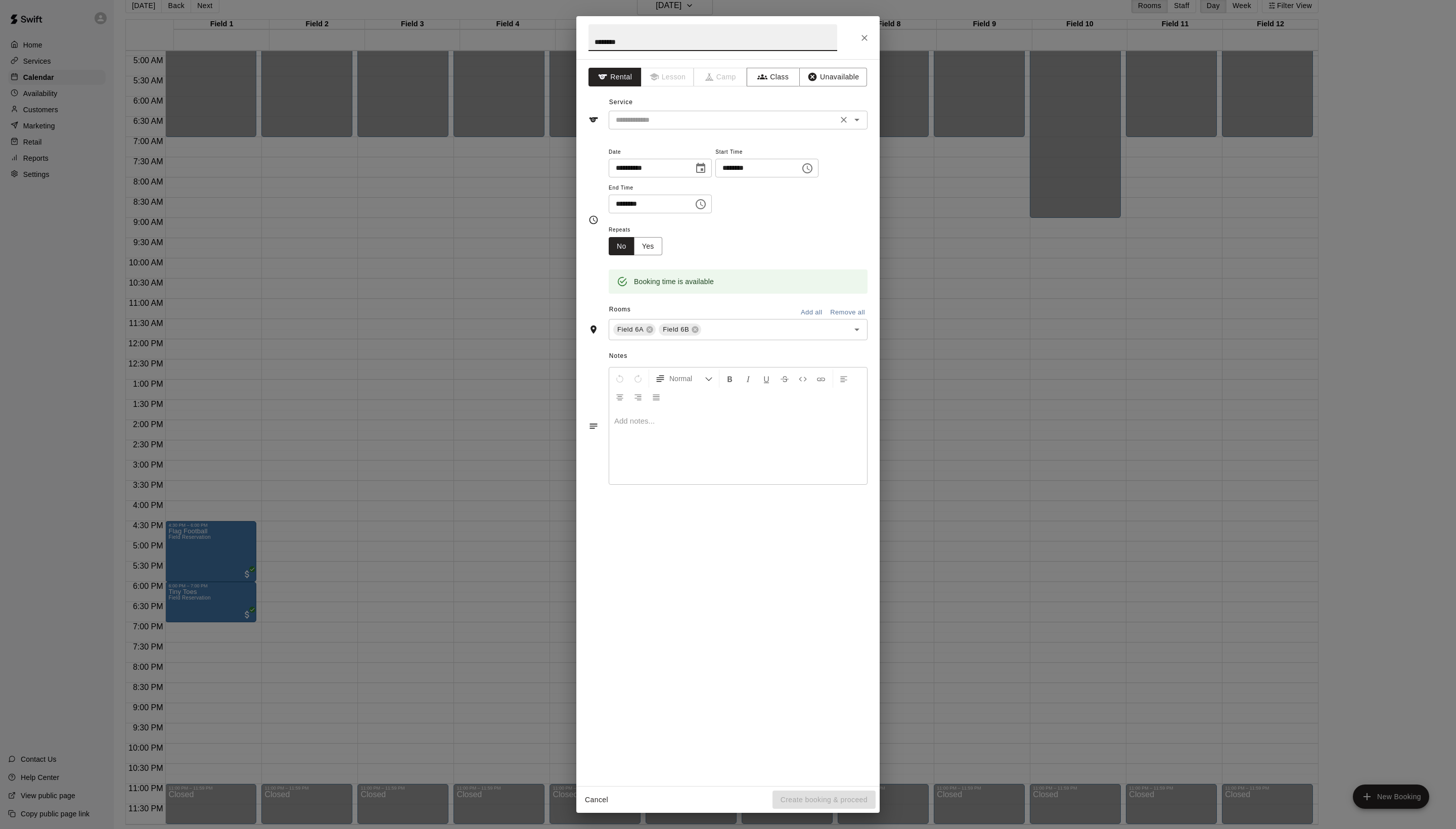
type input "********"
click at [659, 127] on input "text" at bounding box center [723, 120] width 223 height 12
click at [673, 173] on li "Field Reservation" at bounding box center [748, 165] width 239 height 17
type input "**********"
click at [824, 800] on button "Create booking & proceed" at bounding box center [824, 800] width 103 height 19
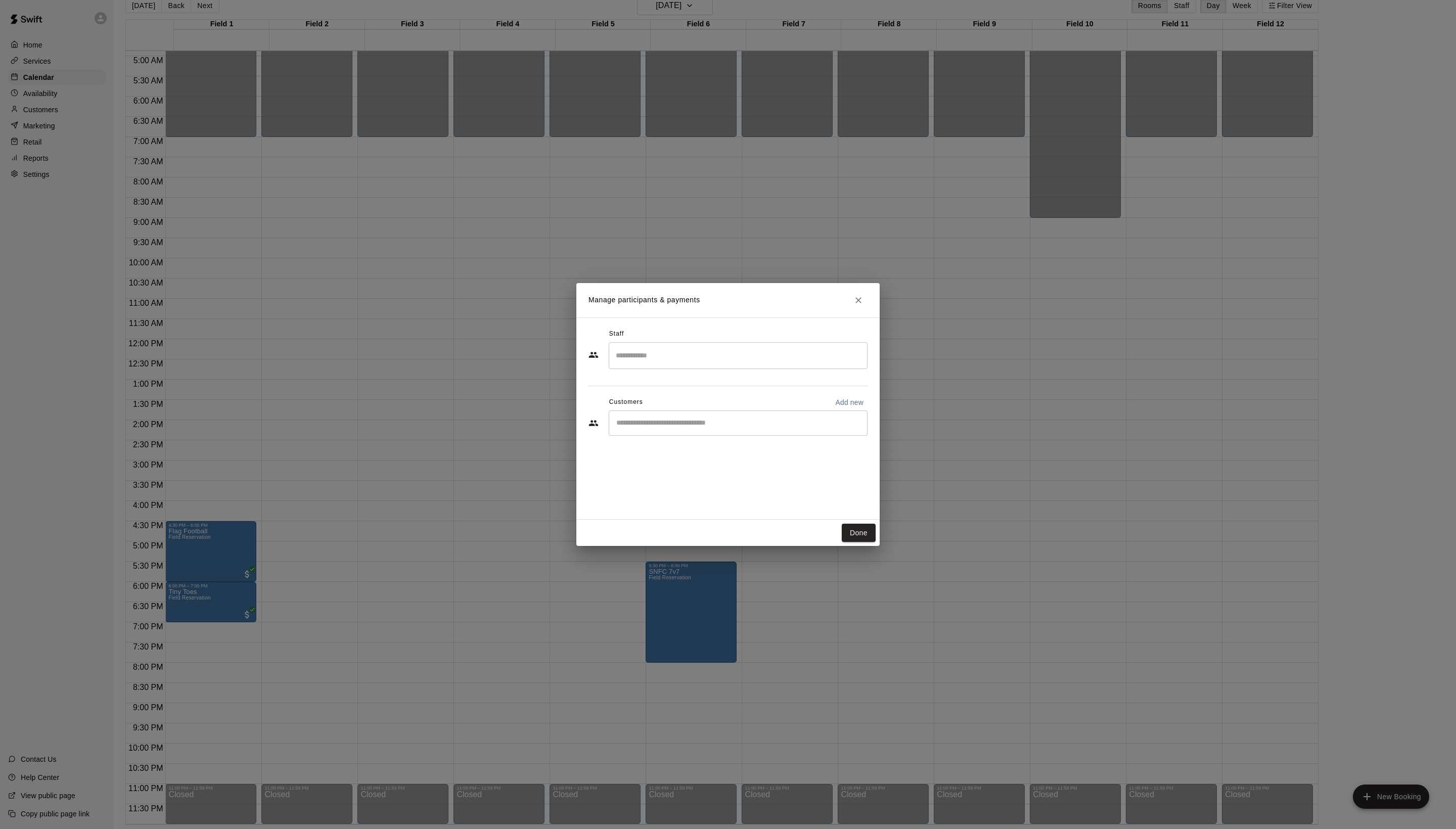
click at [705, 436] on div "​" at bounding box center [738, 423] width 259 height 25
type input "*****"
click at [721, 469] on p "Sporting Nebraska FC" at bounding box center [700, 468] width 85 height 11
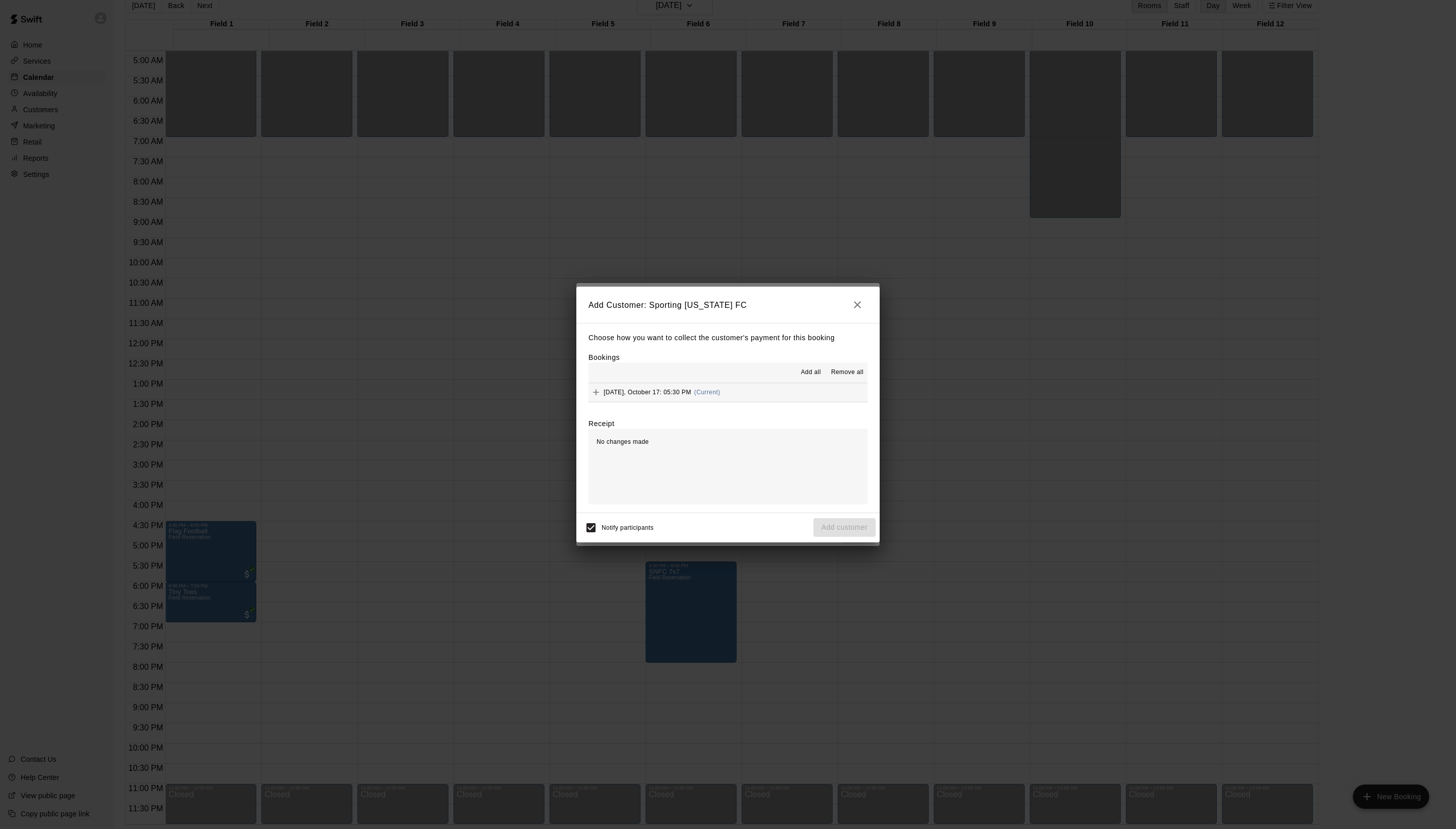
click at [801, 373] on span "Add all" at bounding box center [811, 372] width 20 height 10
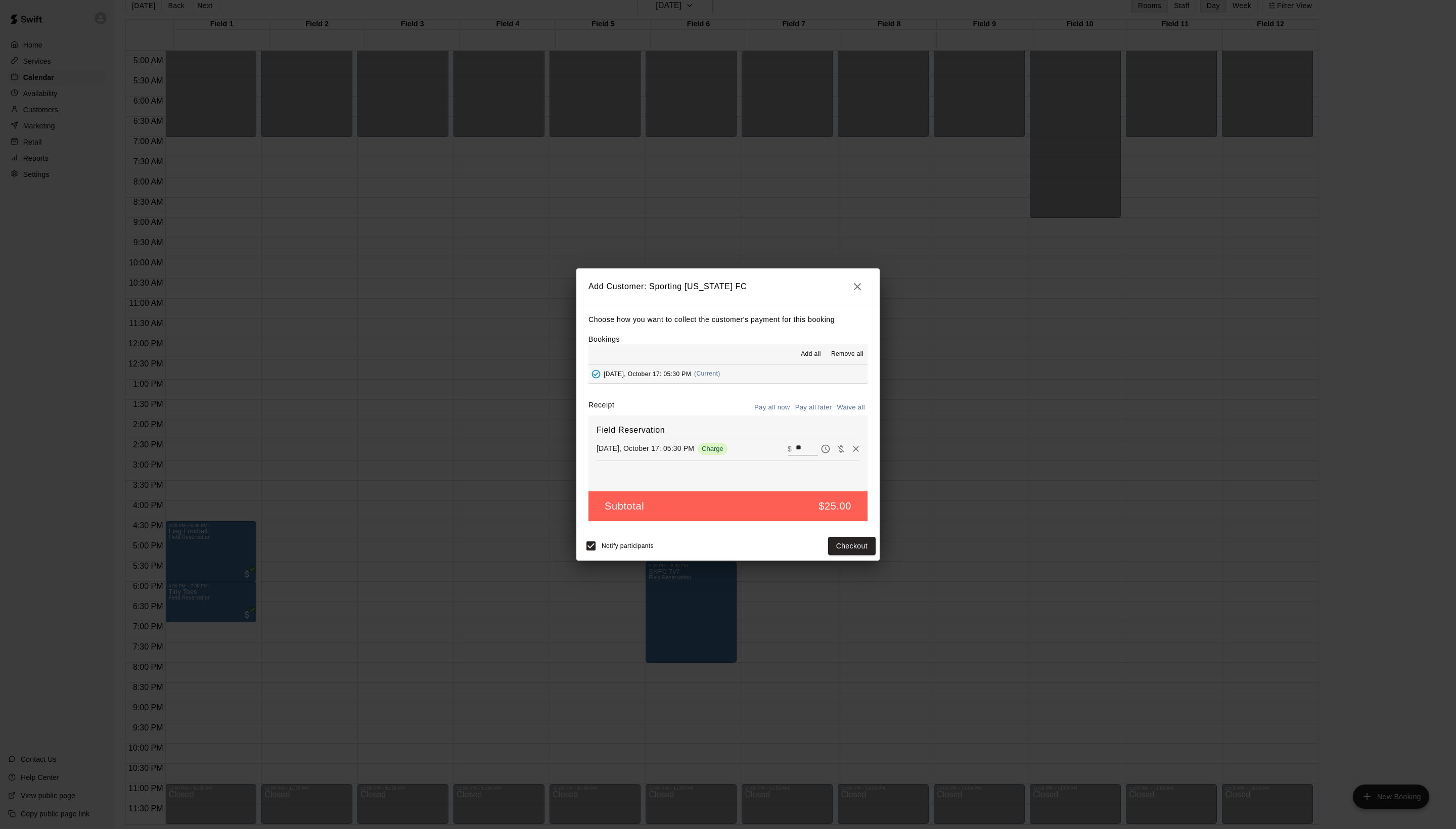
click at [852, 415] on button "Waive all" at bounding box center [851, 408] width 33 height 16
type input "*"
click at [851, 554] on button "Add customer" at bounding box center [844, 545] width 62 height 19
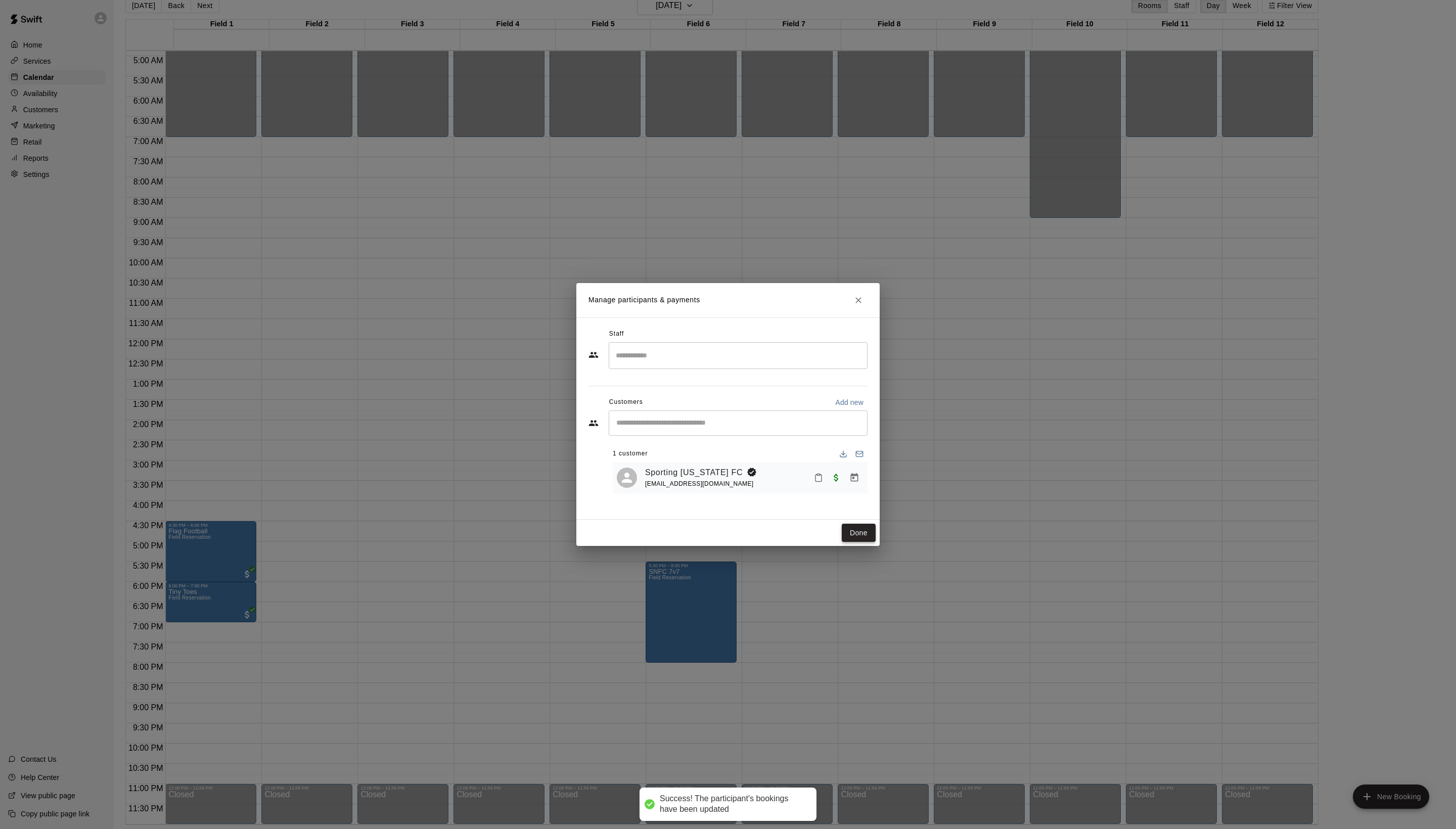
click at [857, 542] on button "Done" at bounding box center [859, 533] width 34 height 19
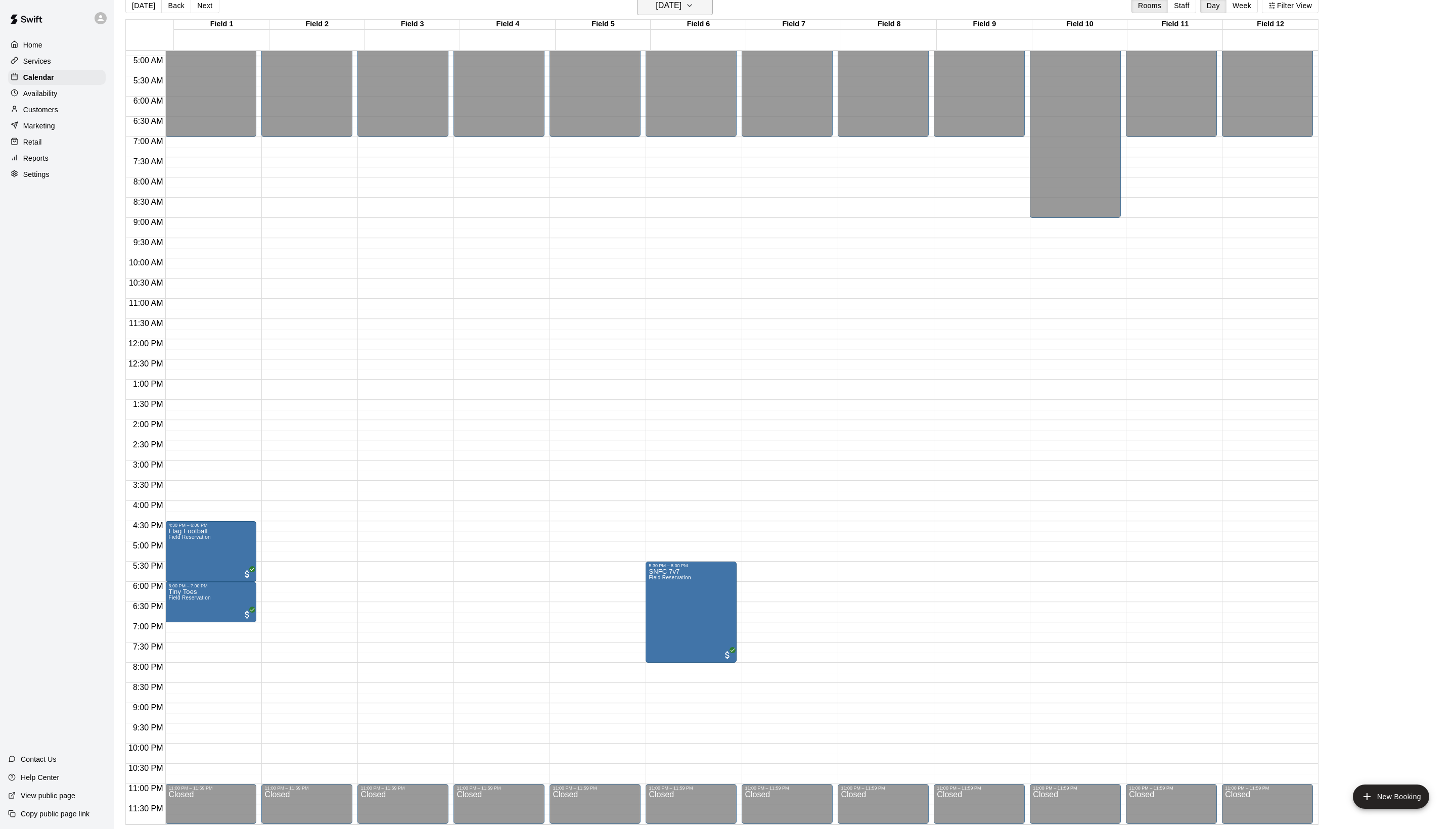
click at [687, 9] on button "[DATE]" at bounding box center [675, 6] width 76 height 19
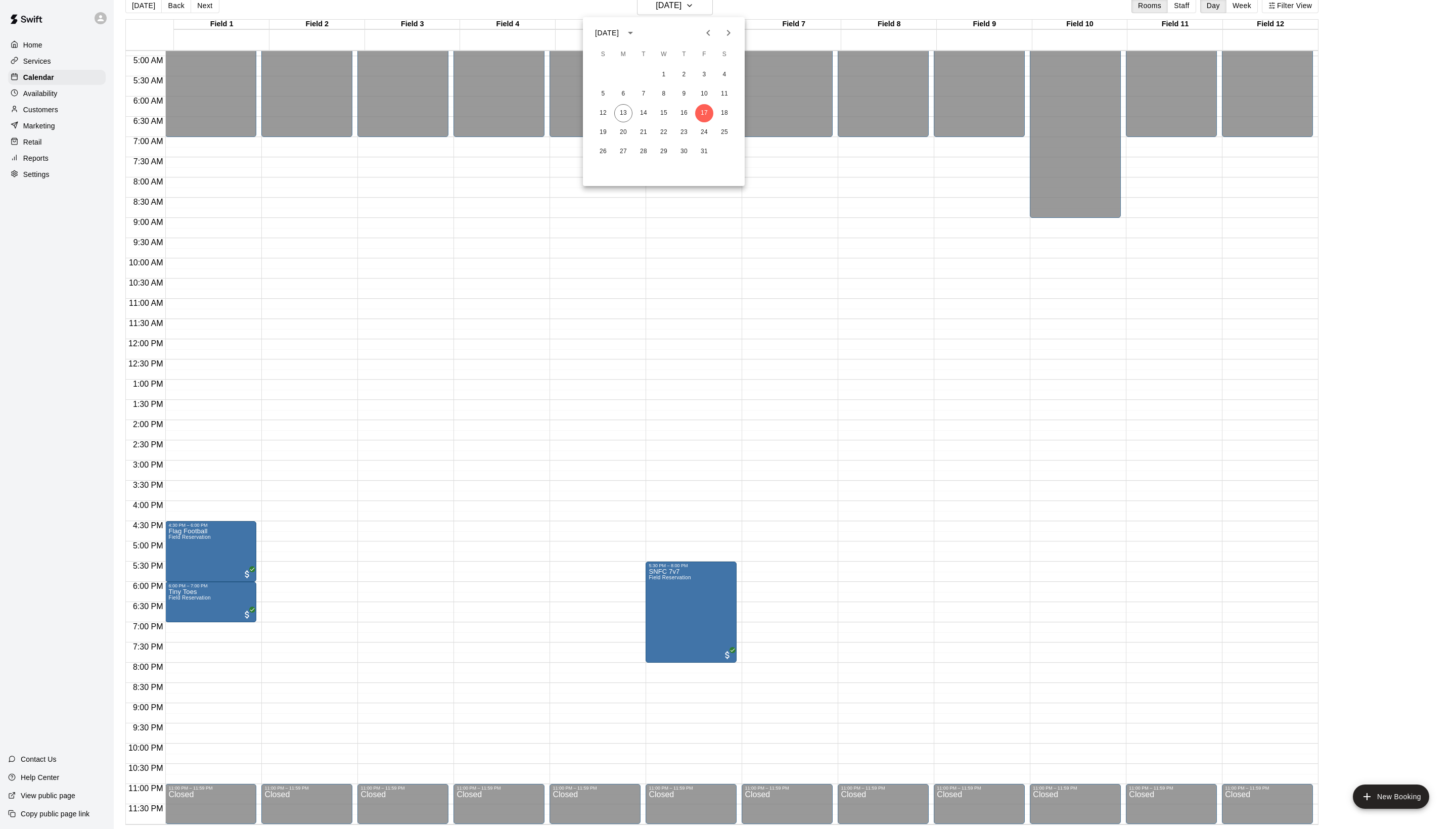
click at [722, 36] on icon "Next month" at bounding box center [728, 32] width 12 height 12
click at [702, 31] on icon "Previous month" at bounding box center [708, 32] width 12 height 12
click at [722, 33] on icon "Next month" at bounding box center [728, 32] width 12 height 12
click at [706, 97] on button "7" at bounding box center [704, 94] width 18 height 18
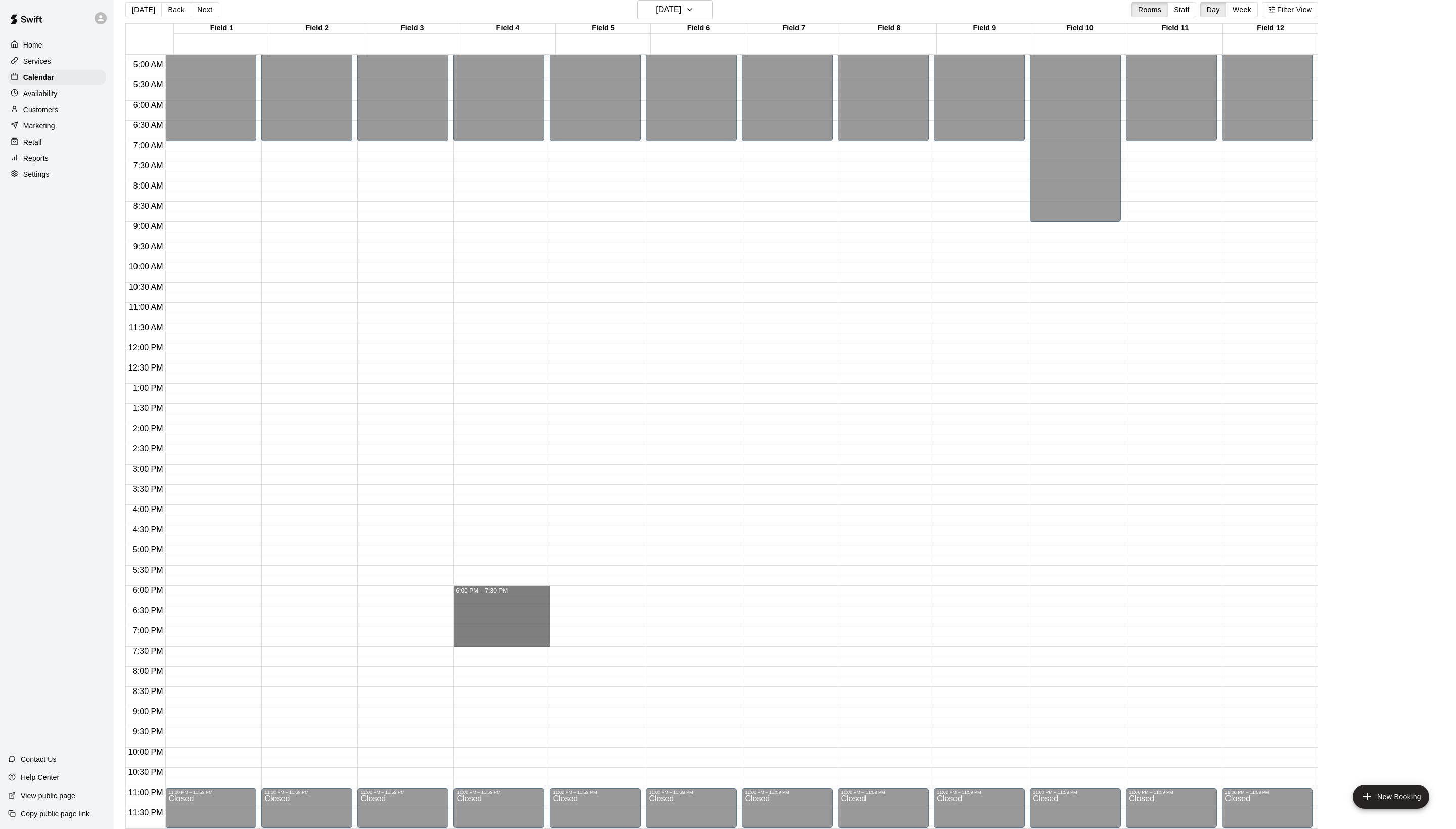
drag, startPoint x: 472, startPoint y: 587, endPoint x: 473, endPoint y: 642, distance: 55.0
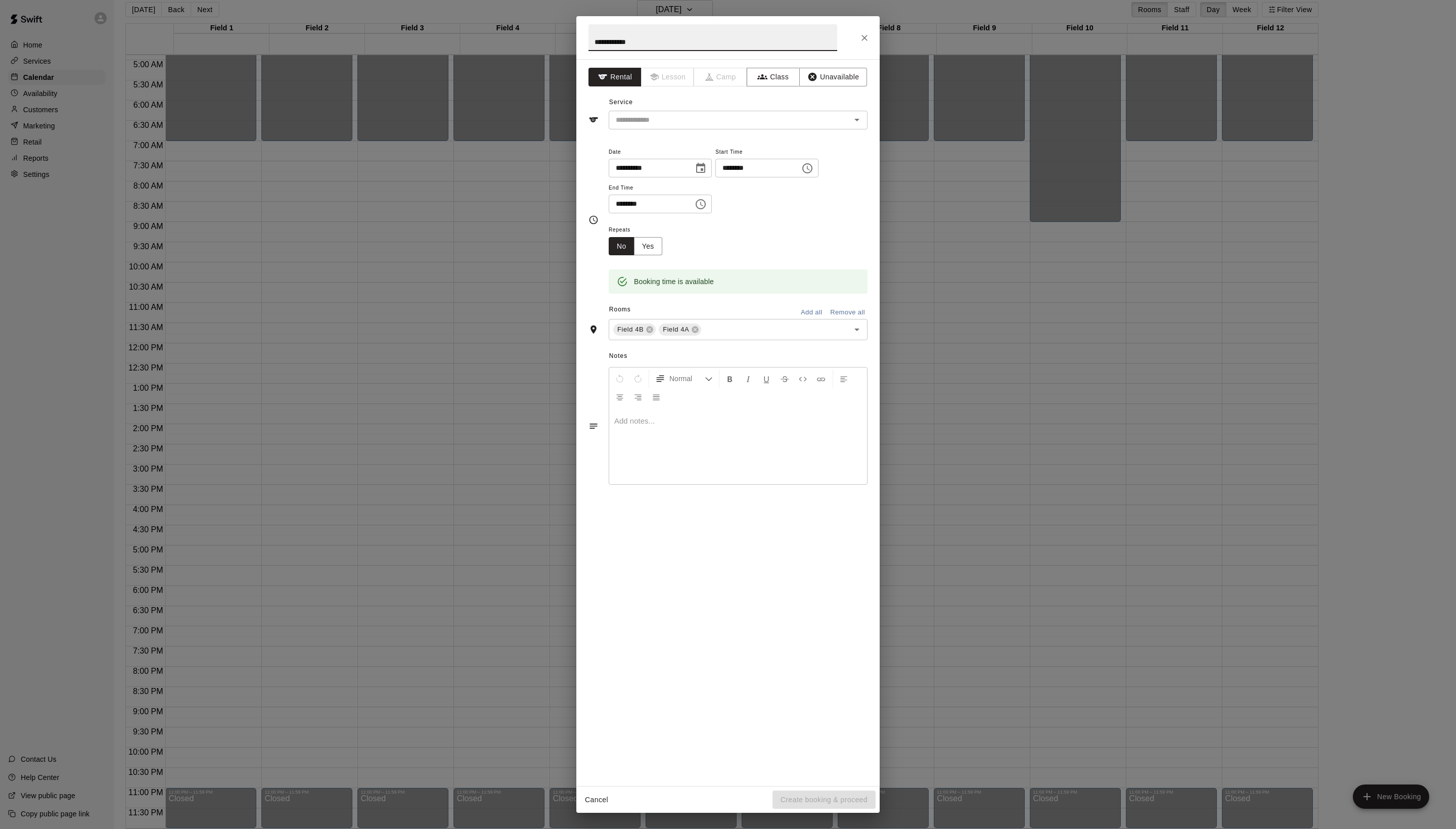
type input "**********"
click at [861, 23] on div "**********" at bounding box center [728, 38] width 304 height 43
click at [861, 33] on icon "Close" at bounding box center [865, 38] width 10 height 10
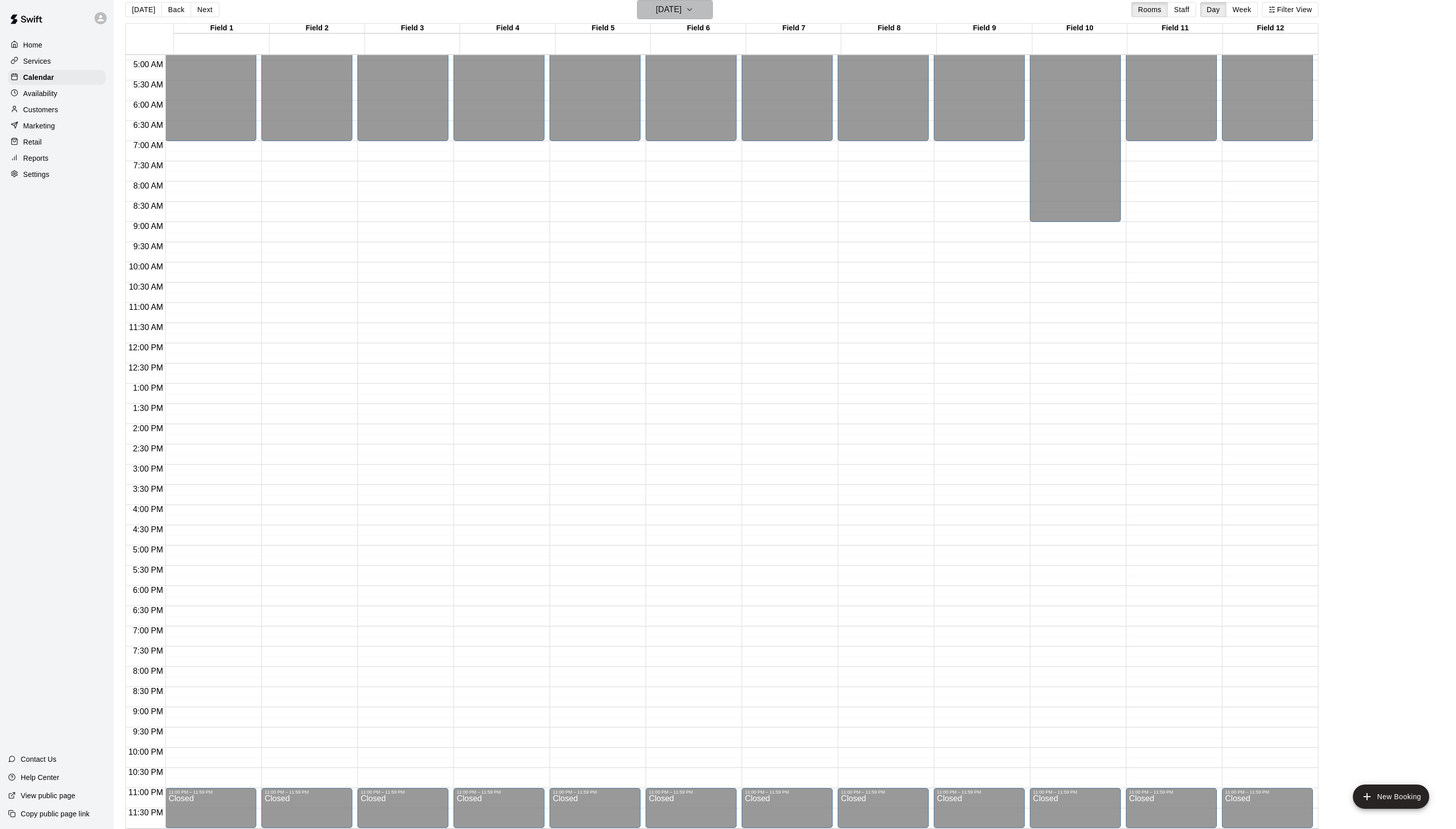
click at [639, 18] on button "Friday Nov 07" at bounding box center [675, 10] width 76 height 19
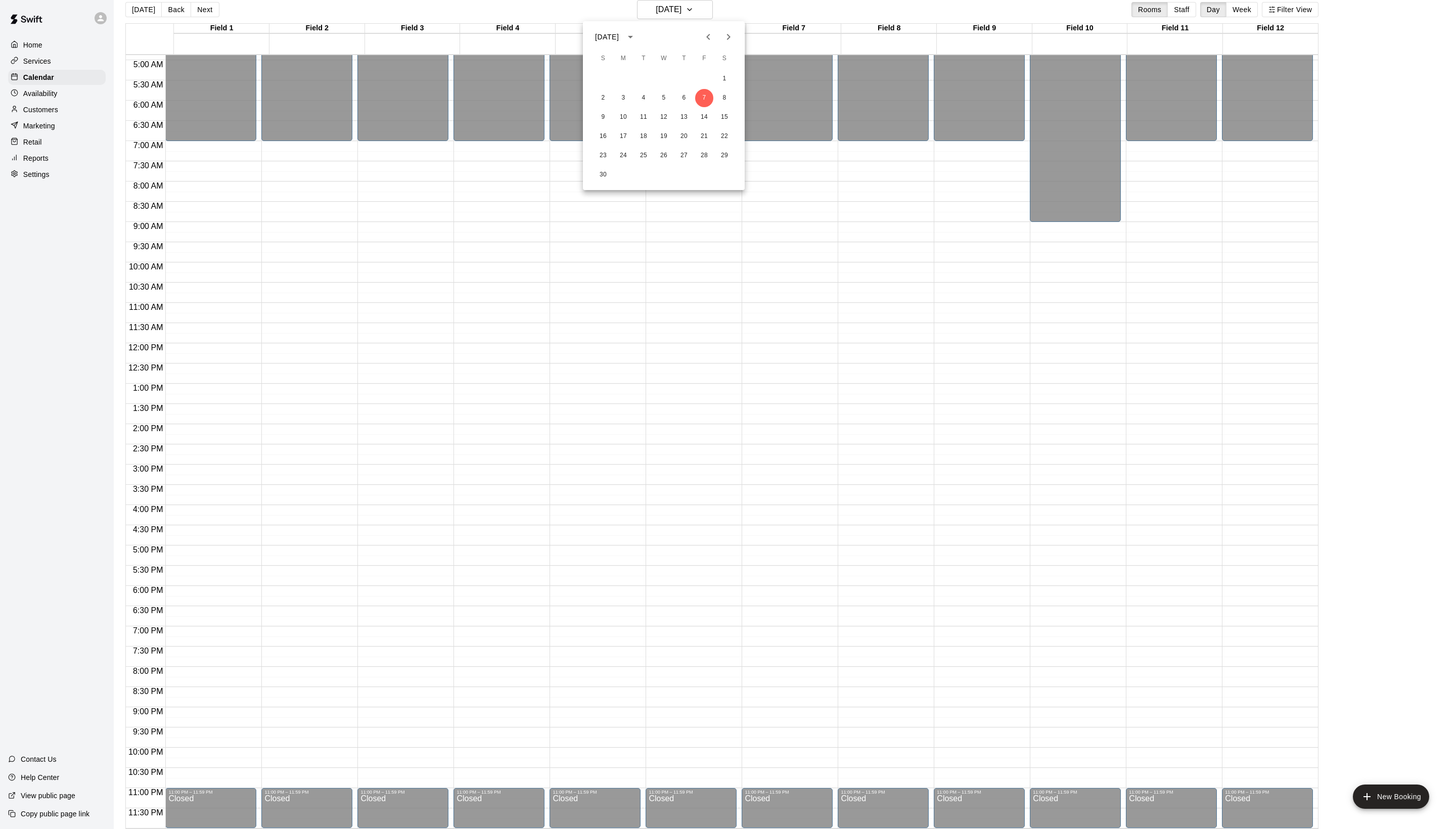
click at [722, 38] on icon "Next month" at bounding box center [728, 37] width 12 height 12
click at [702, 43] on icon "Previous month" at bounding box center [708, 37] width 12 height 12
click at [727, 103] on button "8" at bounding box center [725, 98] width 18 height 18
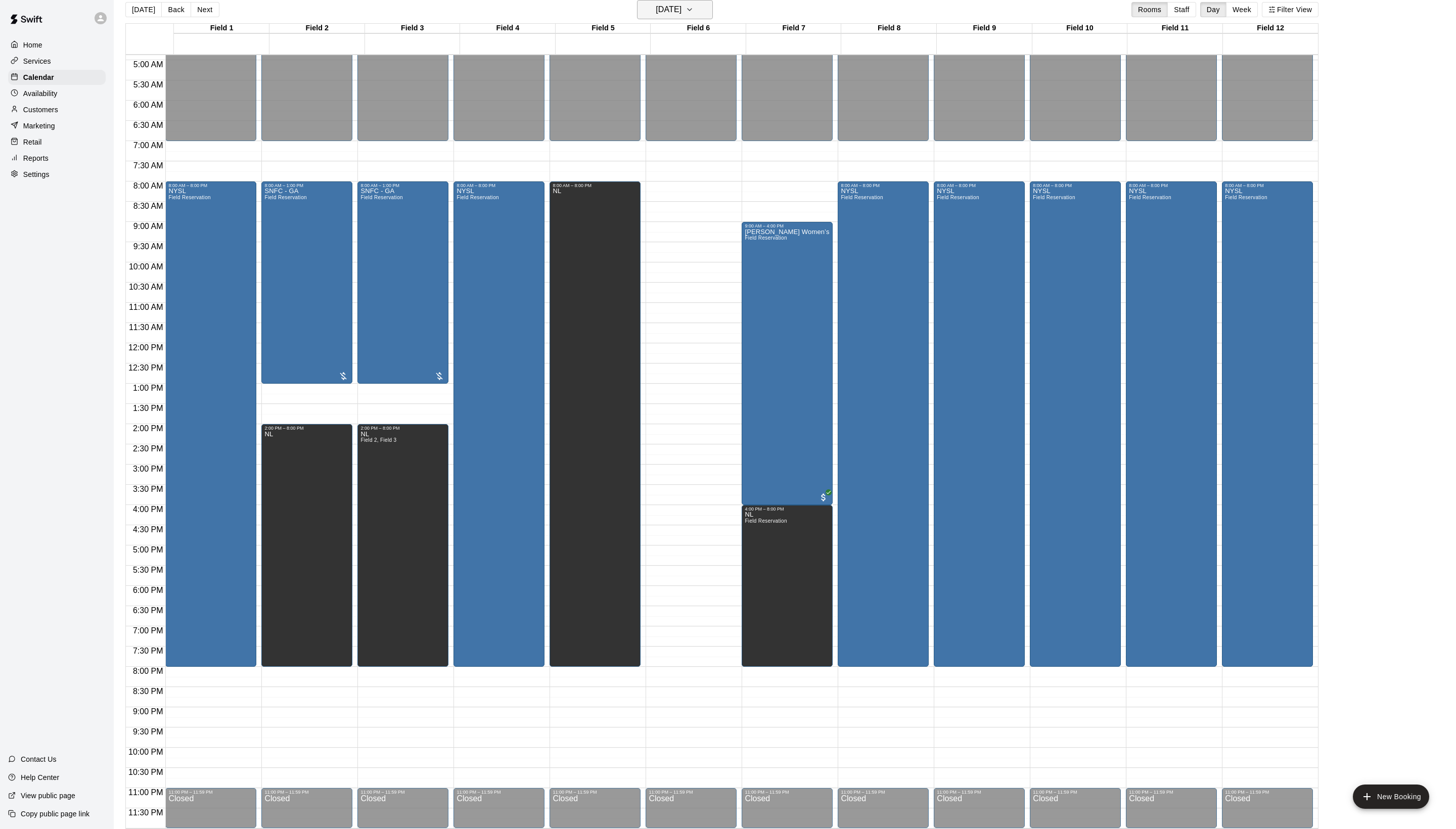
click at [694, 13] on icon "button" at bounding box center [690, 9] width 8 height 12
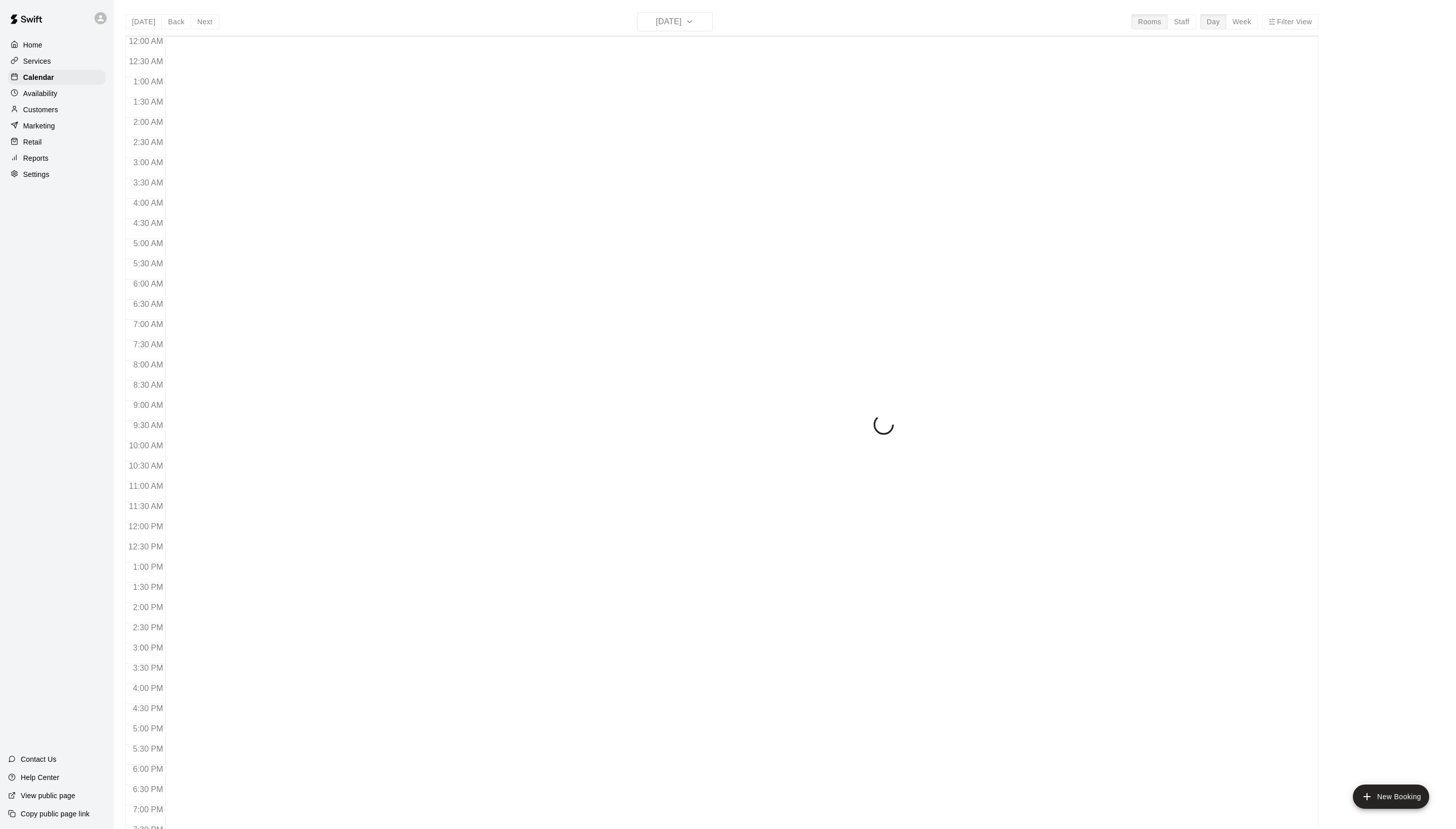
scroll to position [170, 0]
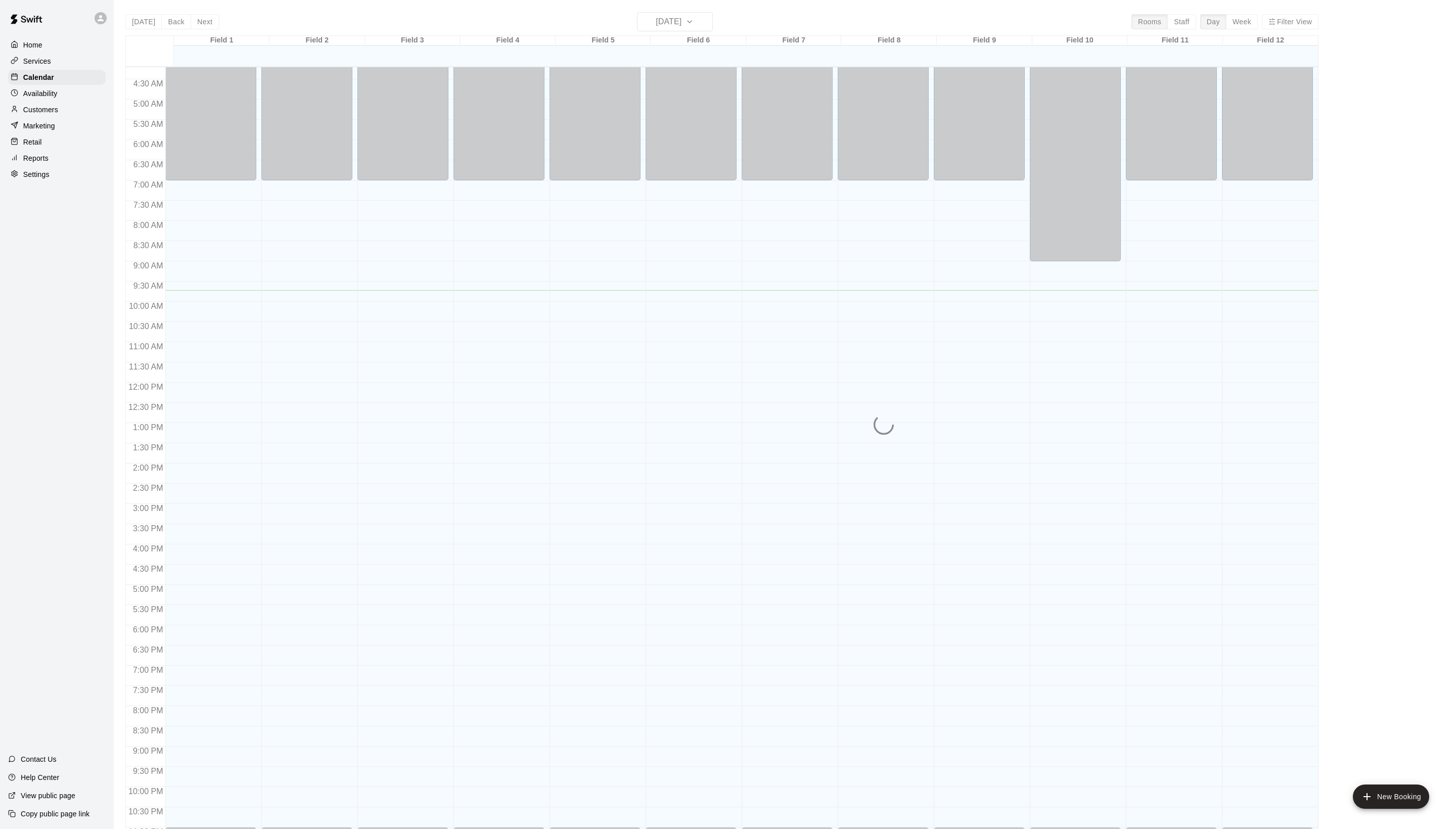
click at [686, 27] on div "[DATE] Back [DATE][DATE] Rooms Staff Day Week [GEOGRAPHIC_DATA] 1 13 [GEOGRAPHI…" at bounding box center [722, 426] width 1193 height 829
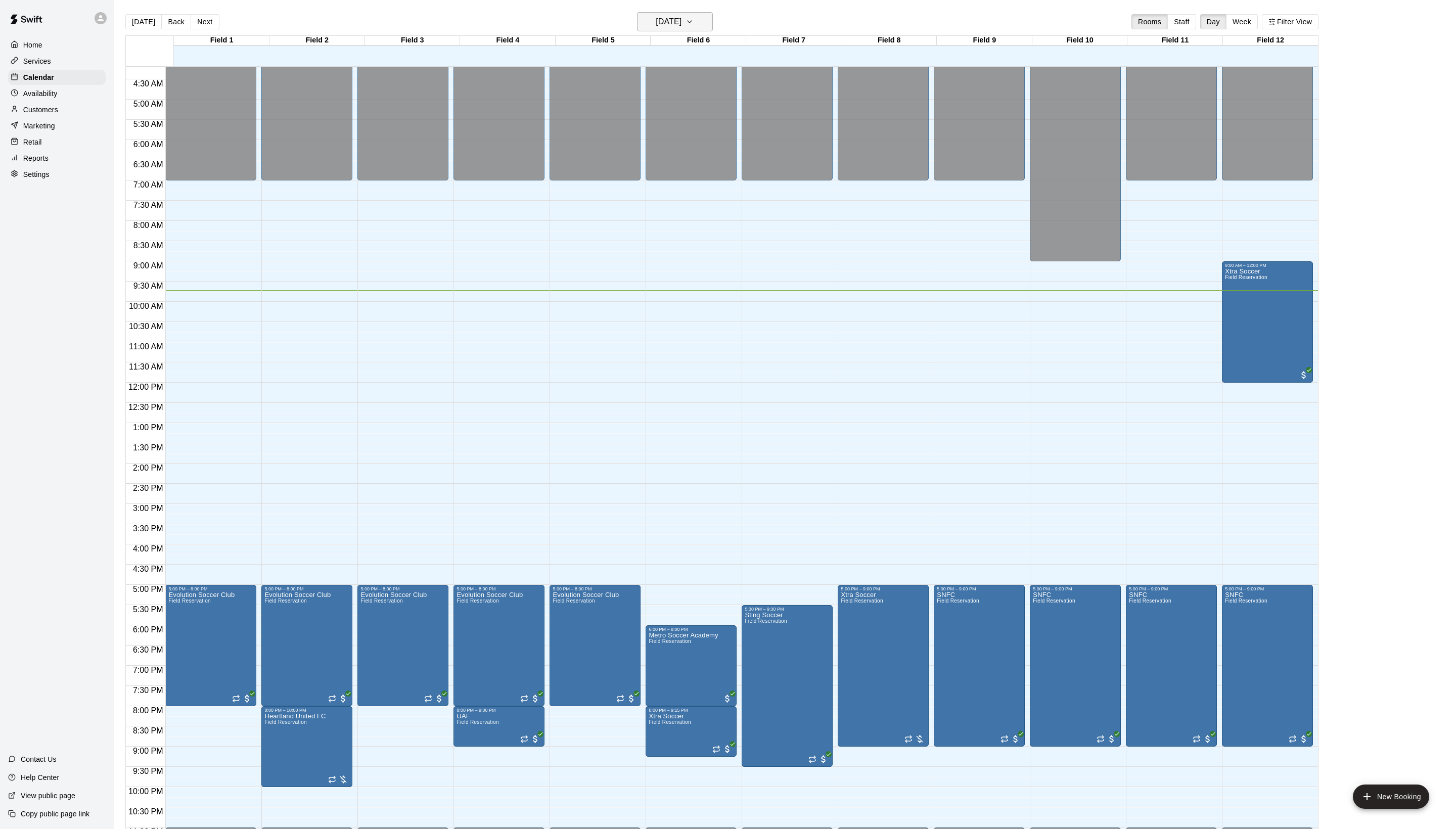
click at [682, 24] on h6 "[DATE]" at bounding box center [669, 21] width 26 height 14
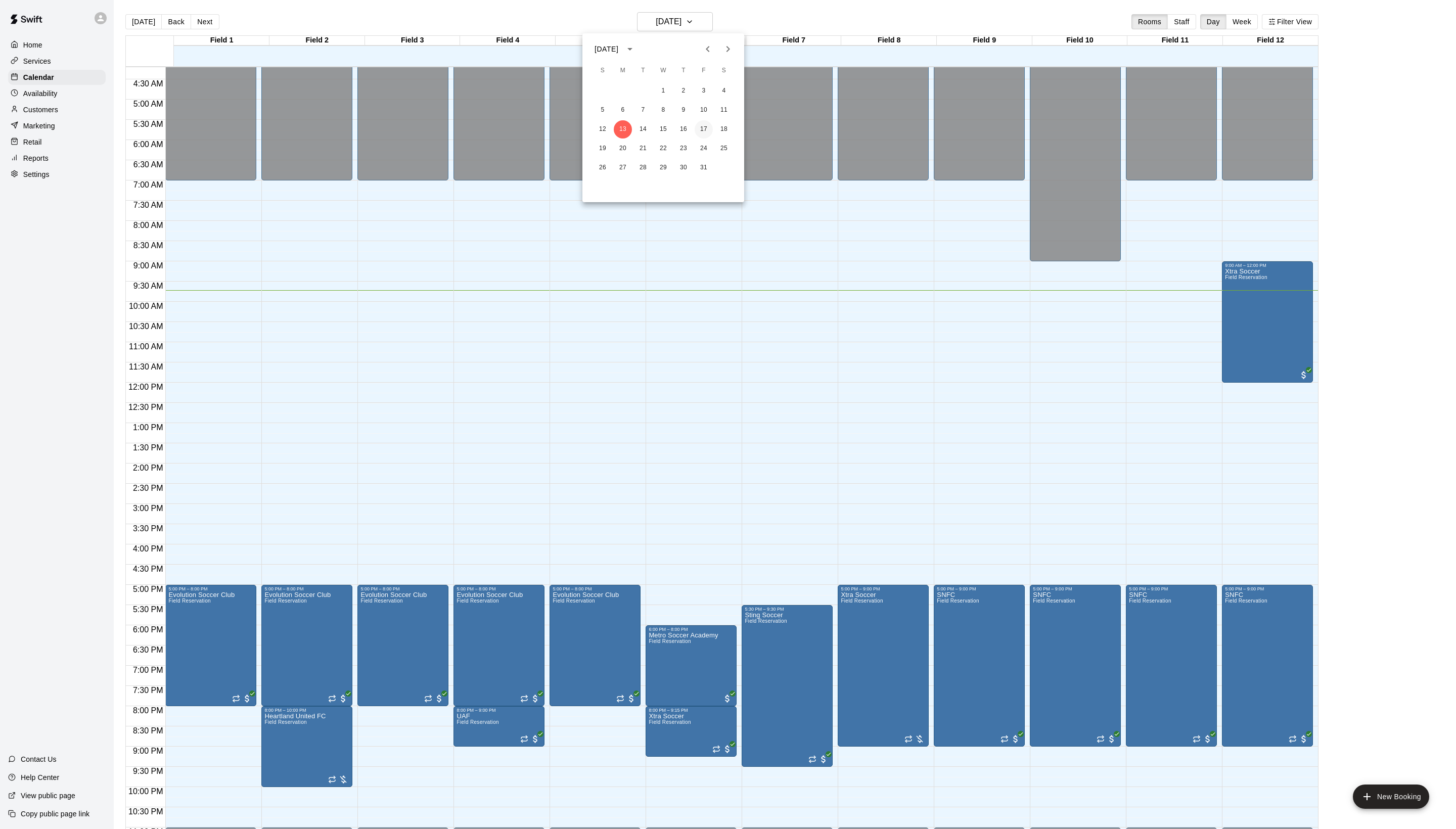
click at [706, 132] on button "17" at bounding box center [704, 129] width 18 height 18
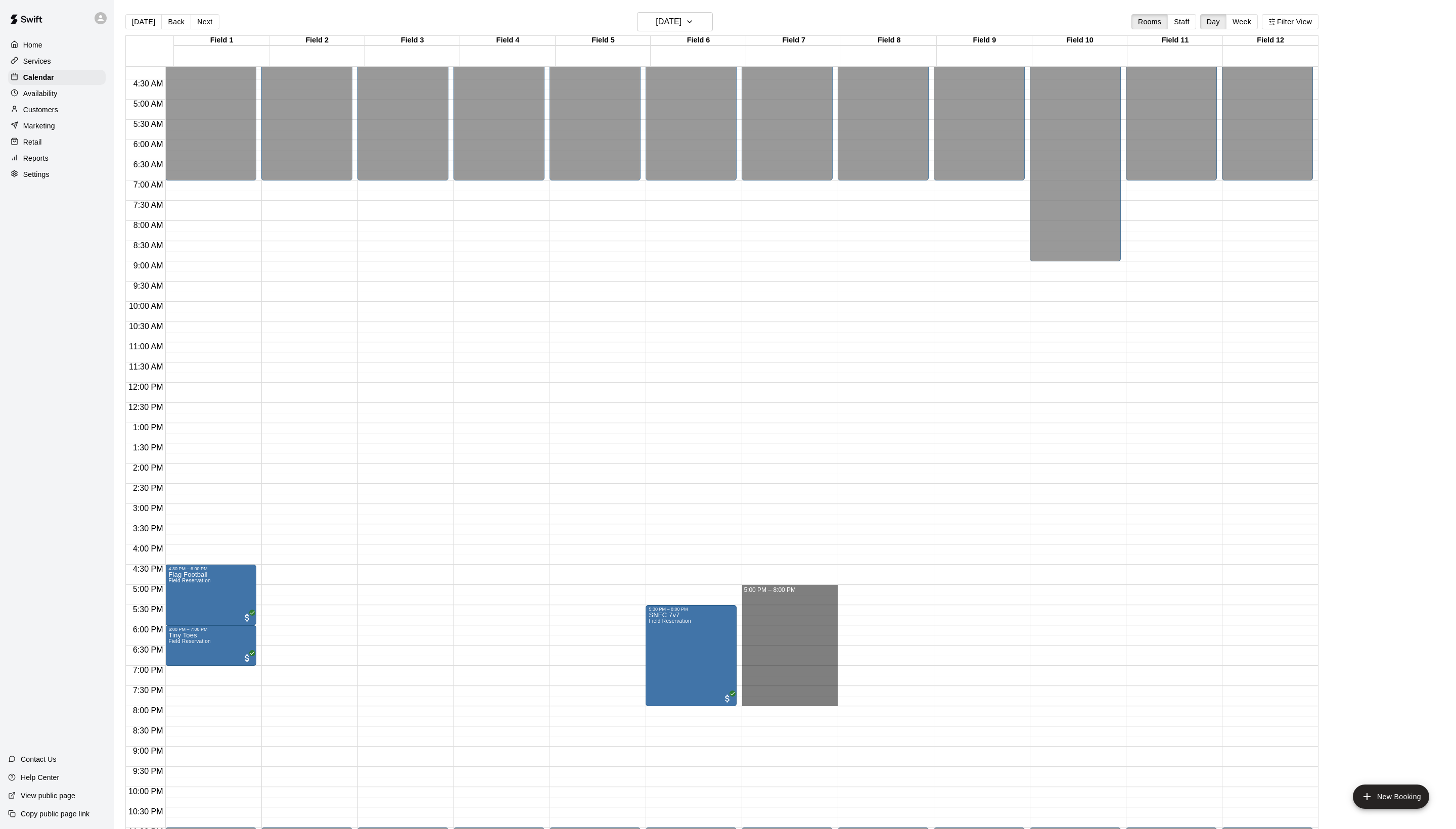
drag, startPoint x: 760, startPoint y: 588, endPoint x: 761, endPoint y: 705, distance: 117.0
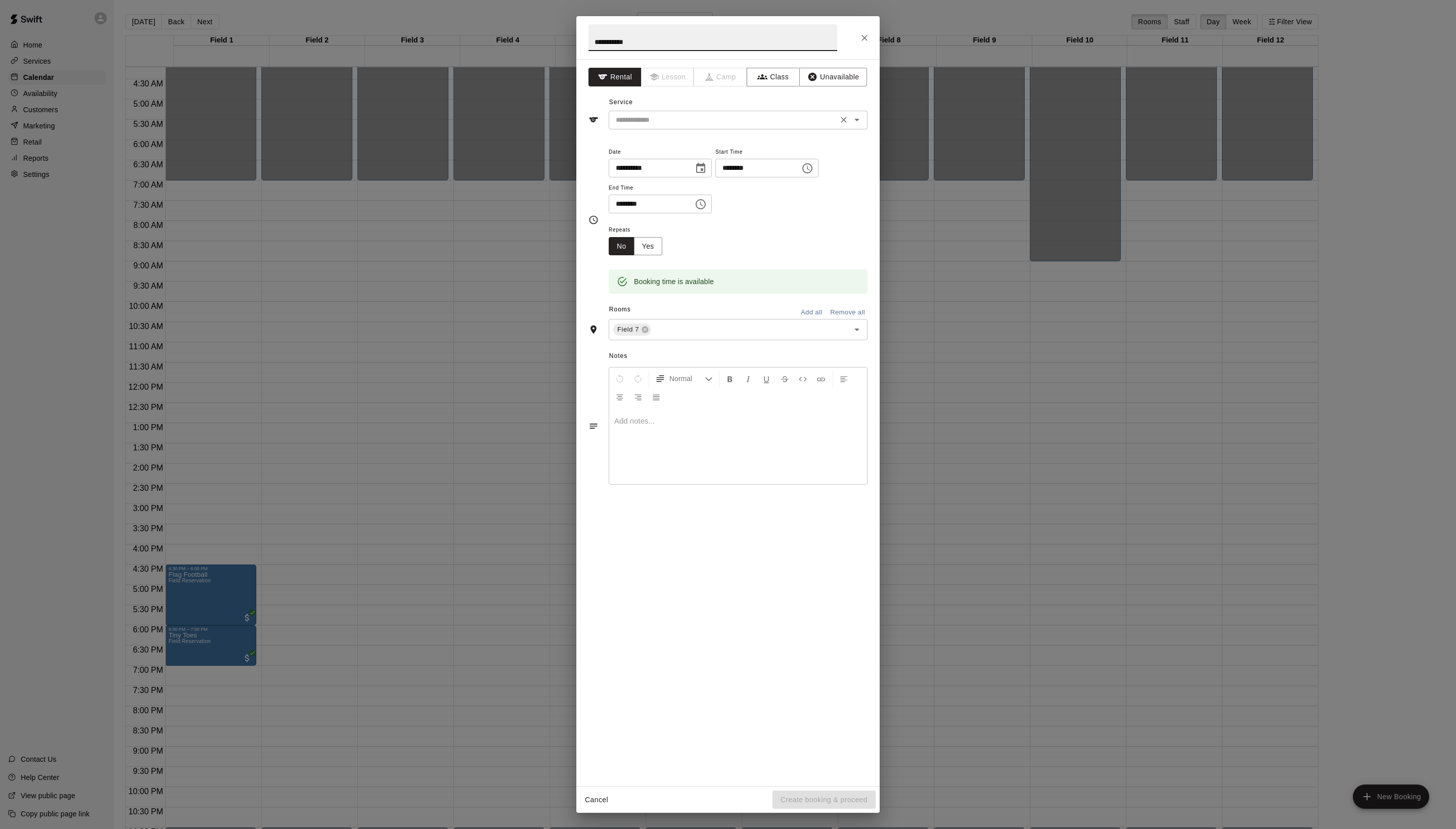
type input "**********"
click at [691, 127] on input "text" at bounding box center [723, 120] width 223 height 12
click at [691, 154] on ul "Field Reservation" at bounding box center [748, 165] width 239 height 25
click at [690, 166] on li "Field Reservation" at bounding box center [748, 165] width 239 height 17
type input "**********"
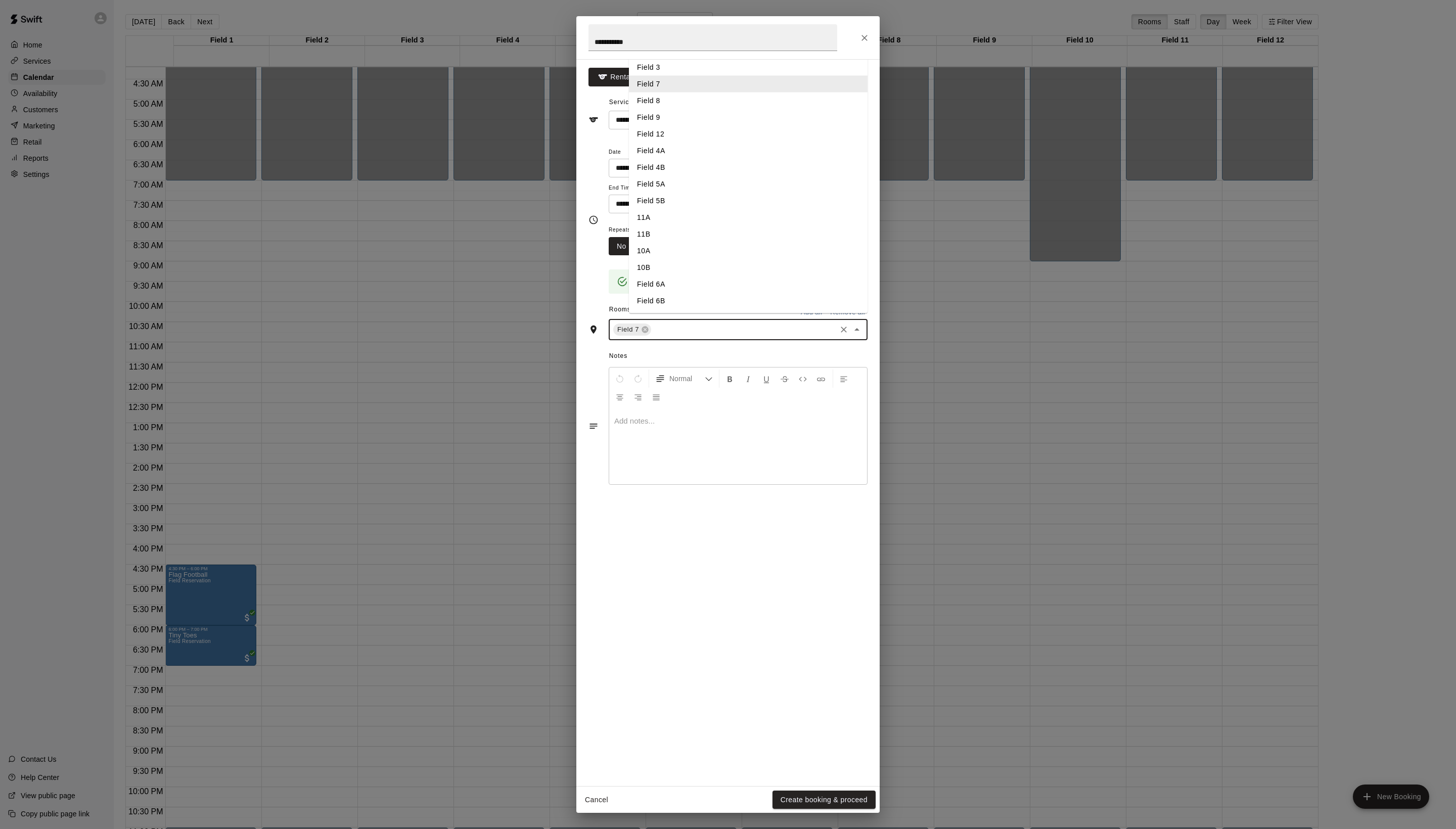
click at [710, 336] on input "text" at bounding box center [744, 329] width 182 height 12
click at [677, 159] on li "Field 4A" at bounding box center [748, 151] width 239 height 17
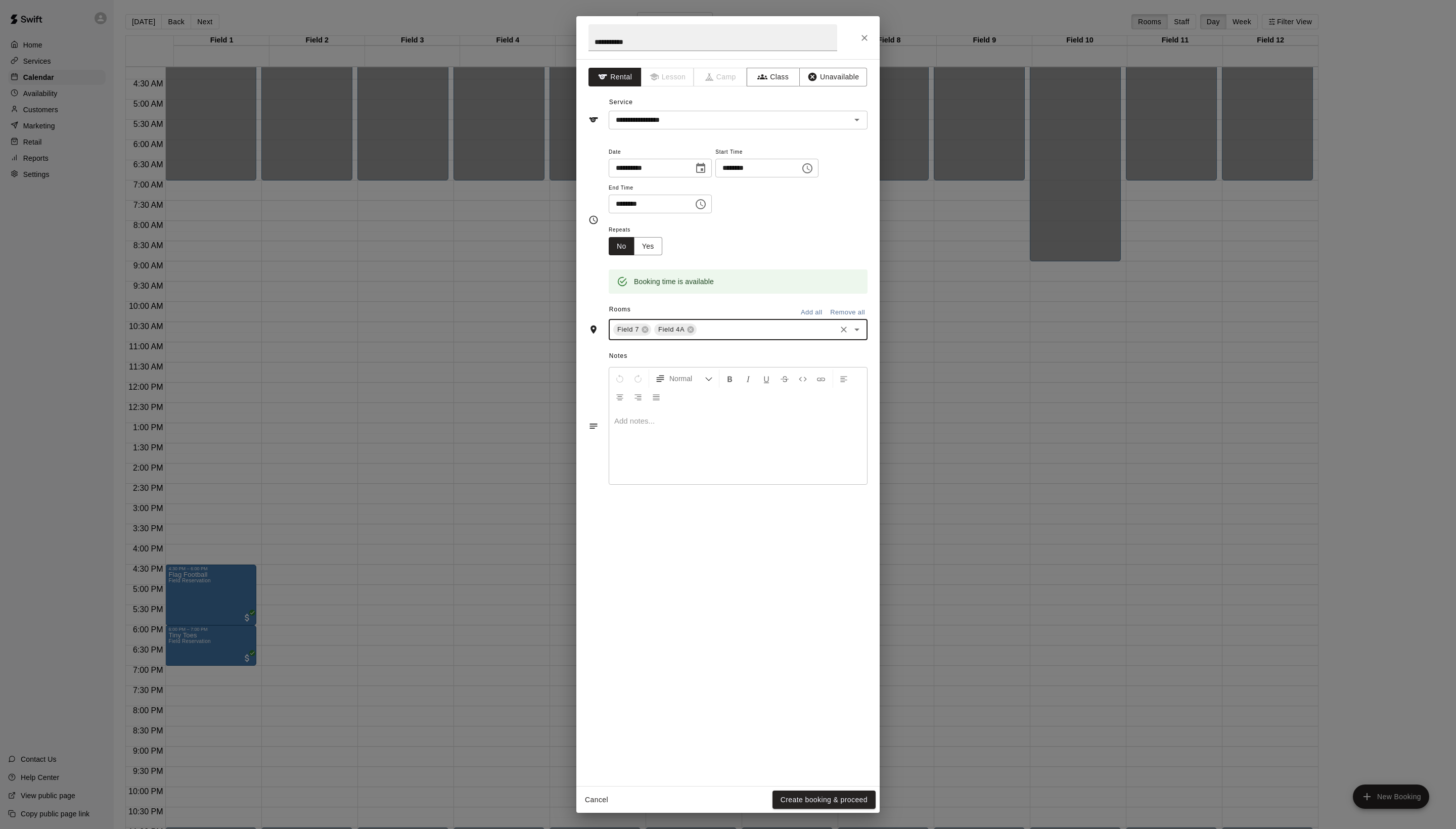
click at [775, 483] on div "Notes Normal Add notes..." at bounding box center [728, 418] width 279 height 155
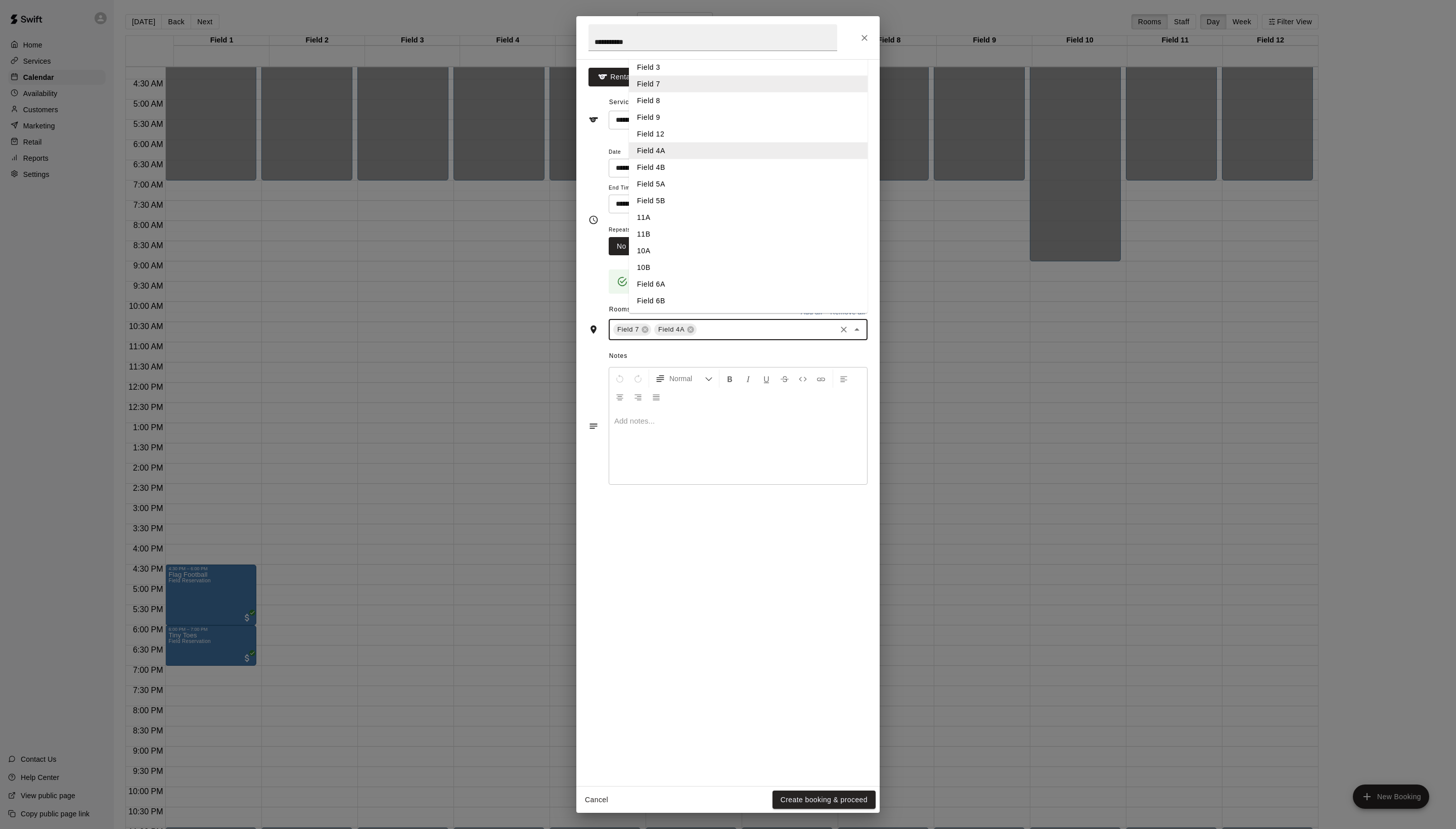
click at [775, 336] on input "text" at bounding box center [766, 329] width 137 height 12
click at [666, 176] on li "Field 4B" at bounding box center [748, 168] width 239 height 17
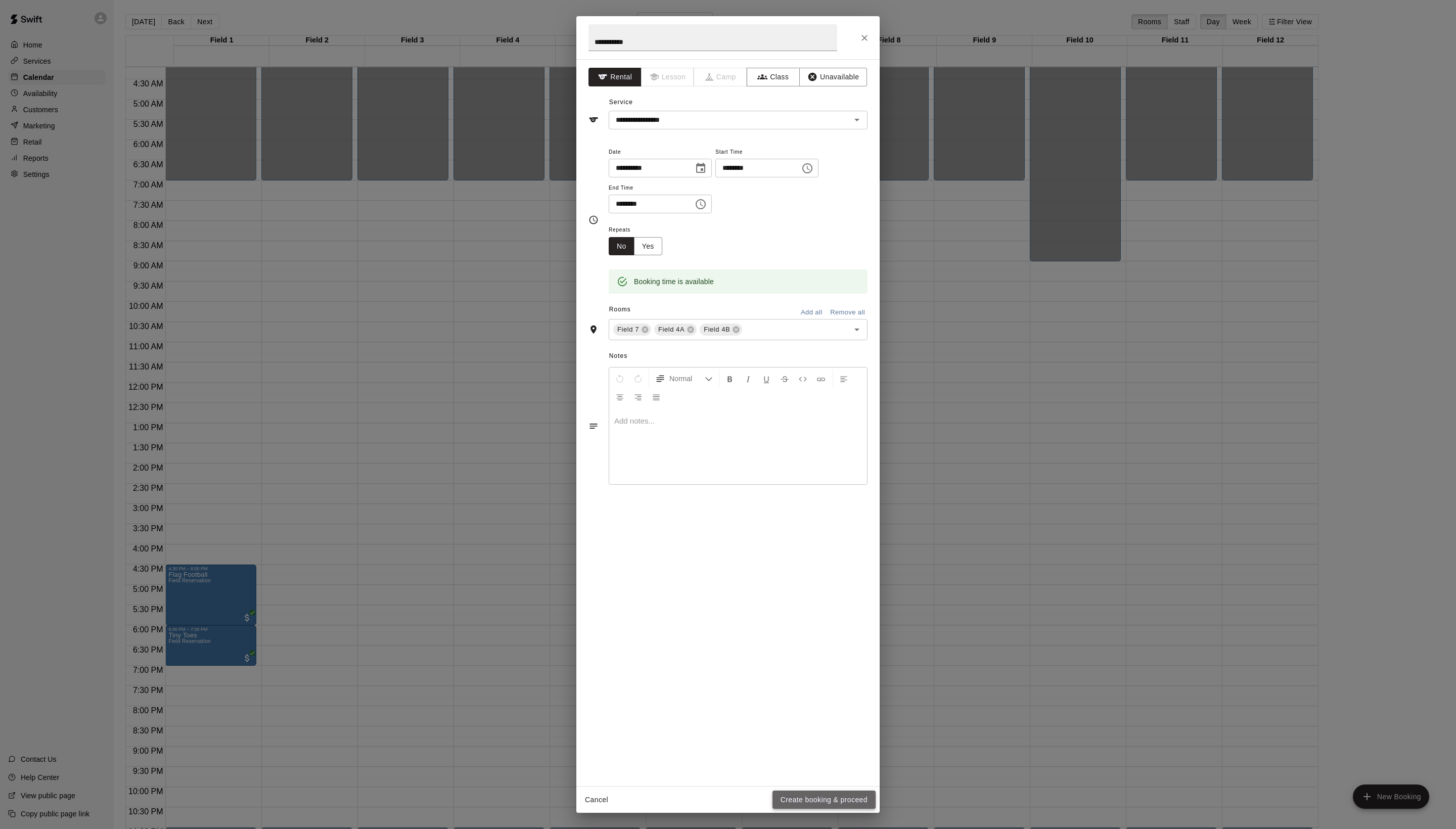
click at [838, 802] on button "Create booking & proceed" at bounding box center [824, 800] width 103 height 19
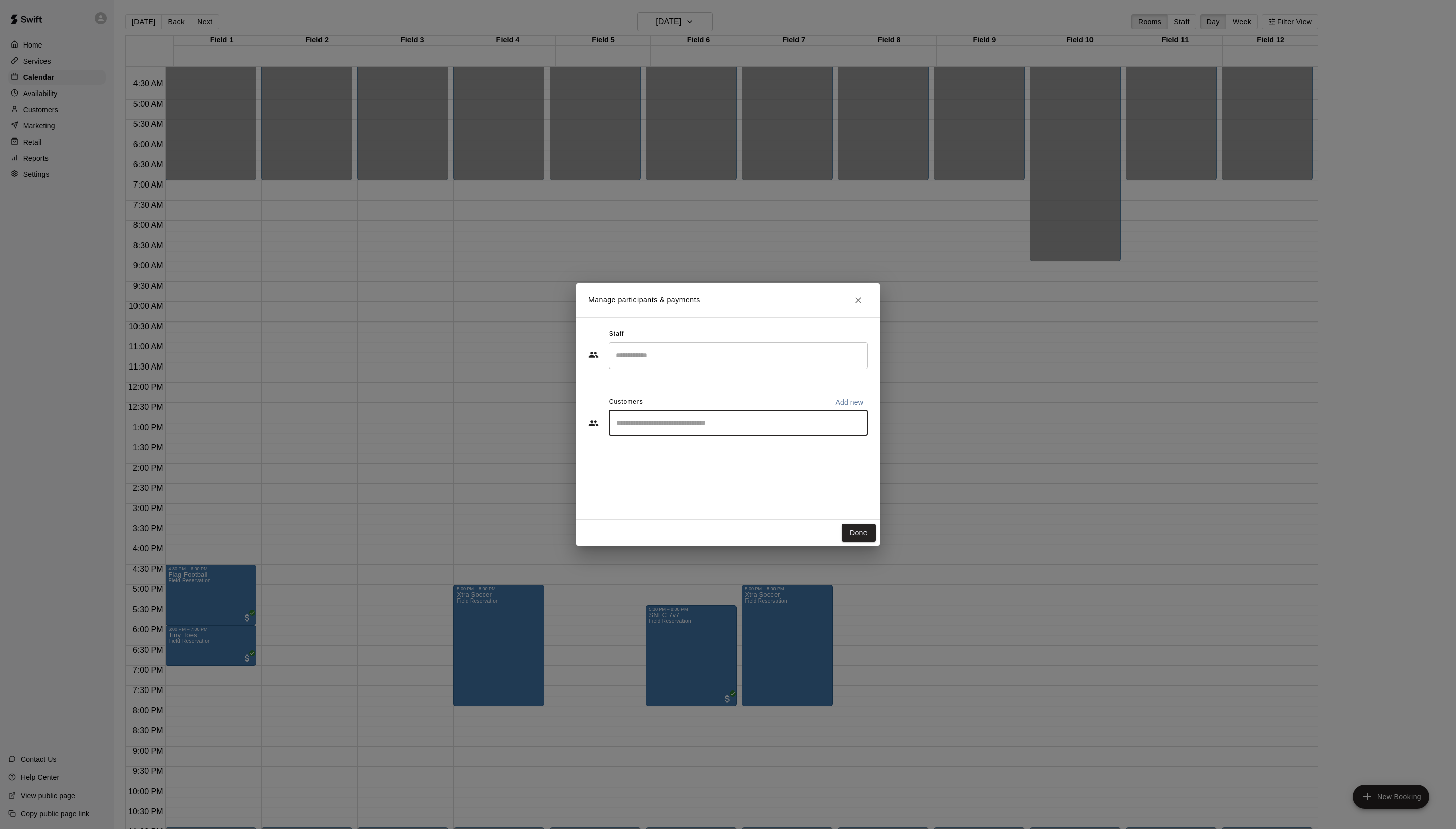
click at [658, 428] on input "Start typing to search customers..." at bounding box center [738, 423] width 250 height 10
type input "****"
click at [694, 472] on p "[PERSON_NAME]" at bounding box center [688, 468] width 62 height 11
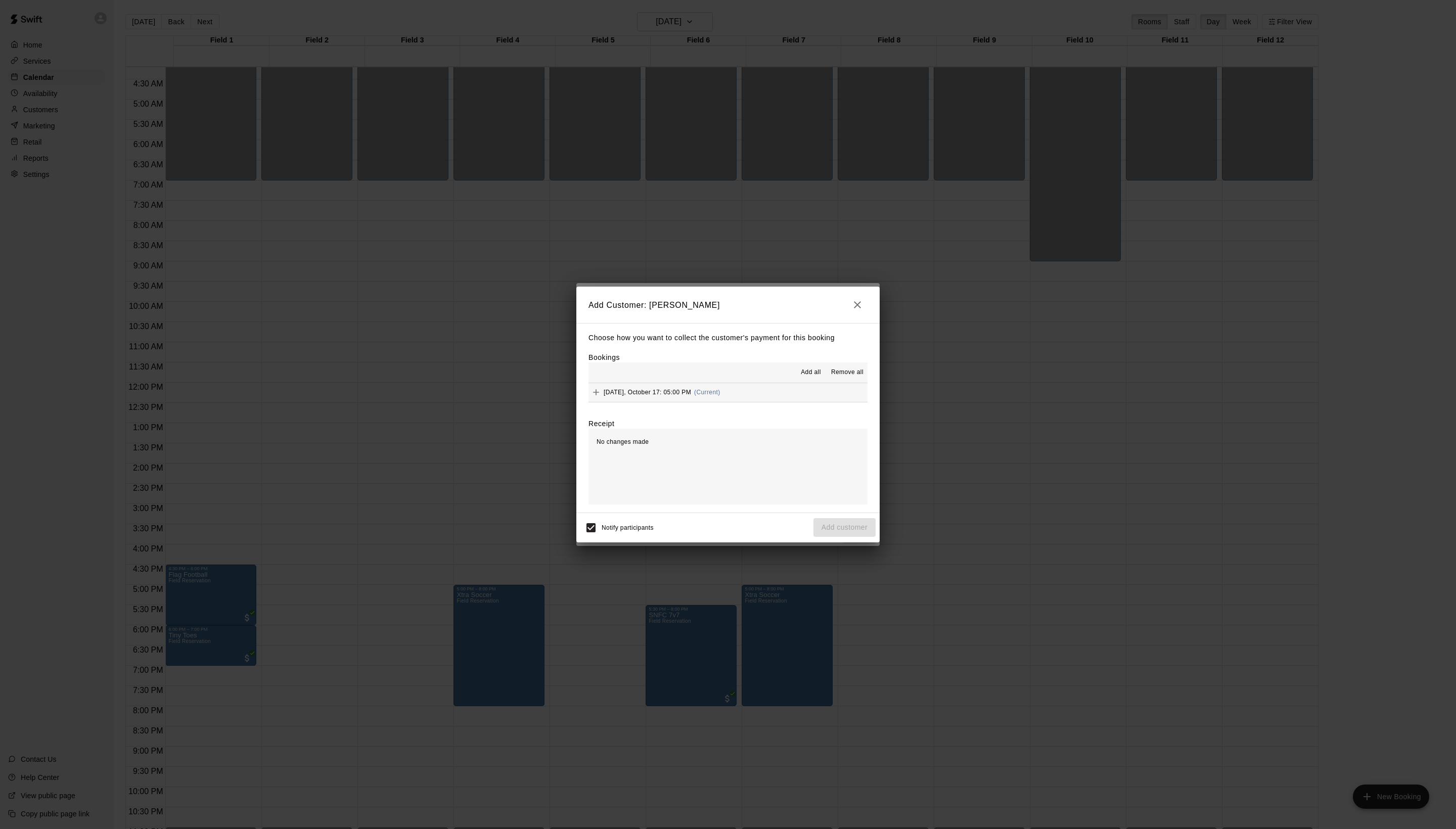
click at [801, 374] on span "Add all" at bounding box center [811, 372] width 20 height 10
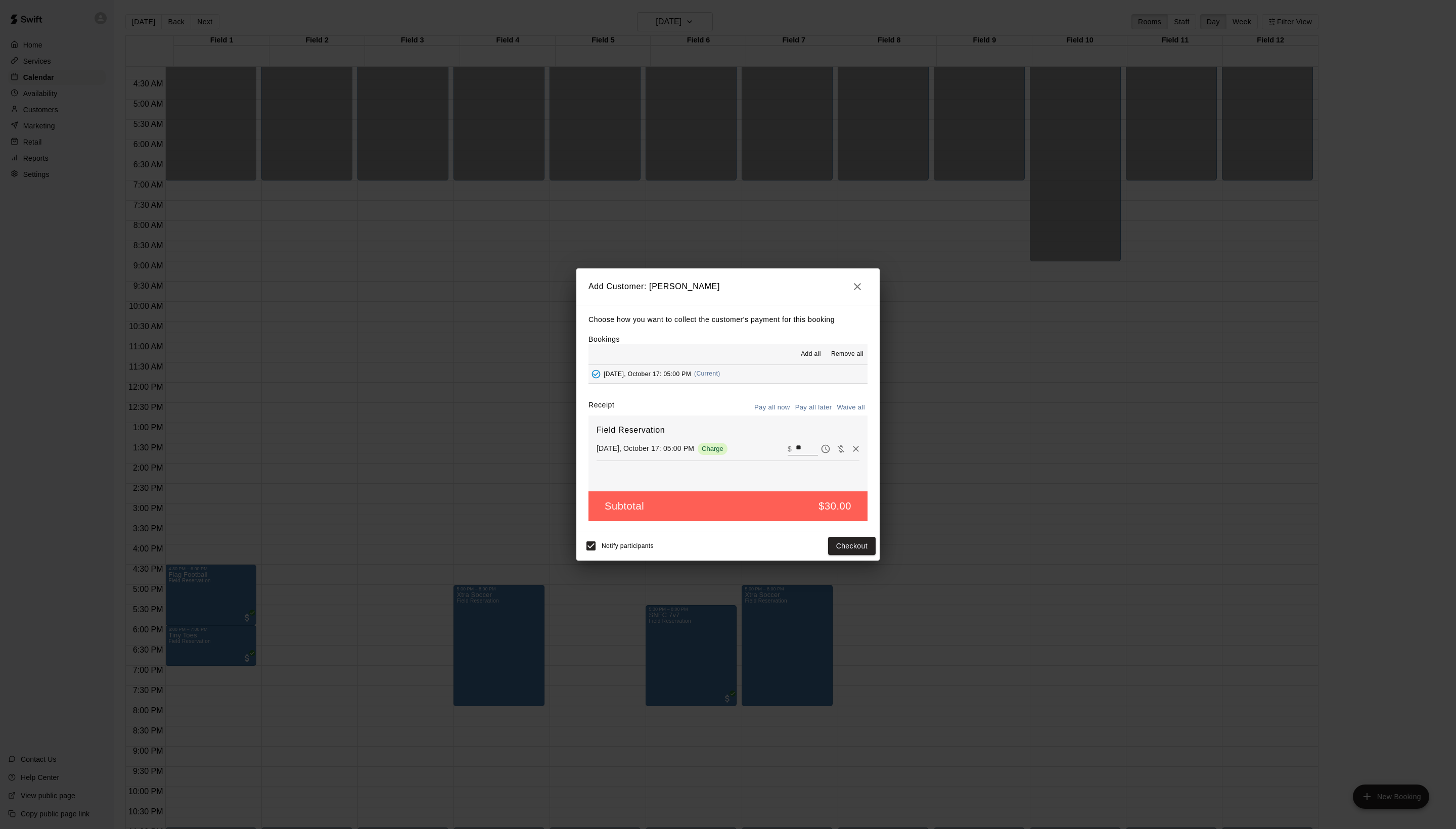
click at [844, 415] on button "Waive all" at bounding box center [851, 408] width 33 height 16
type input "*"
click at [848, 554] on button "Add customer" at bounding box center [844, 545] width 62 height 19
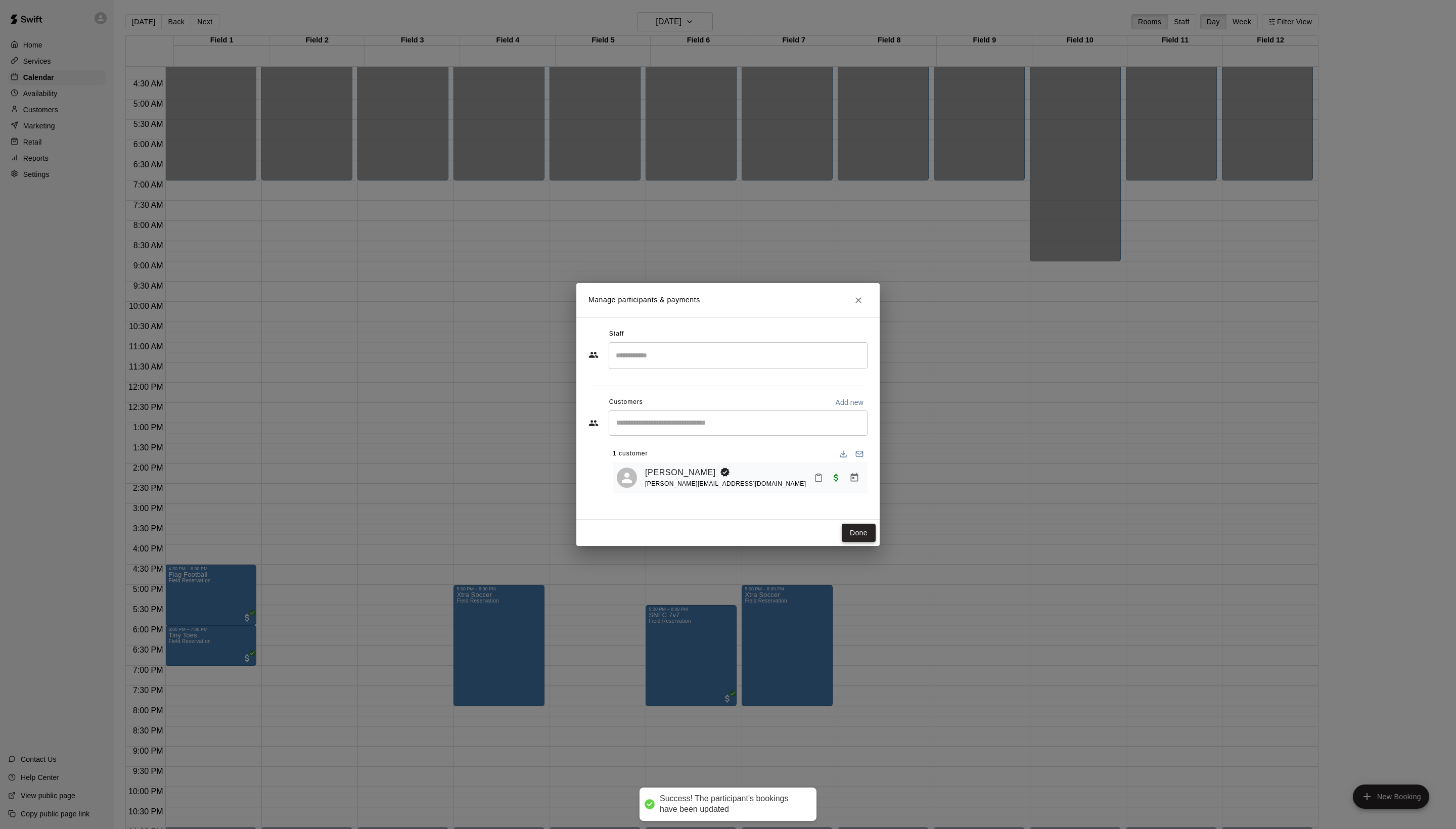
click at [850, 542] on button "Done" at bounding box center [859, 533] width 34 height 19
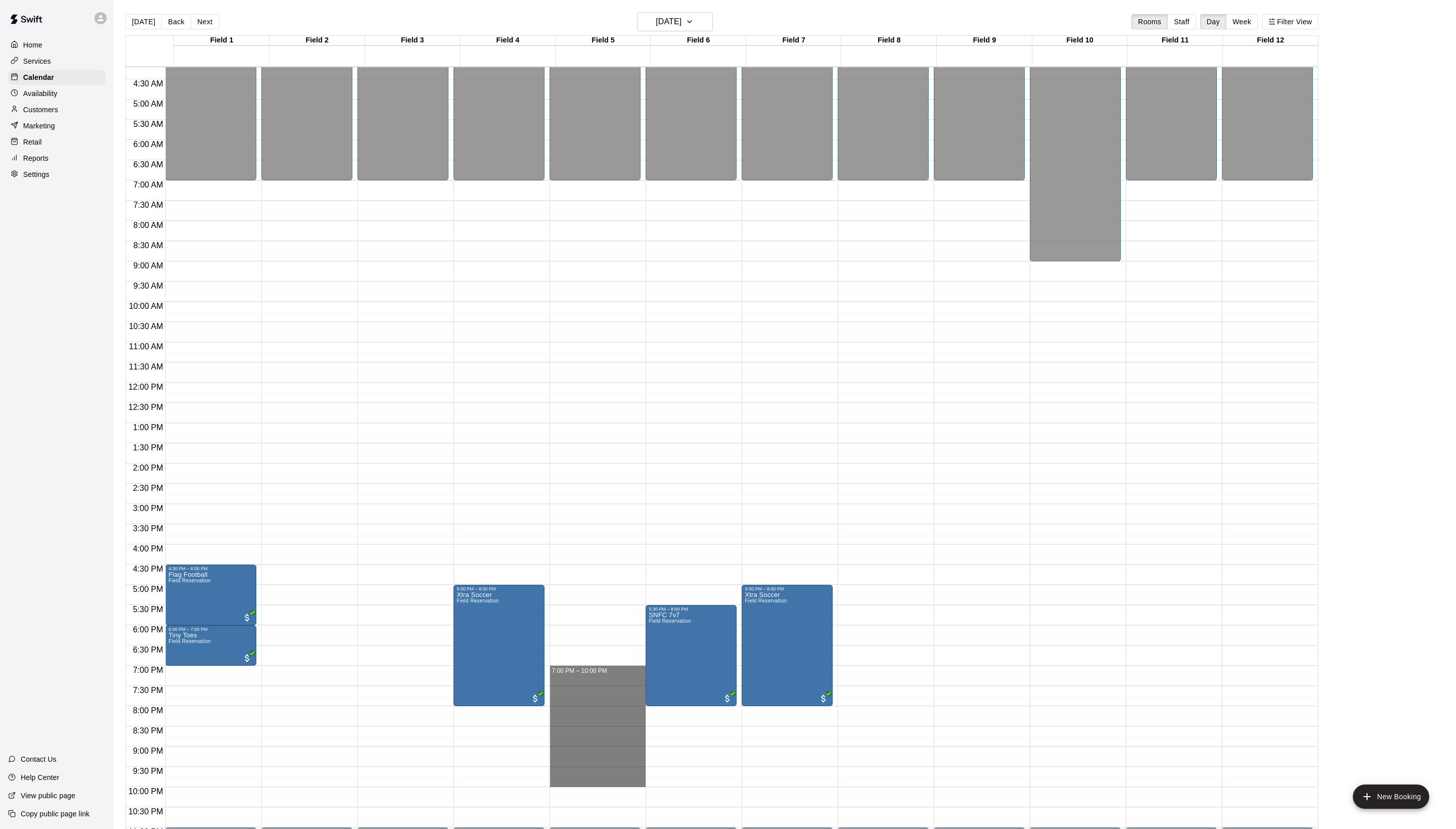
drag, startPoint x: 562, startPoint y: 674, endPoint x: 579, endPoint y: 783, distance: 110.3
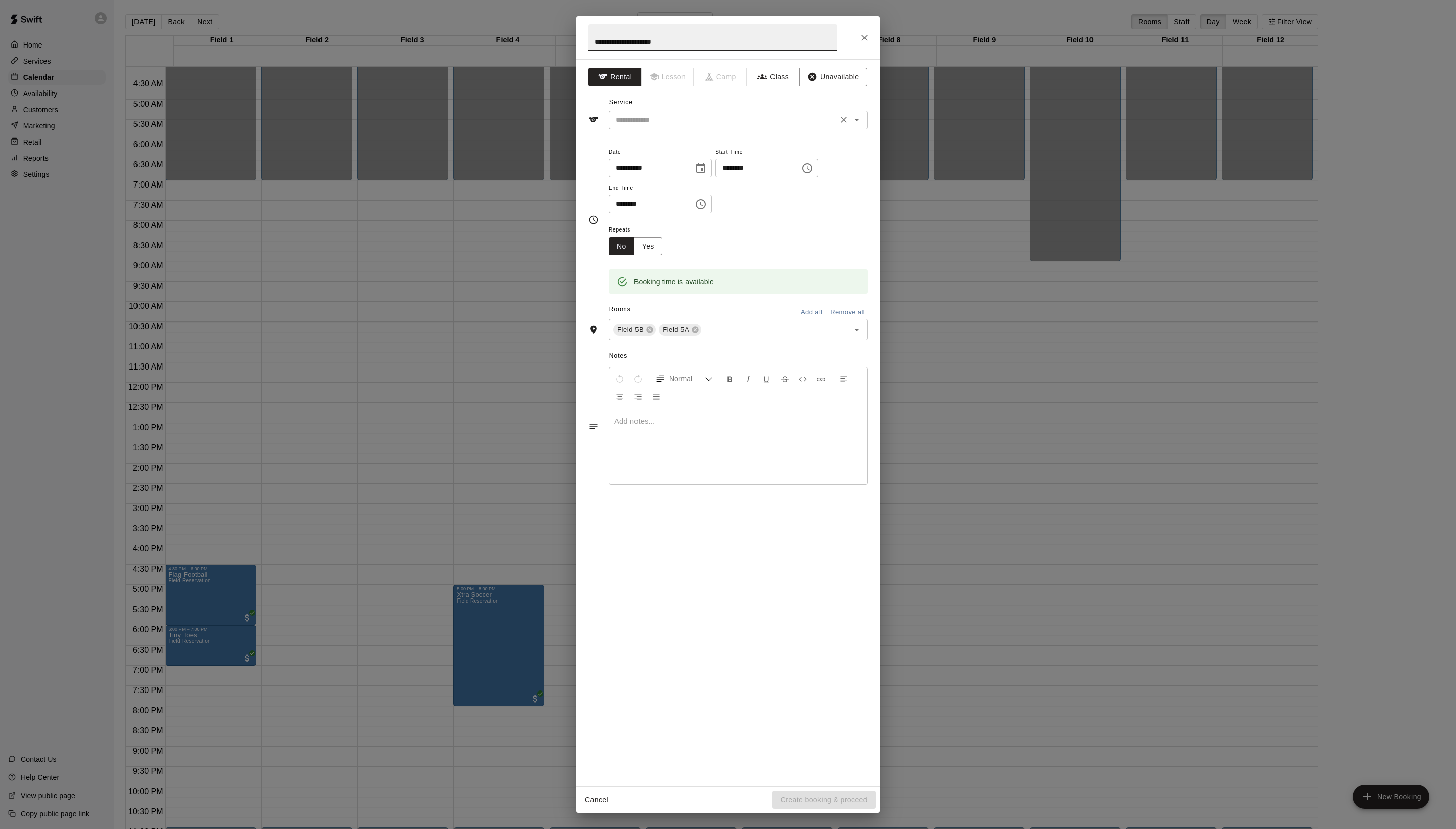
click at [678, 129] on div "​" at bounding box center [738, 120] width 259 height 19
type input "**********"
click at [673, 163] on li "Field Reservation" at bounding box center [748, 165] width 239 height 17
type input "**********"
click at [809, 797] on button "Create booking & proceed" at bounding box center [824, 800] width 103 height 19
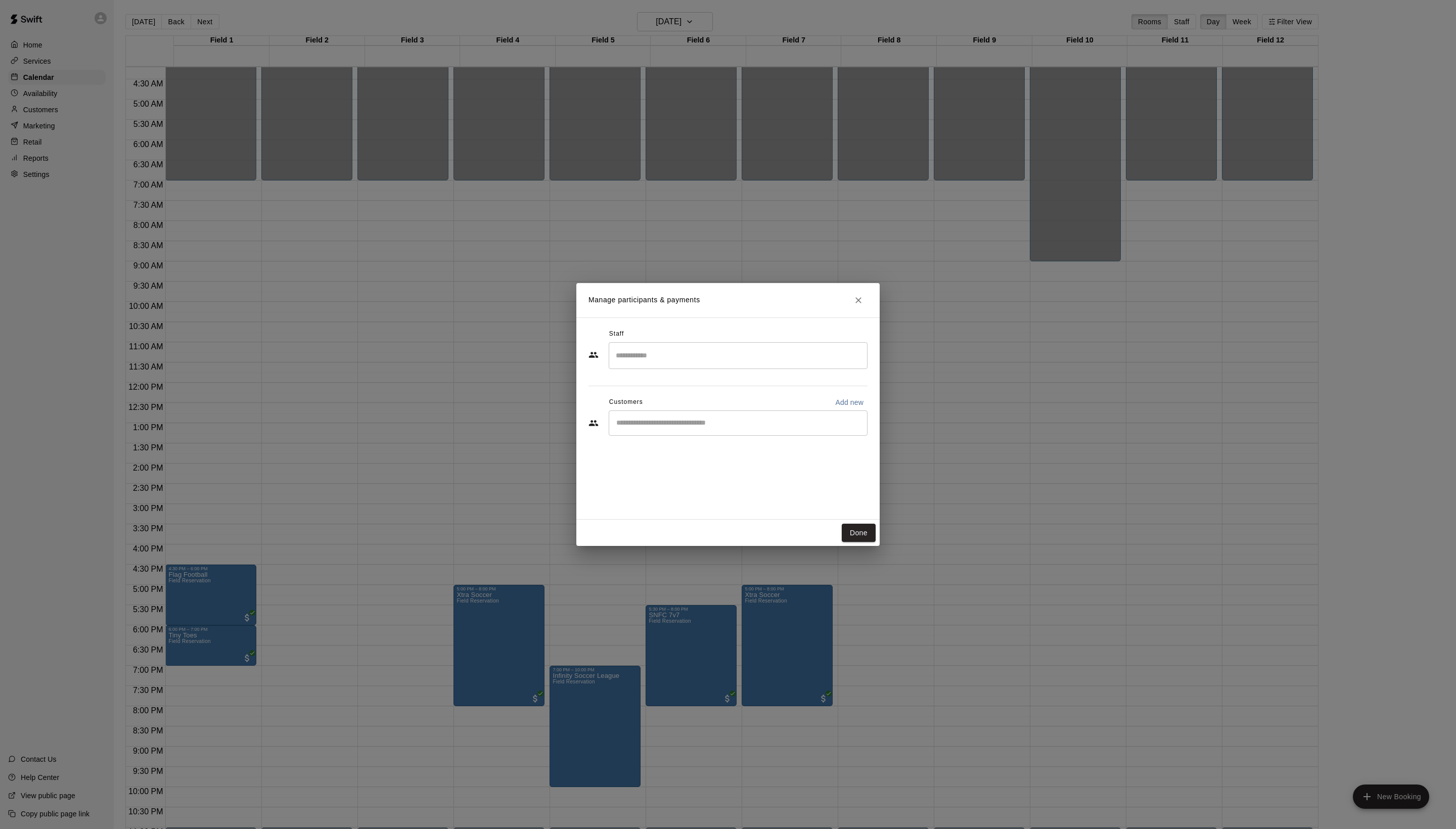
click at [671, 428] on input "Start typing to search customers..." at bounding box center [738, 423] width 250 height 10
type input "*****"
click at [697, 476] on span "[EMAIL_ADDRESS][DOMAIN_NAME]" at bounding box center [712, 479] width 109 height 7
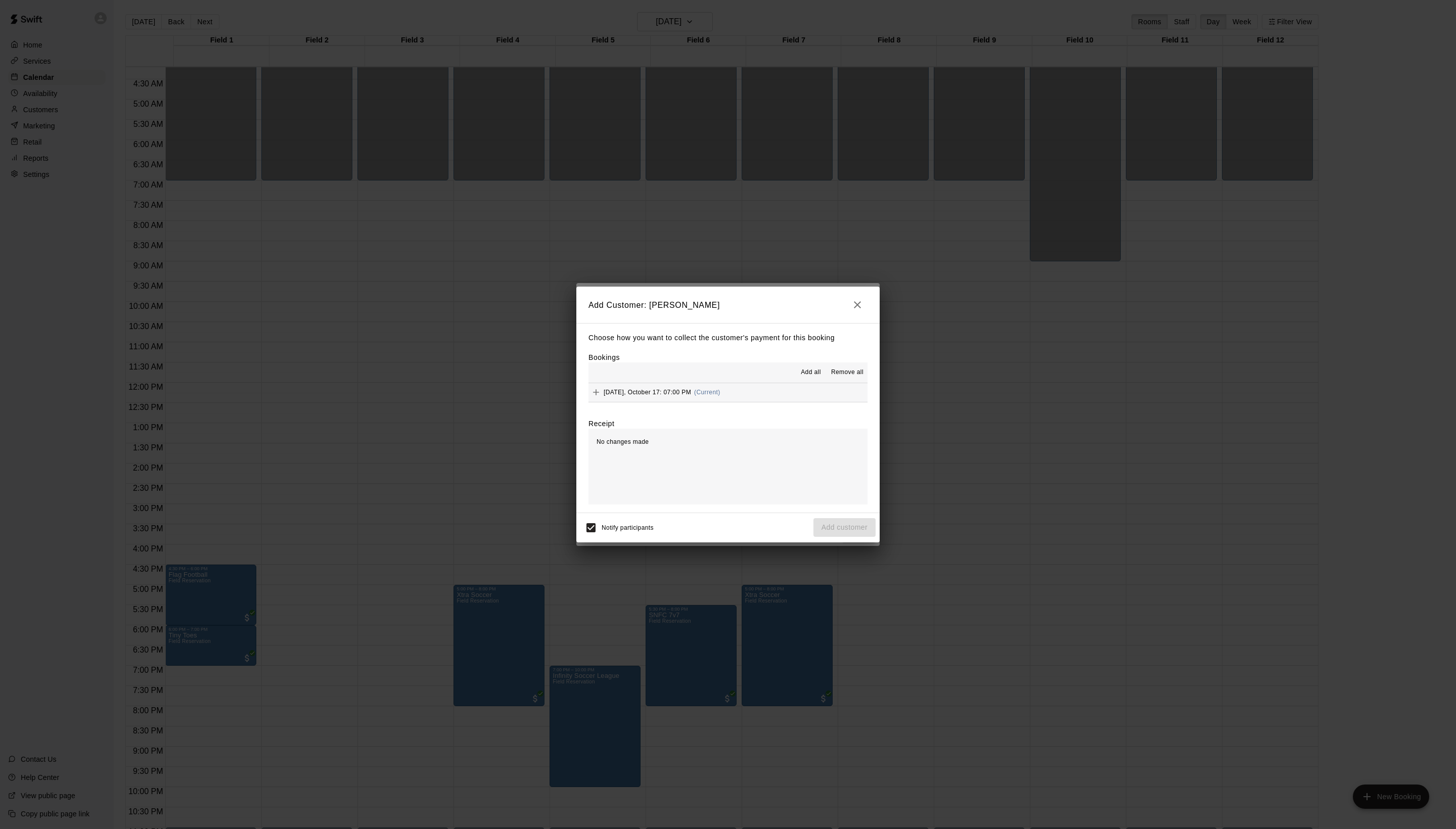
click at [801, 377] on span "Add all" at bounding box center [811, 372] width 20 height 10
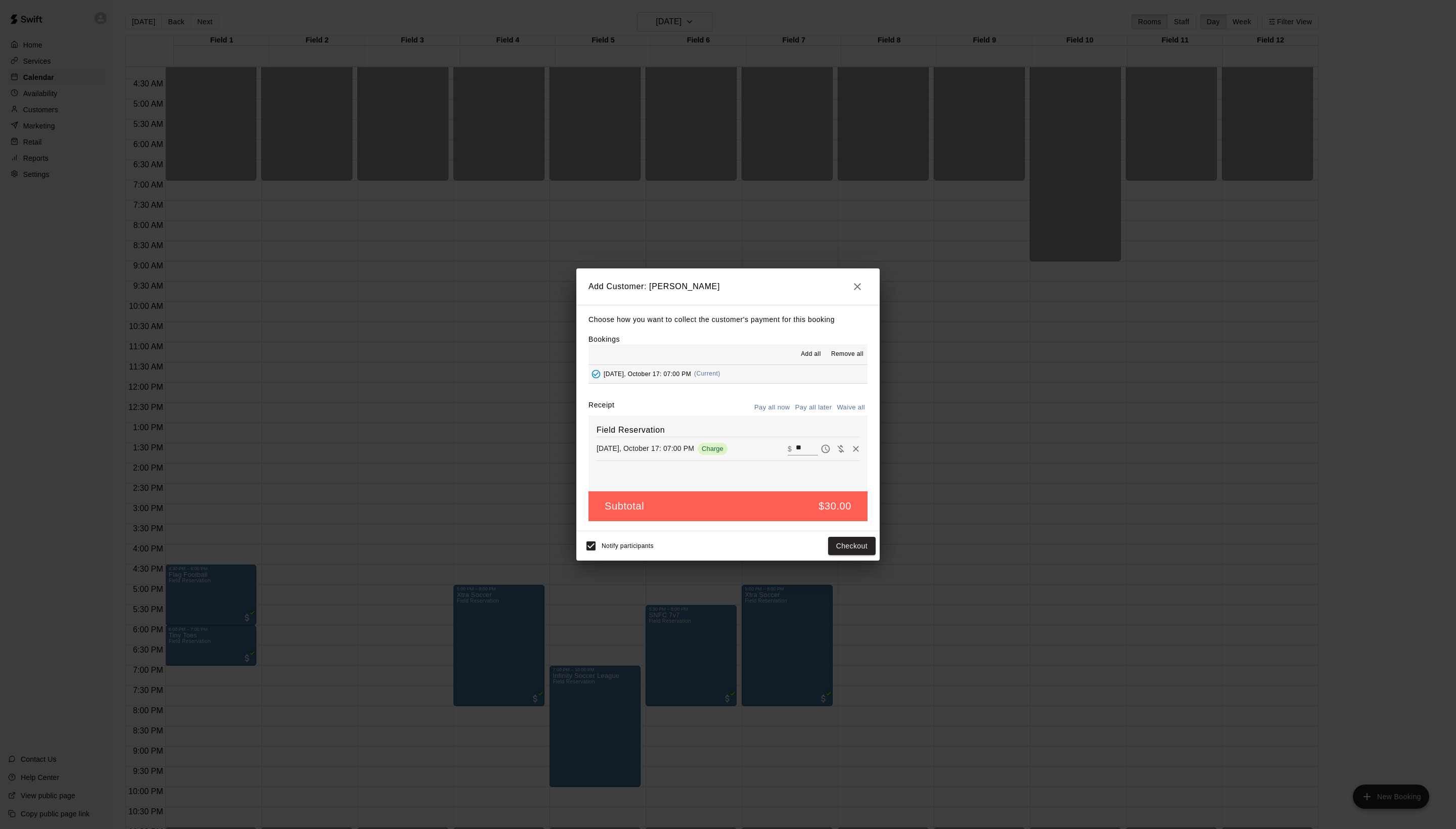
click at [829, 428] on div "Field Reservation [DATE], October 17: 07:00 PM Charge ​ $ **" at bounding box center [728, 453] width 279 height 76
click at [837, 416] on button "Waive all" at bounding box center [851, 409] width 33 height 16
type input "*"
click at [851, 554] on button "Add customer" at bounding box center [844, 545] width 62 height 19
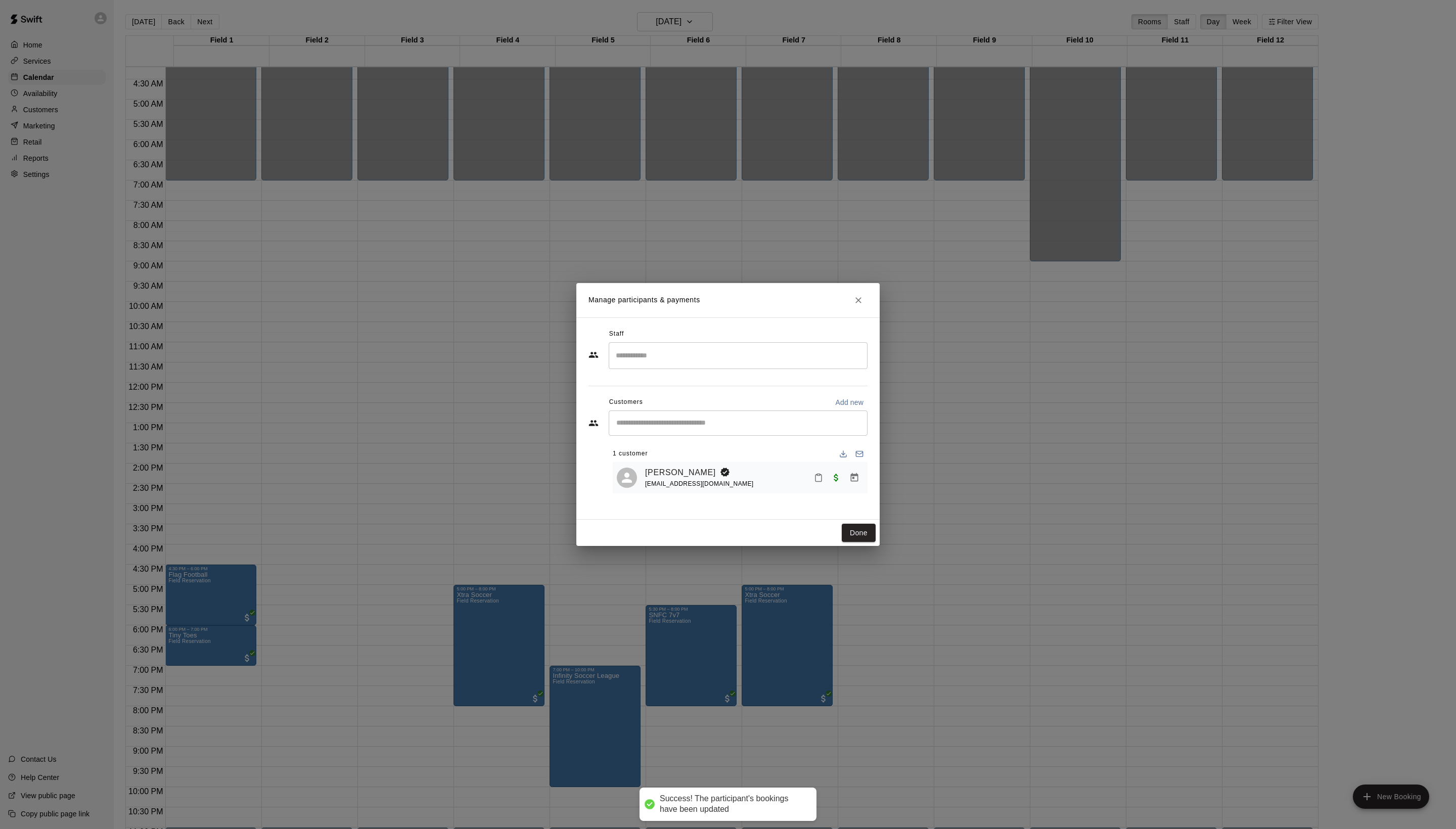
click at [846, 519] on div "Staff ​ Customers Add new ​ 1 customer [PERSON_NAME] [EMAIL_ADDRESS][DOMAIN_NAM…" at bounding box center [728, 419] width 304 height 202
click at [851, 542] on button "Done" at bounding box center [859, 533] width 34 height 19
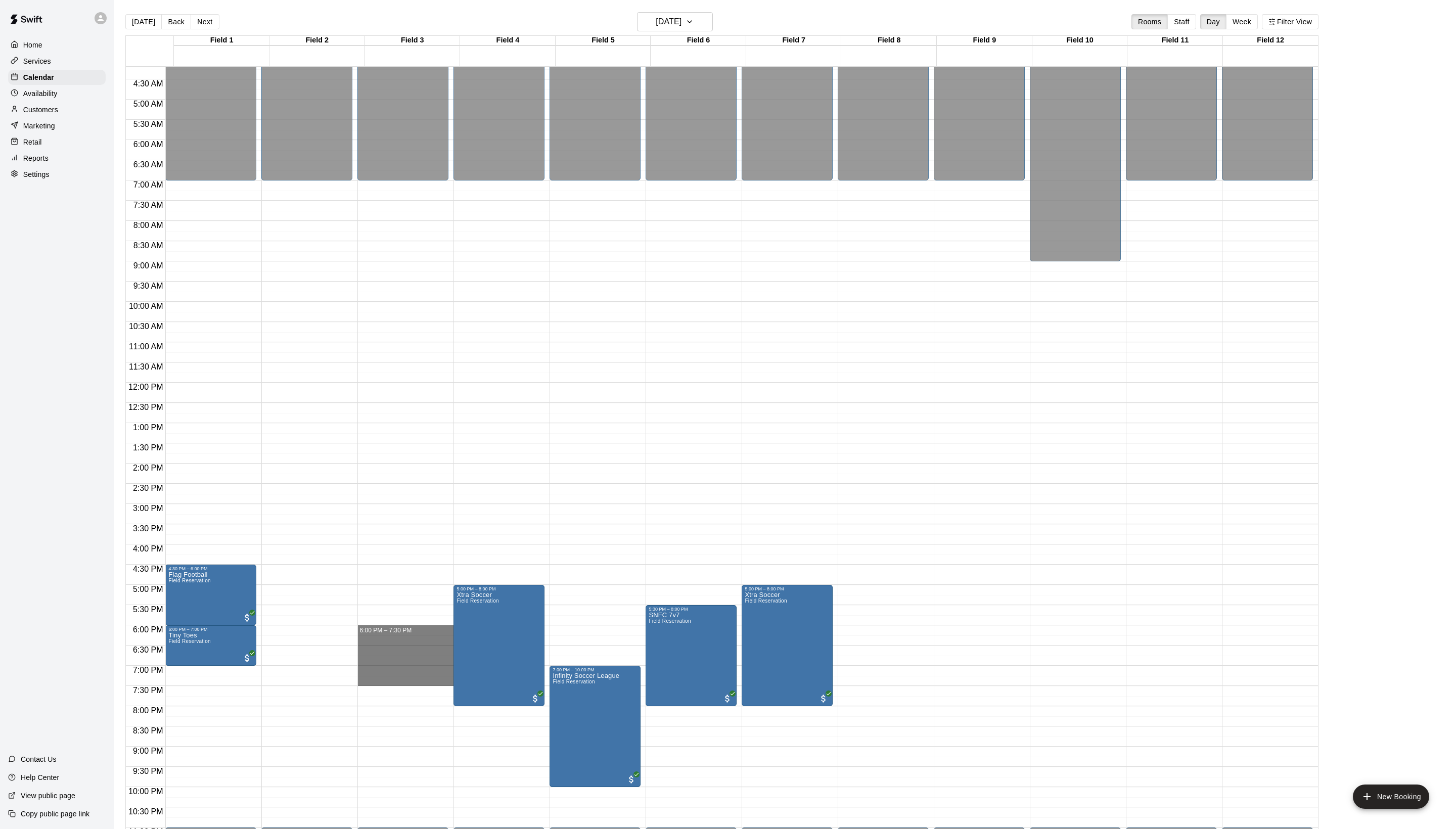
drag, startPoint x: 395, startPoint y: 635, endPoint x: 395, endPoint y: 687, distance: 52.0
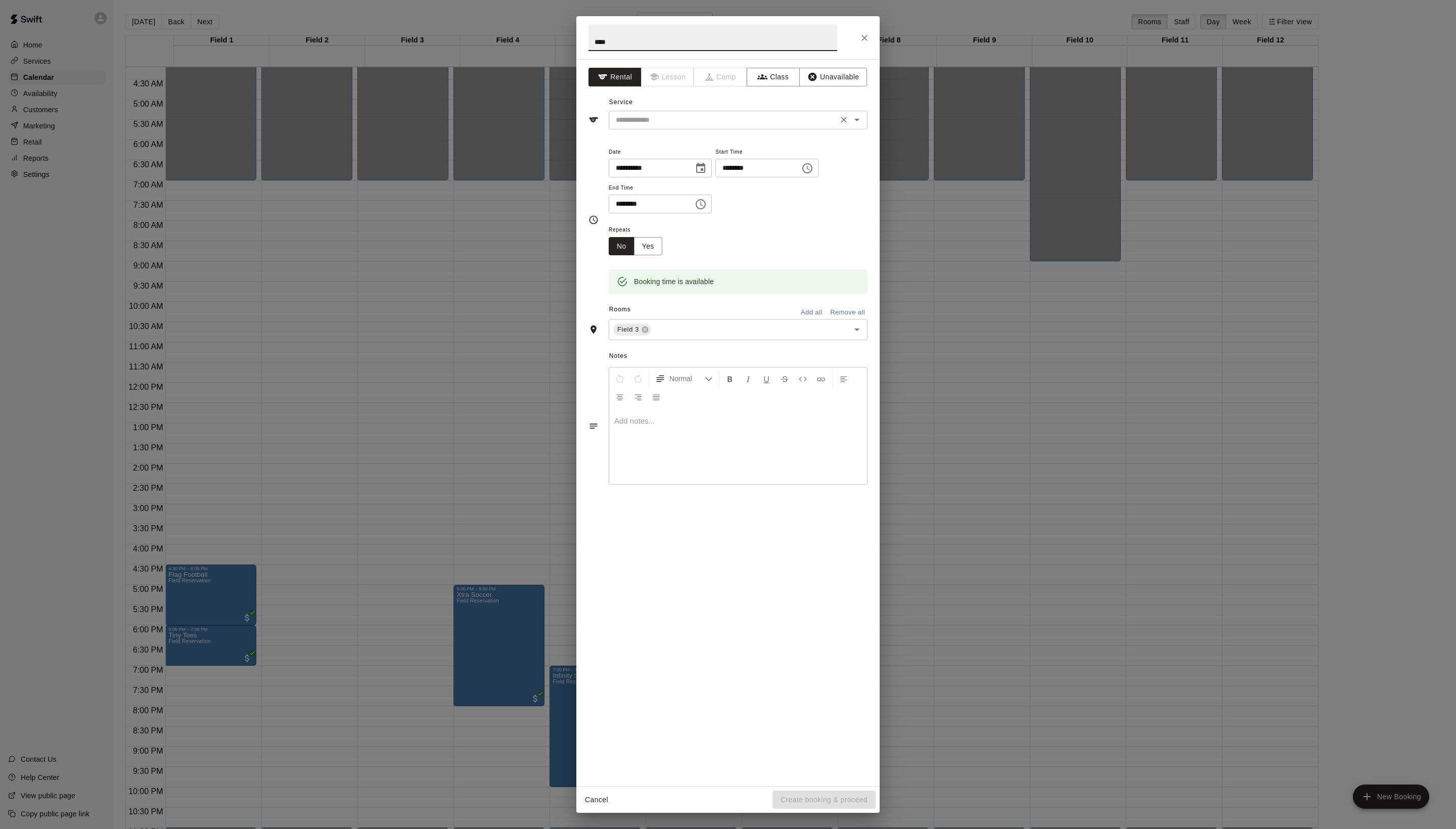
type input "****"
click at [706, 127] on input "text" at bounding box center [723, 120] width 223 height 12
click at [706, 160] on li "Field Reservation" at bounding box center [748, 165] width 239 height 17
type input "**********"
click at [820, 798] on button "Create booking & proceed" at bounding box center [824, 800] width 103 height 19
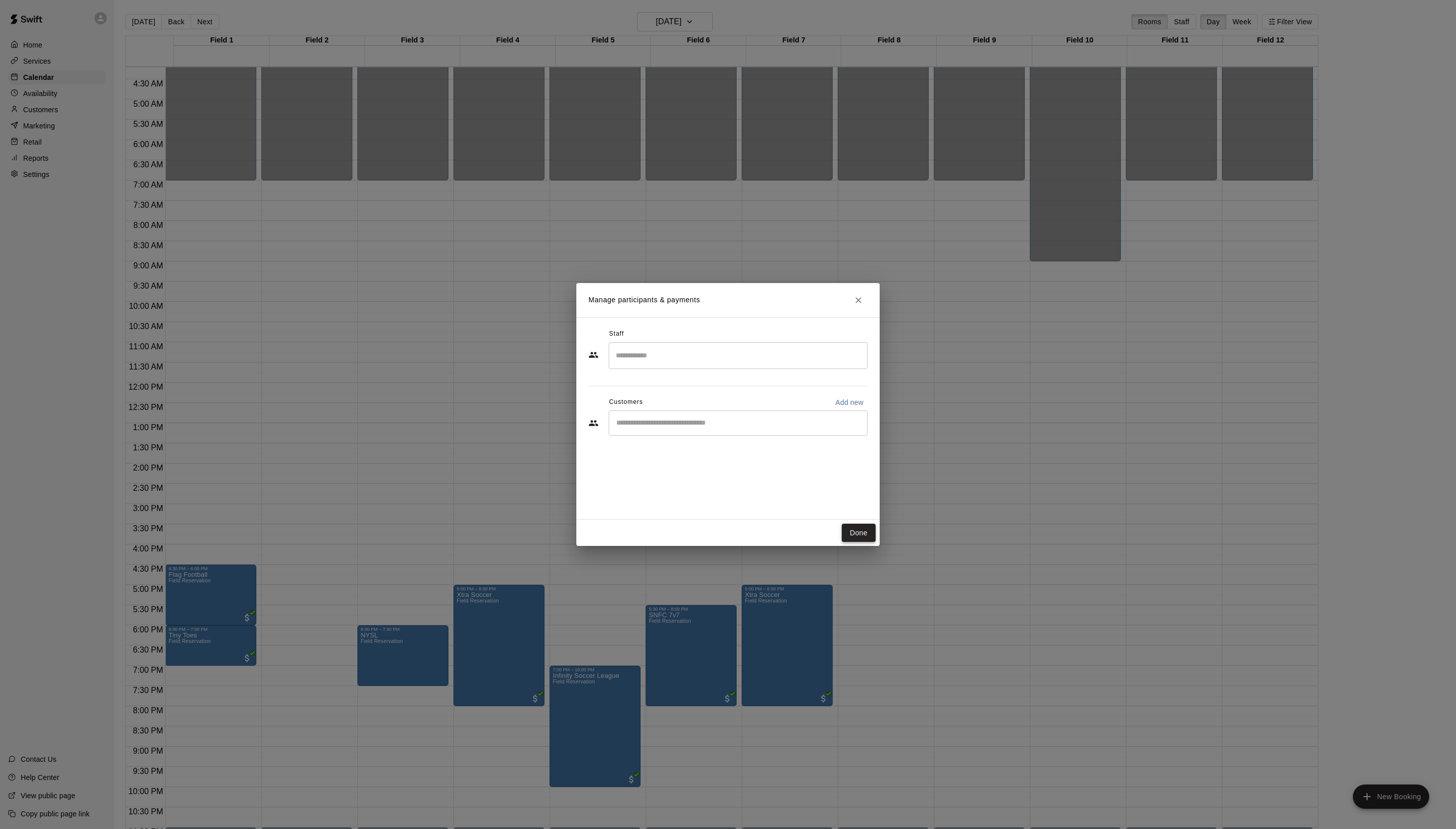
click at [855, 536] on button "Done" at bounding box center [859, 533] width 34 height 19
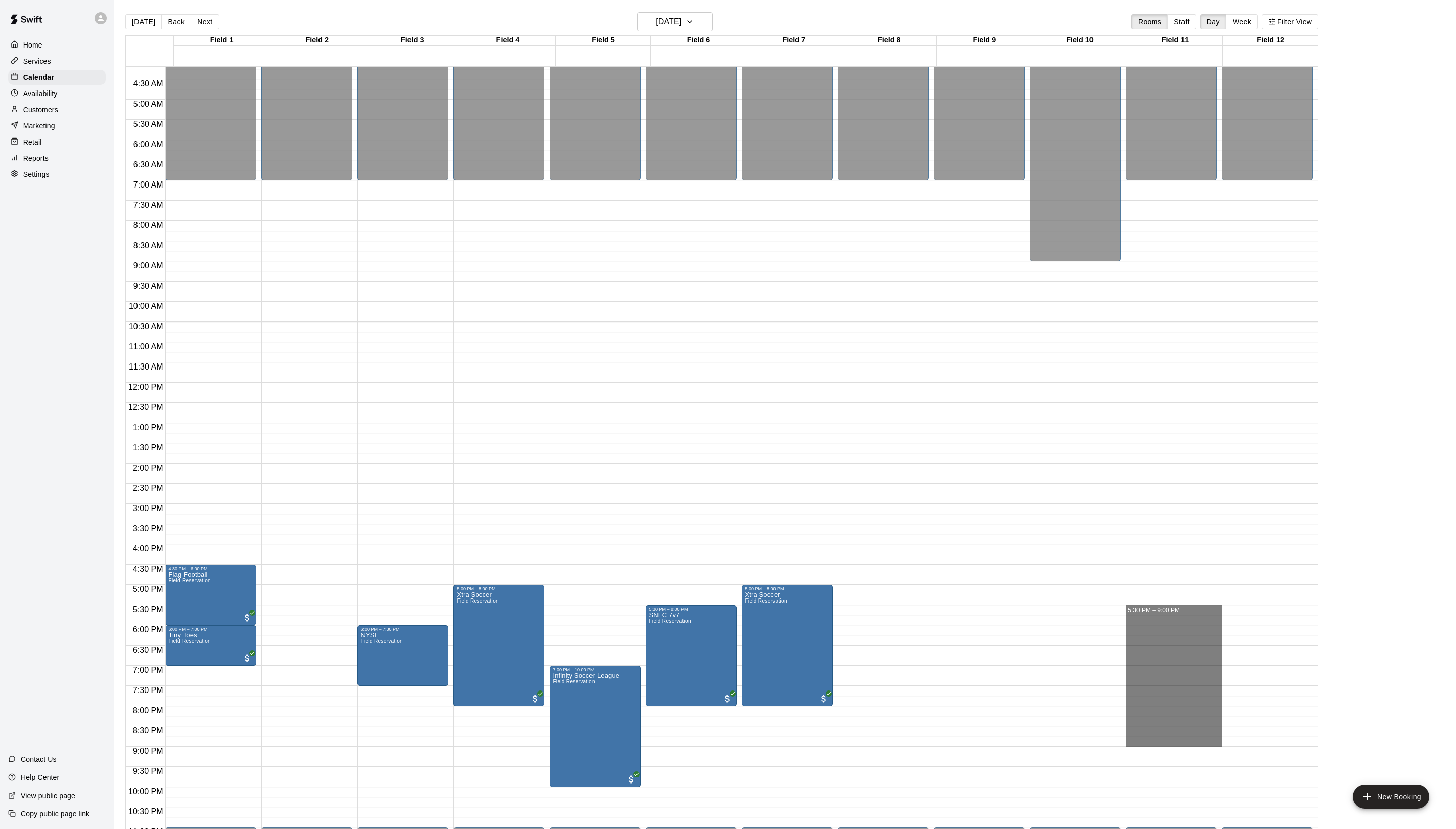
drag, startPoint x: 1137, startPoint y: 611, endPoint x: 1134, endPoint y: 750, distance: 139.0
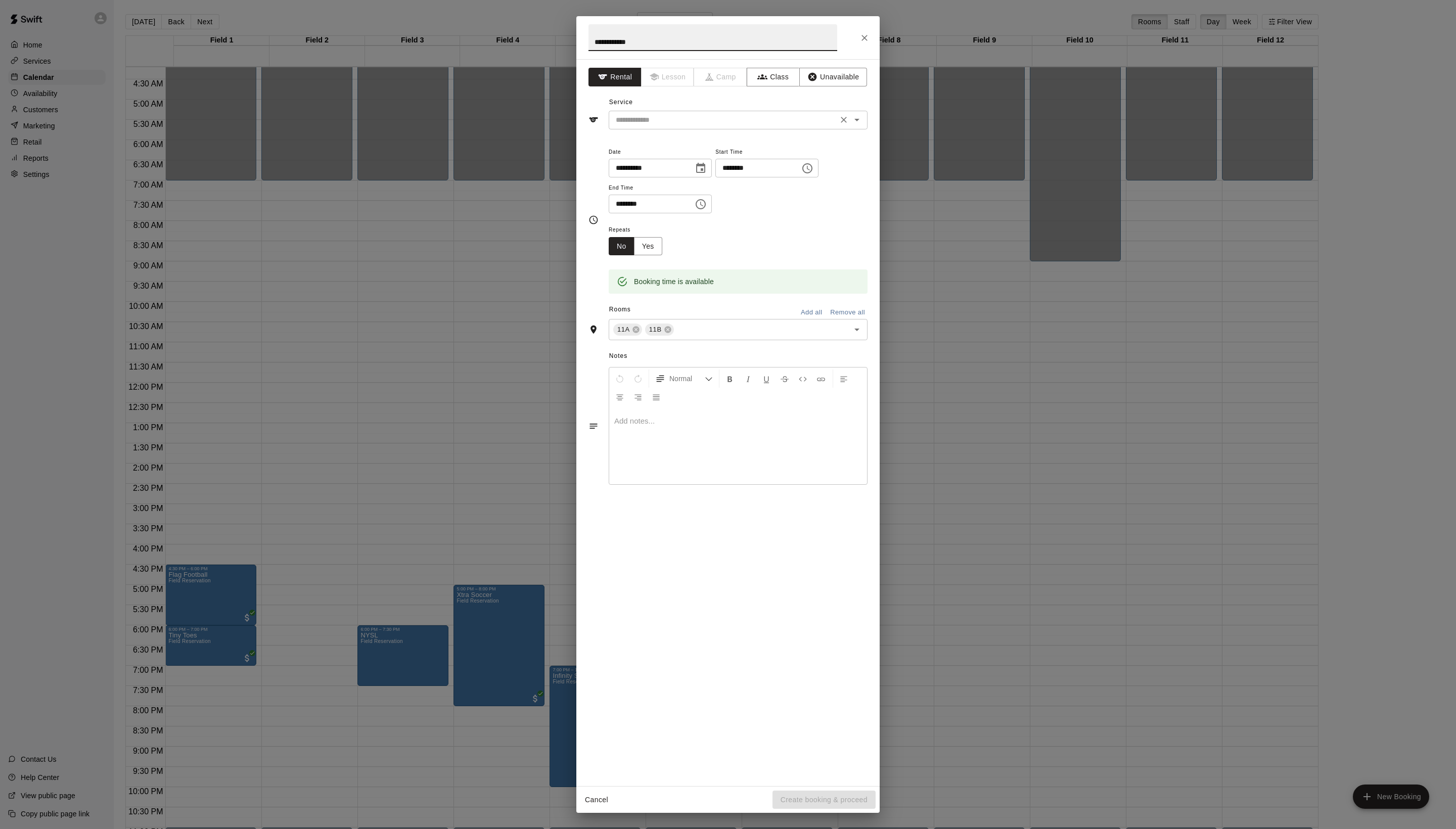
type input "**********"
click at [668, 127] on input "text" at bounding box center [723, 120] width 223 height 12
click at [668, 171] on li "Field Reservation" at bounding box center [748, 165] width 239 height 17
type input "**********"
click at [747, 336] on input "text" at bounding box center [755, 329] width 159 height 12
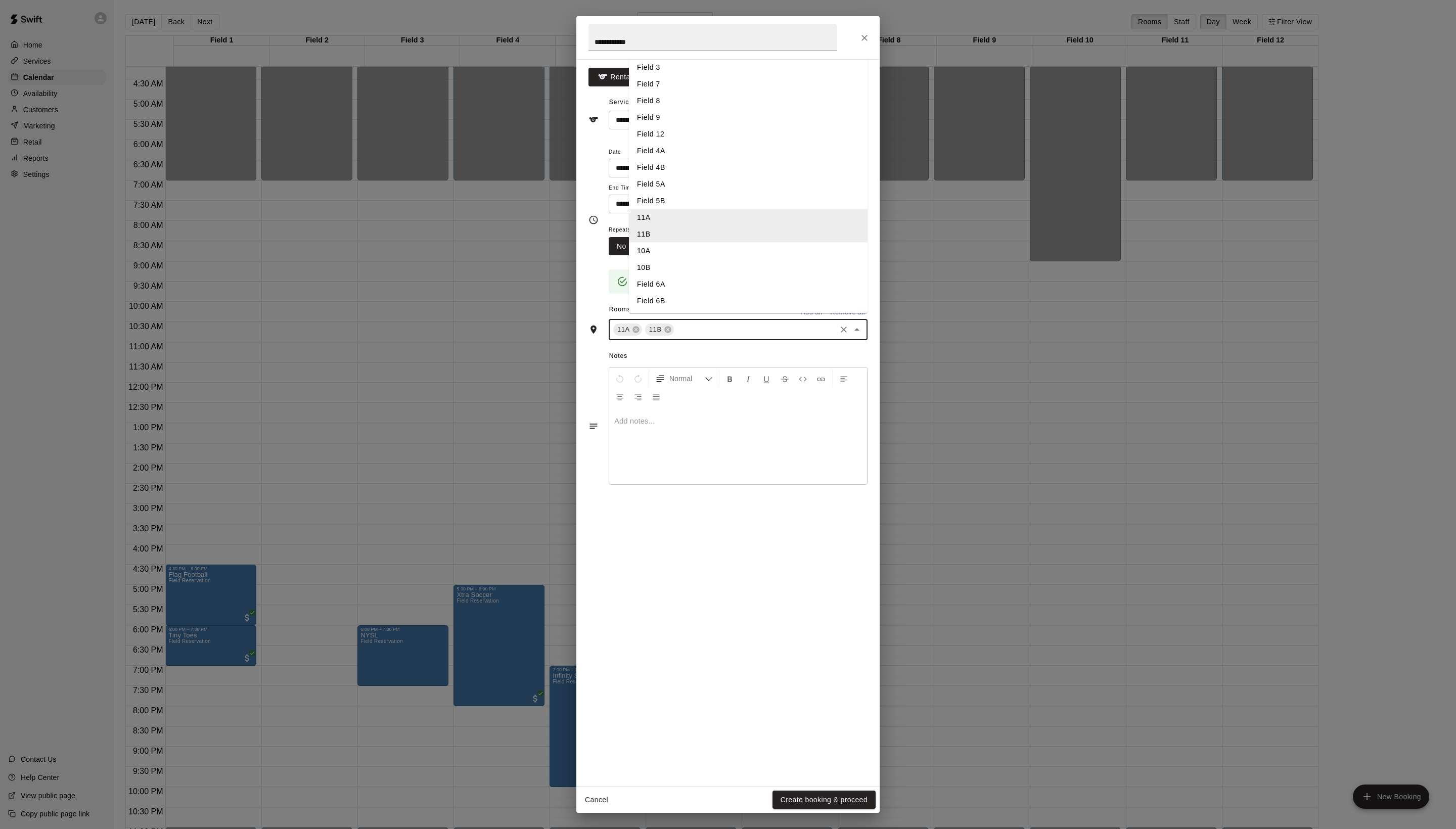
click at [701, 142] on li "Field 12" at bounding box center [748, 134] width 239 height 17
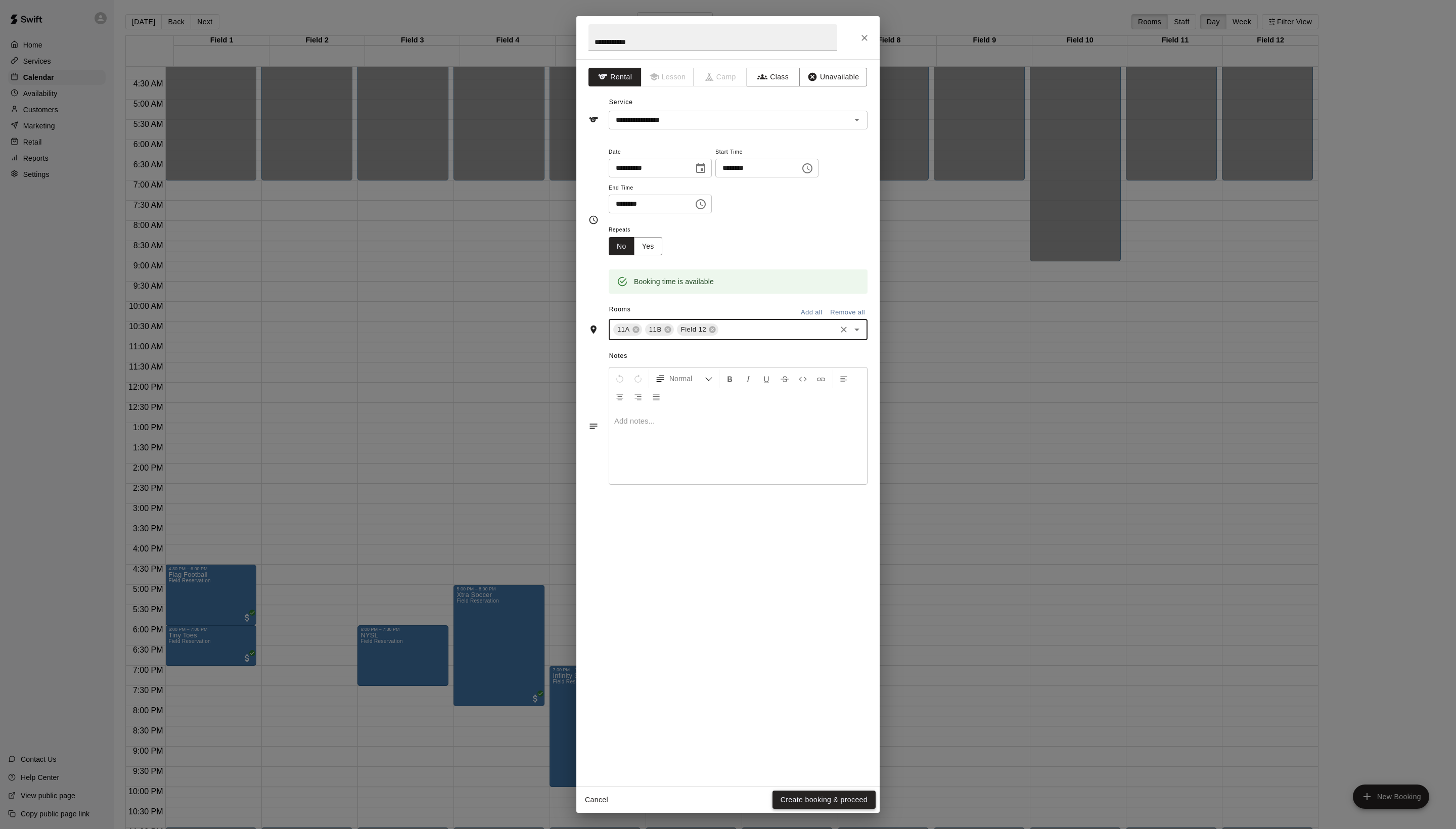
click at [802, 798] on button "Create booking & proceed" at bounding box center [824, 800] width 103 height 19
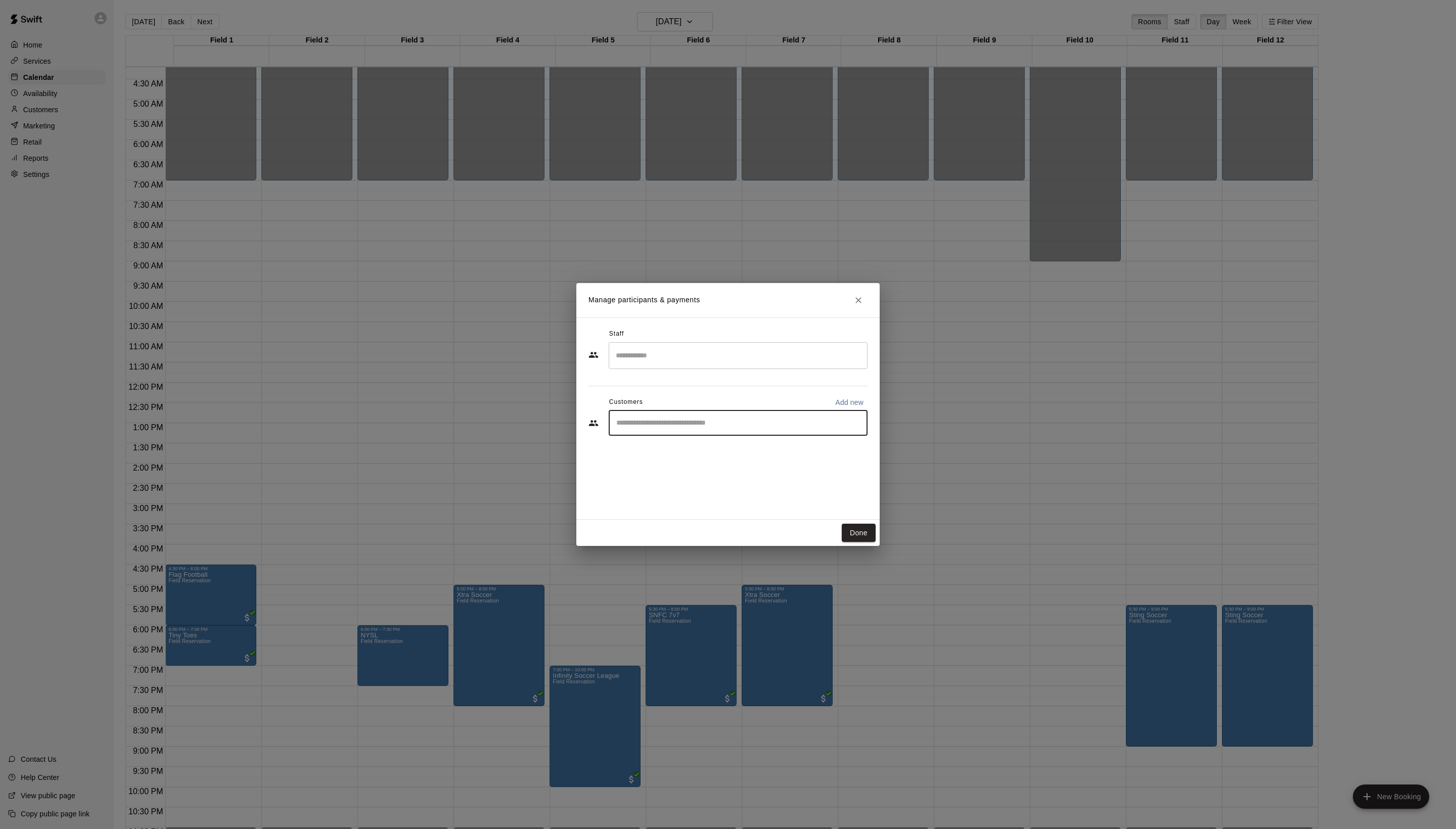
click at [677, 428] on input "Start typing to search customers..." at bounding box center [738, 423] width 250 height 10
type input "****"
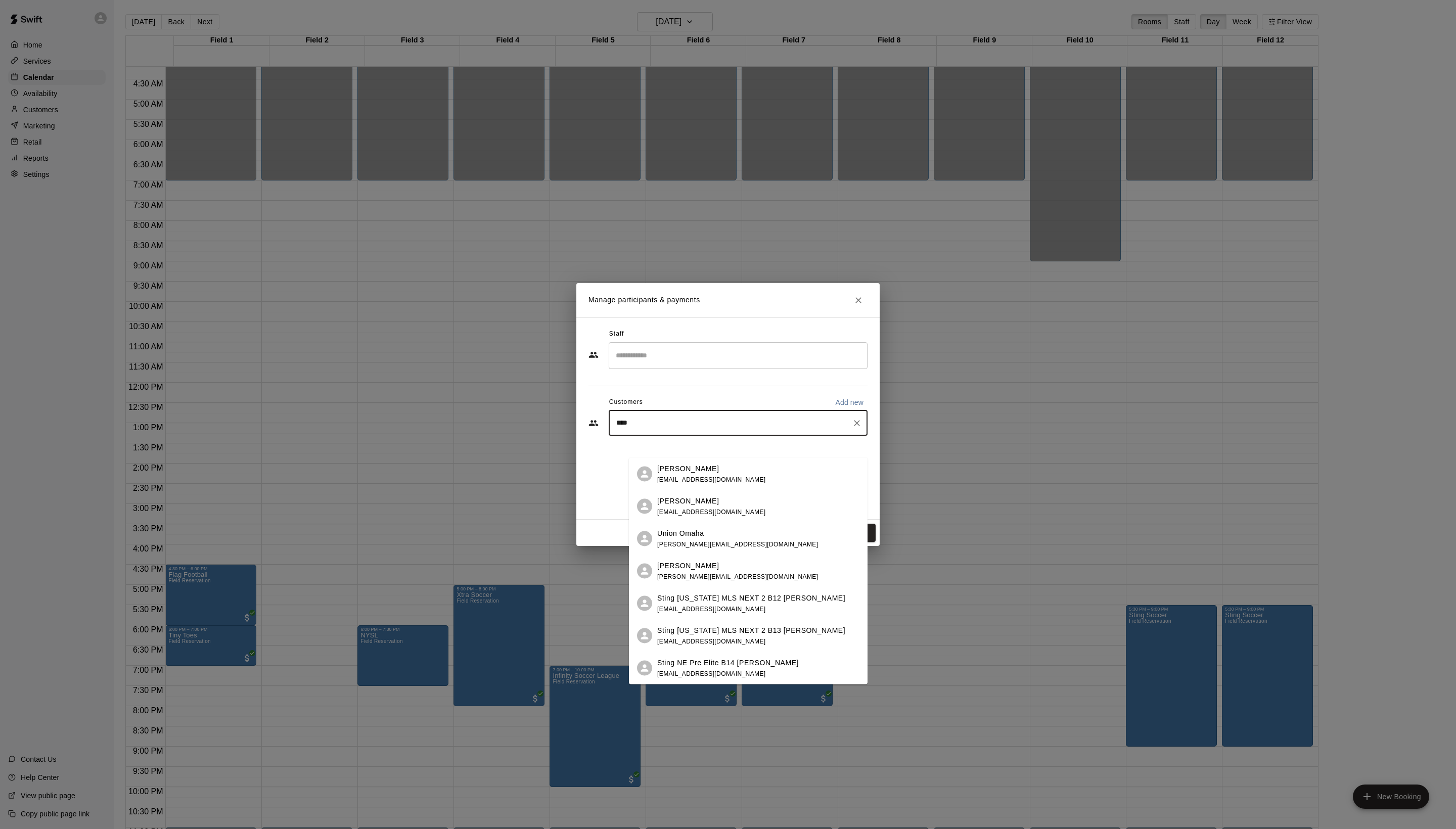
click at [707, 474] on div "[PERSON_NAME] [EMAIL_ADDRESS][DOMAIN_NAME]" at bounding box center [712, 474] width 109 height 21
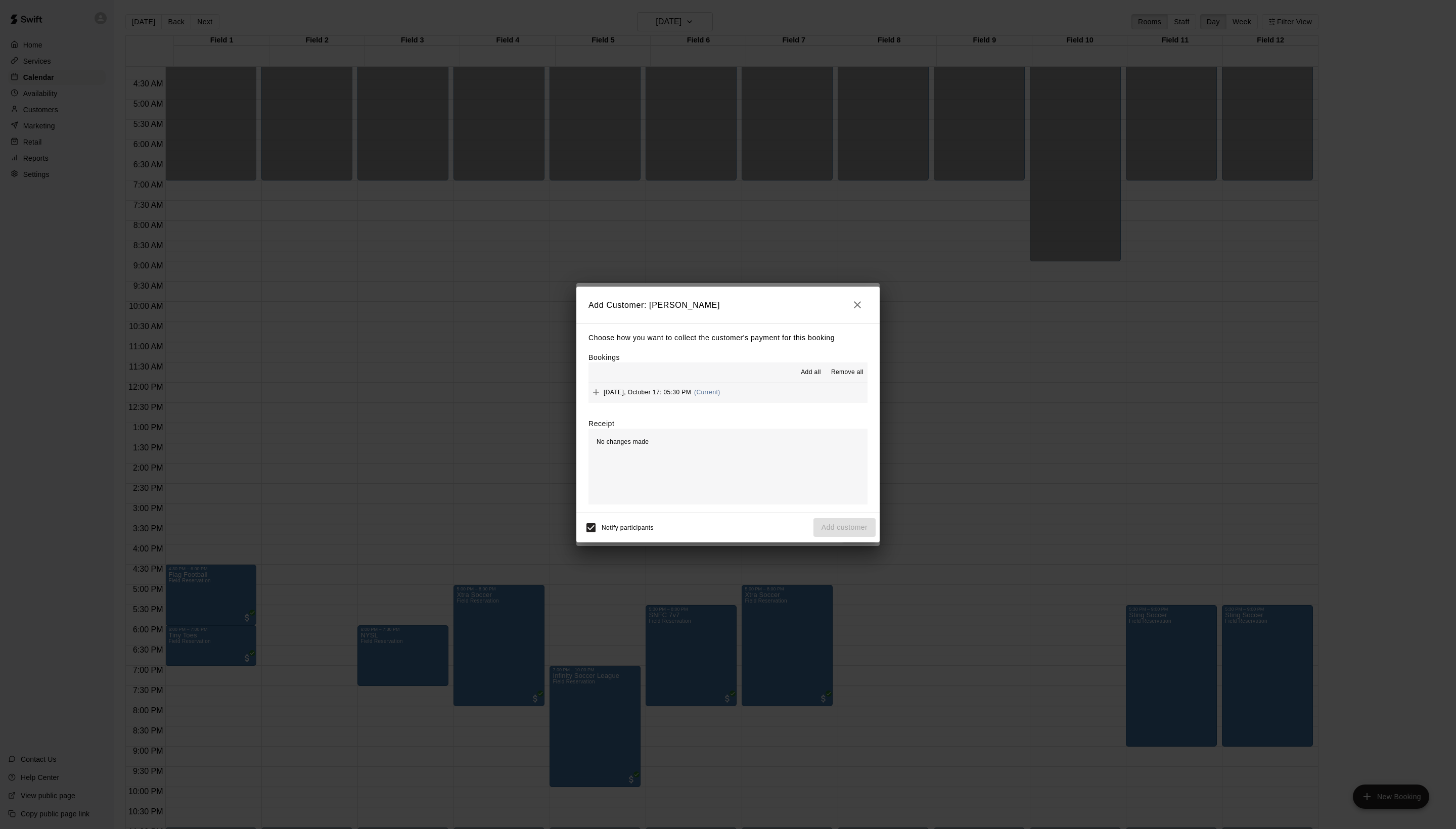
click at [801, 371] on span "Add all" at bounding box center [811, 372] width 20 height 10
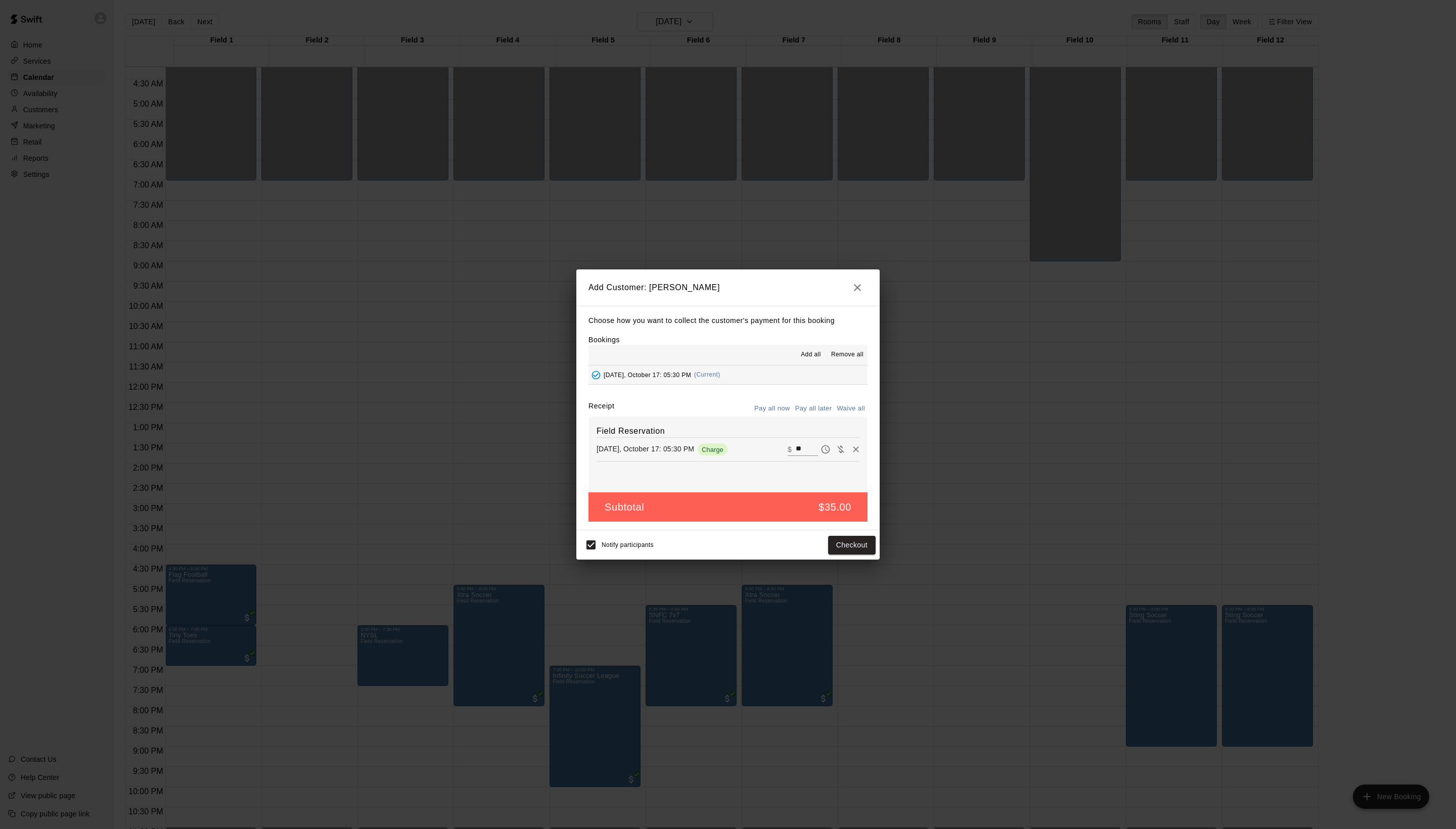
click at [834, 415] on button "Waive all" at bounding box center [851, 409] width 33 height 16
type input "*"
click at [860, 554] on button "Add customer" at bounding box center [844, 545] width 62 height 19
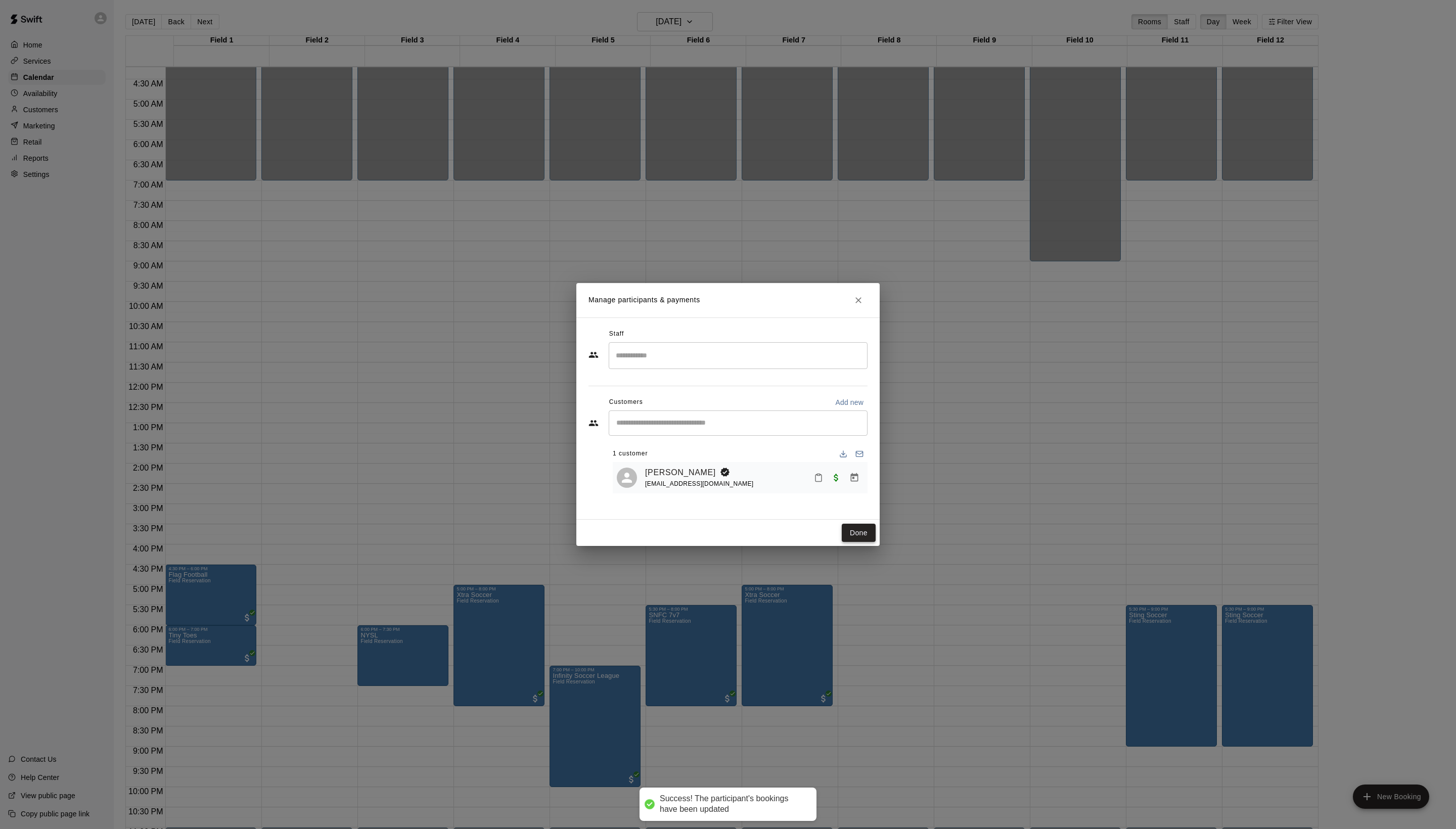
click at [872, 542] on button "Done" at bounding box center [859, 533] width 34 height 19
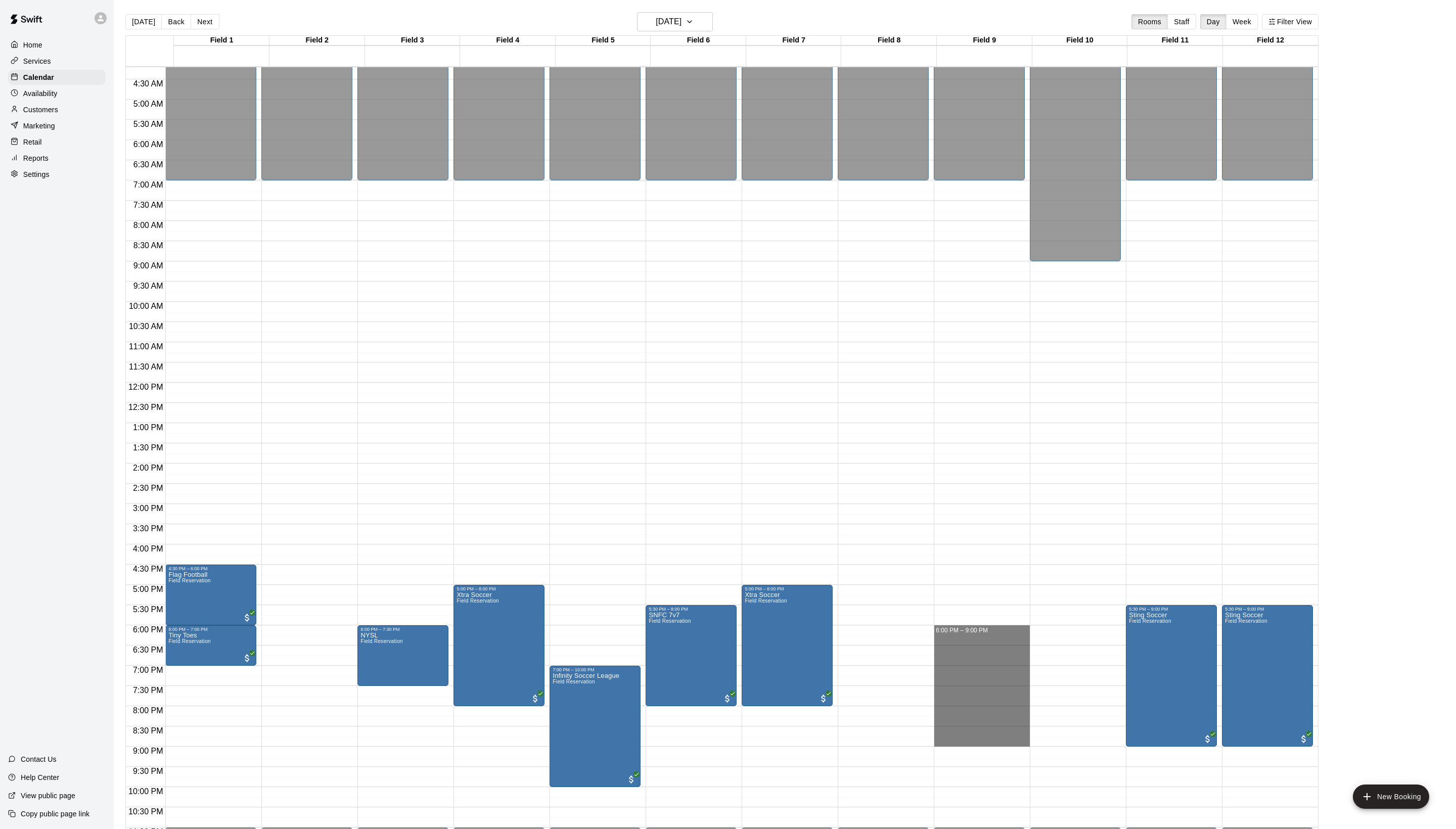
drag, startPoint x: 946, startPoint y: 634, endPoint x: 955, endPoint y: 747, distance: 113.4
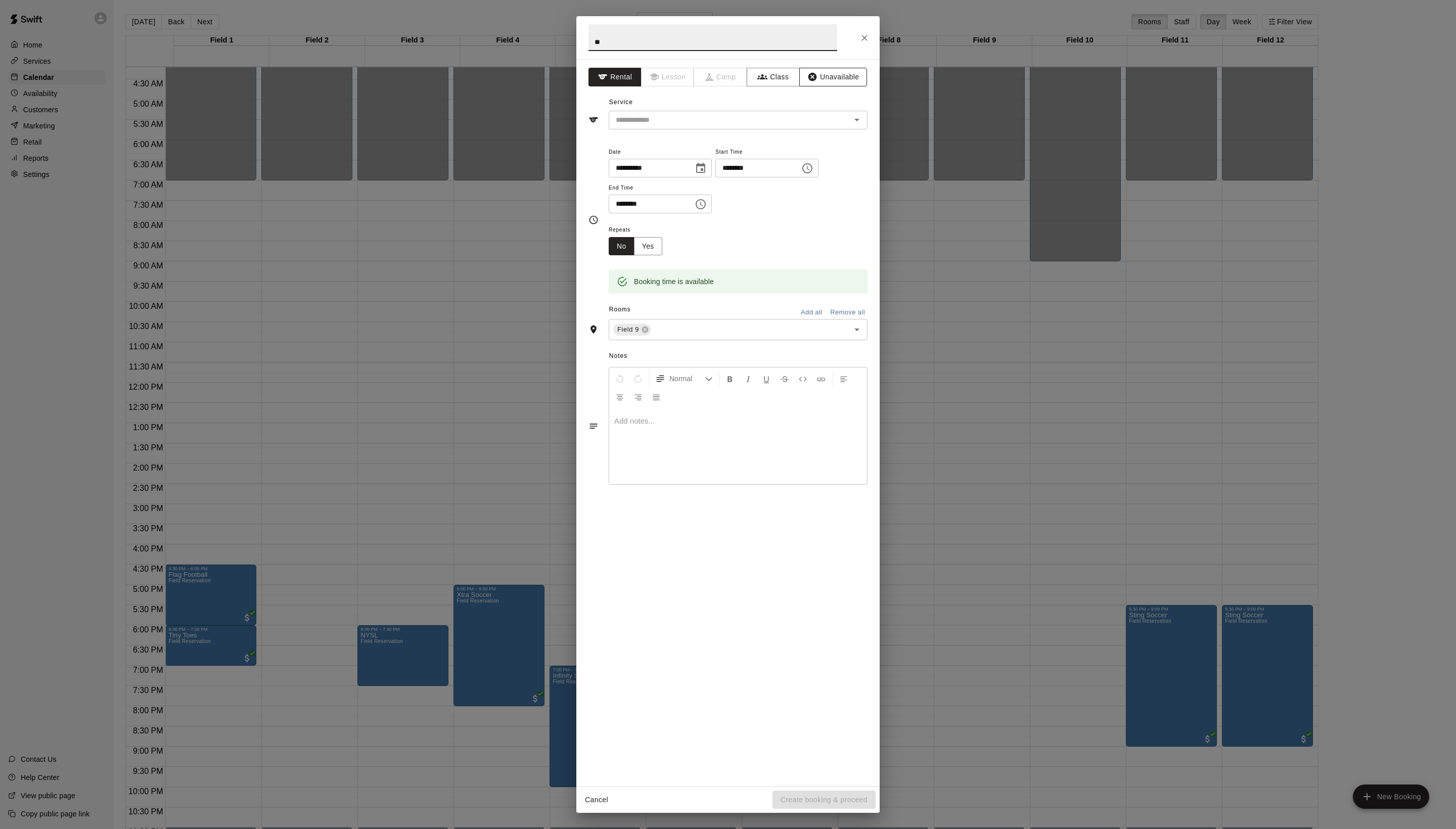
type input "**"
click at [817, 81] on icon "button" at bounding box center [812, 77] width 8 height 8
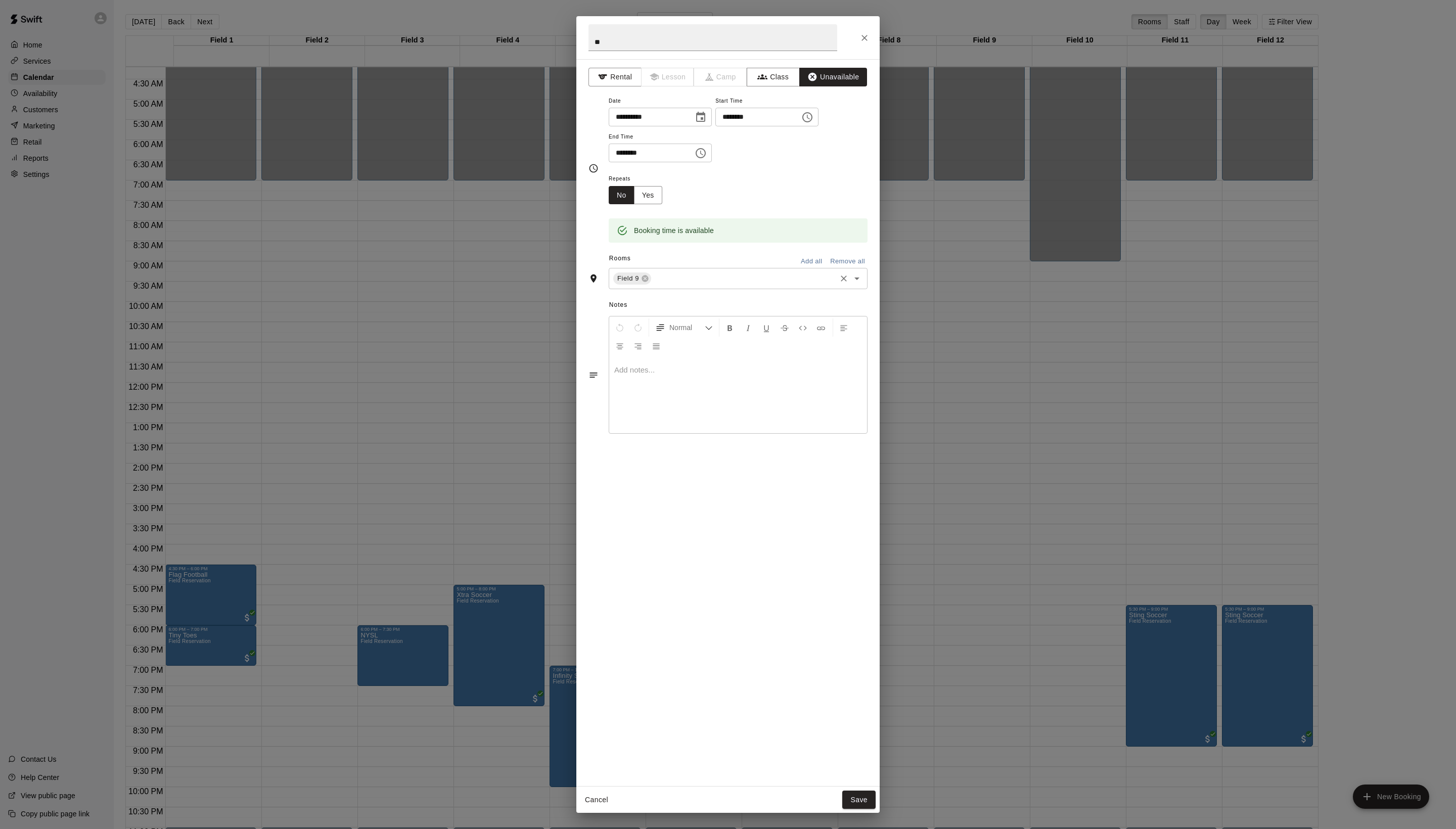
click at [704, 285] on input "text" at bounding box center [744, 279] width 182 height 12
click at [659, 529] on li "10A" at bounding box center [748, 520] width 239 height 17
click at [863, 805] on button "Save" at bounding box center [859, 800] width 33 height 19
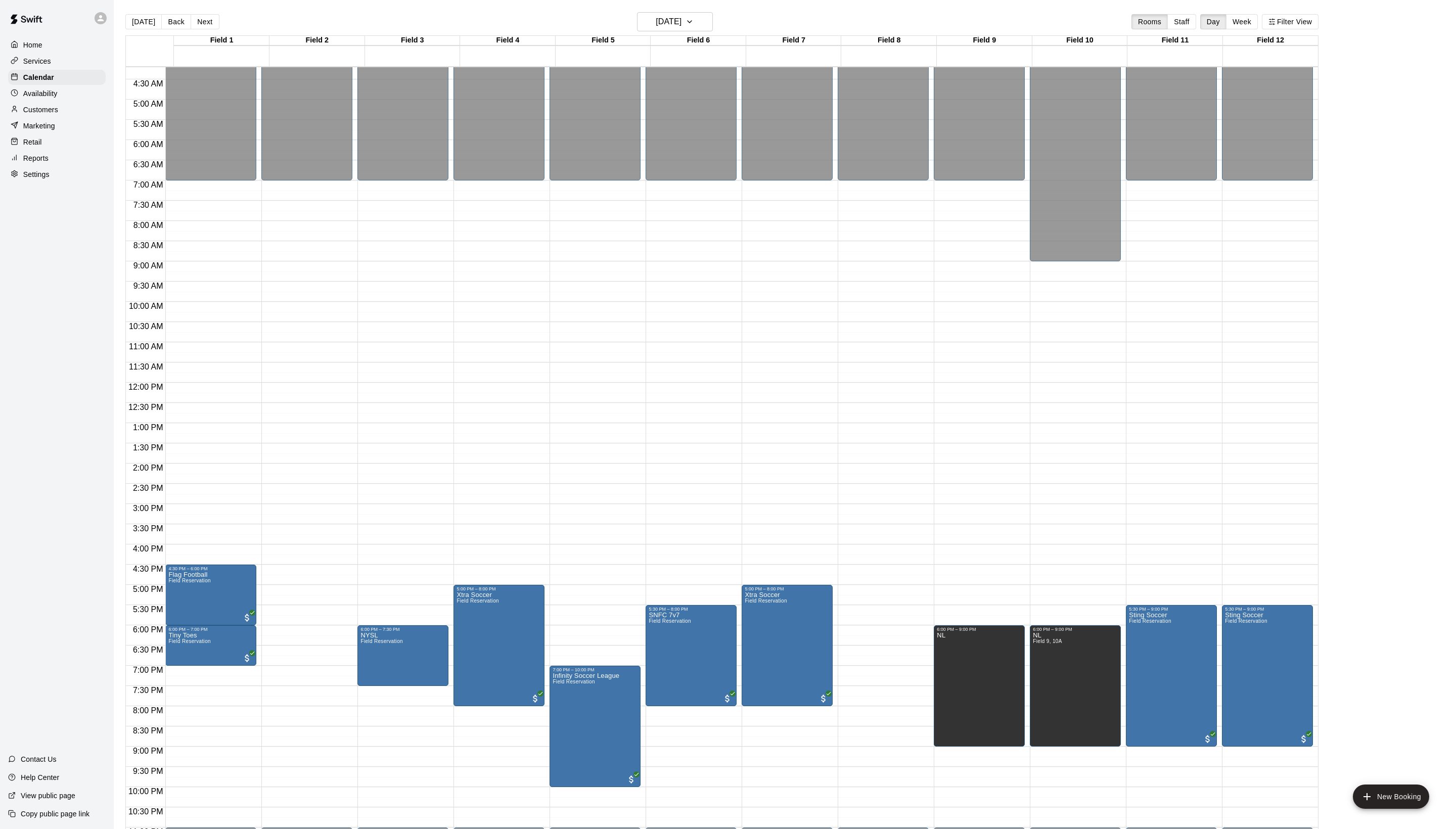
click at [986, 6] on main "[DATE] Back [DATE][DATE] Rooms Staff Day Week Filter View Field 1 17 [GEOGRAPHI…" at bounding box center [785, 423] width 1342 height 845
drag, startPoint x: 869, startPoint y: 633, endPoint x: 883, endPoint y: 749, distance: 116.8
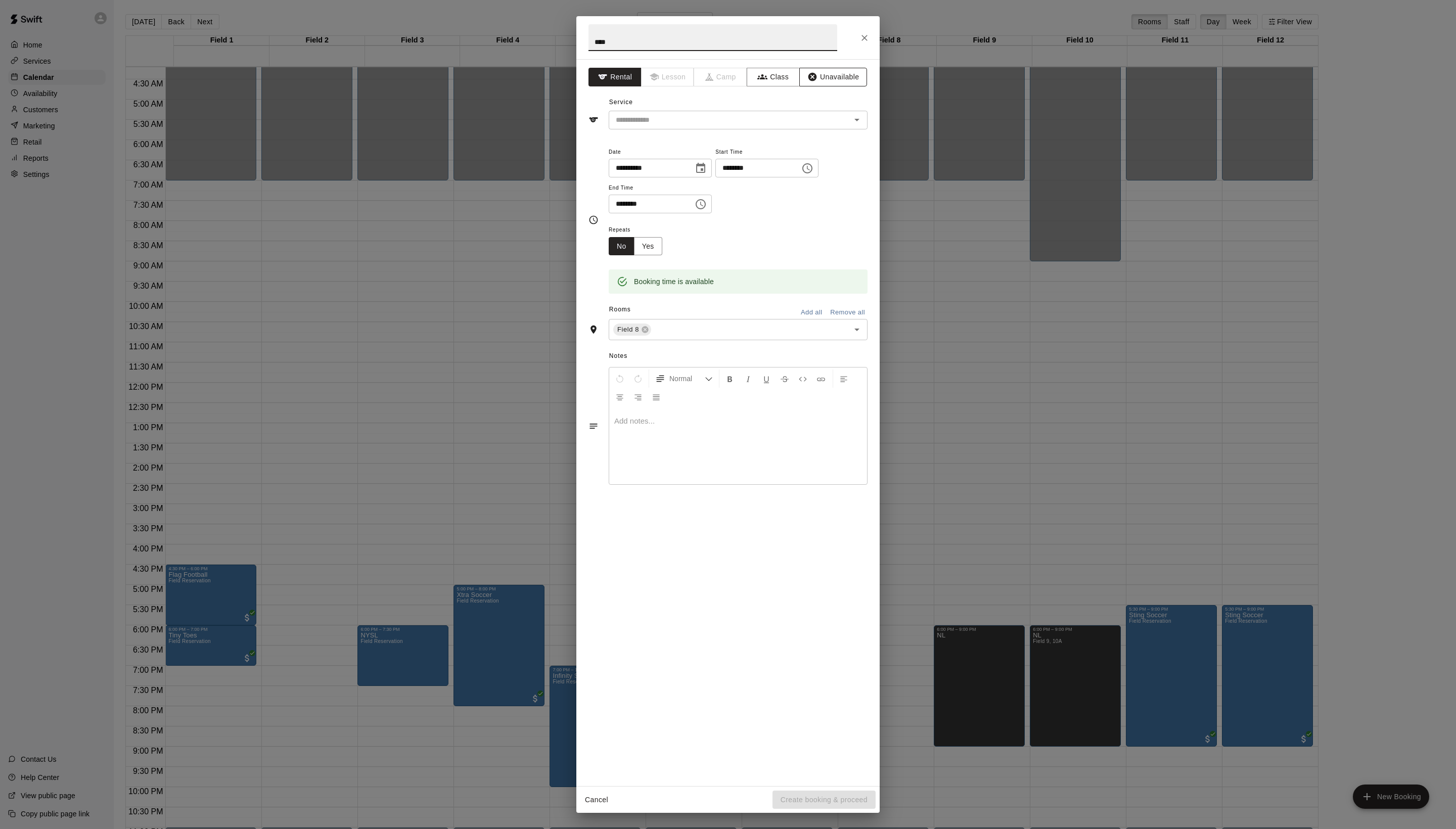
type input "****"
click at [817, 81] on icon "button" at bounding box center [812, 77] width 8 height 8
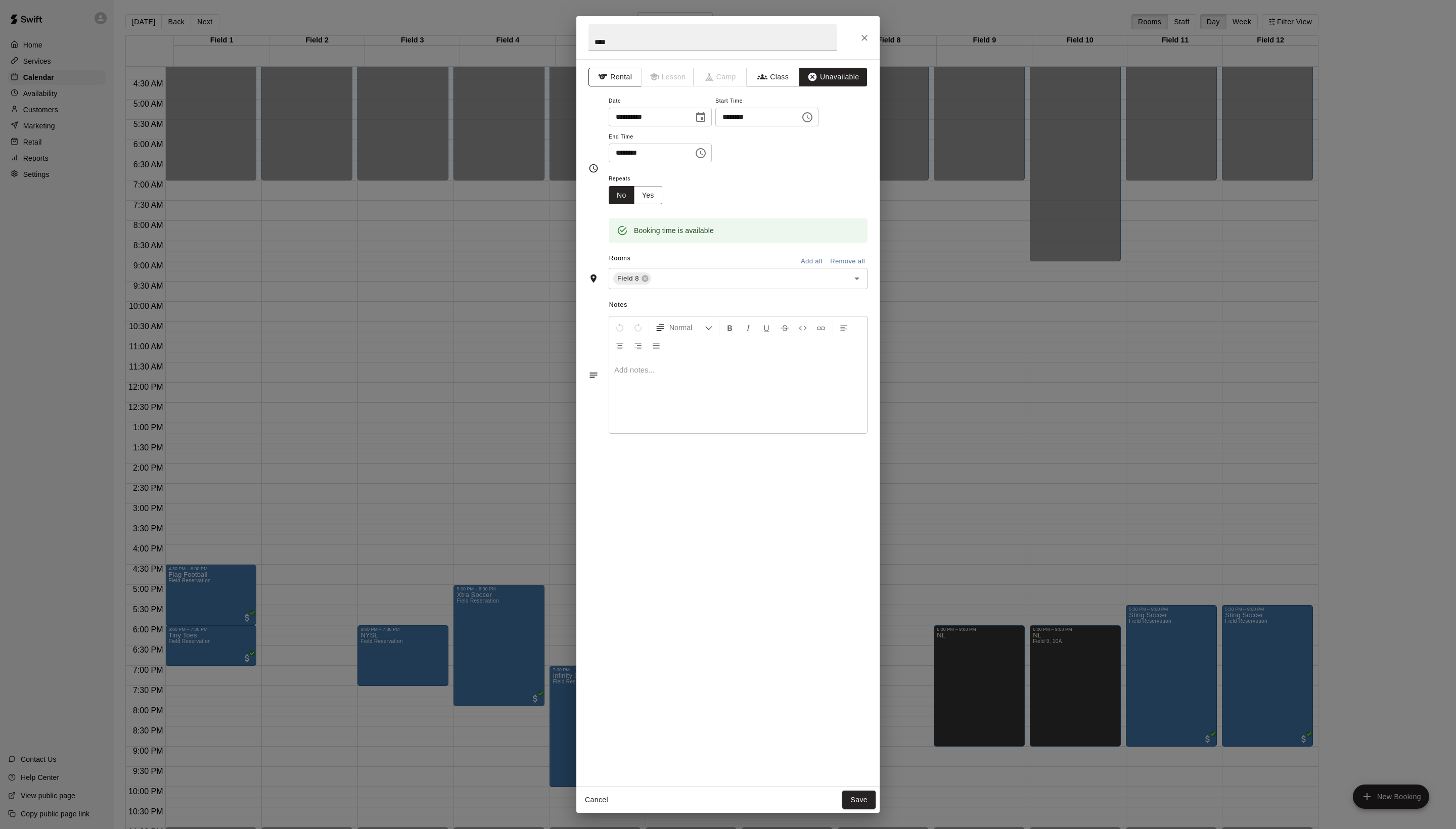
click at [608, 82] on icon "button" at bounding box center [603, 77] width 10 height 10
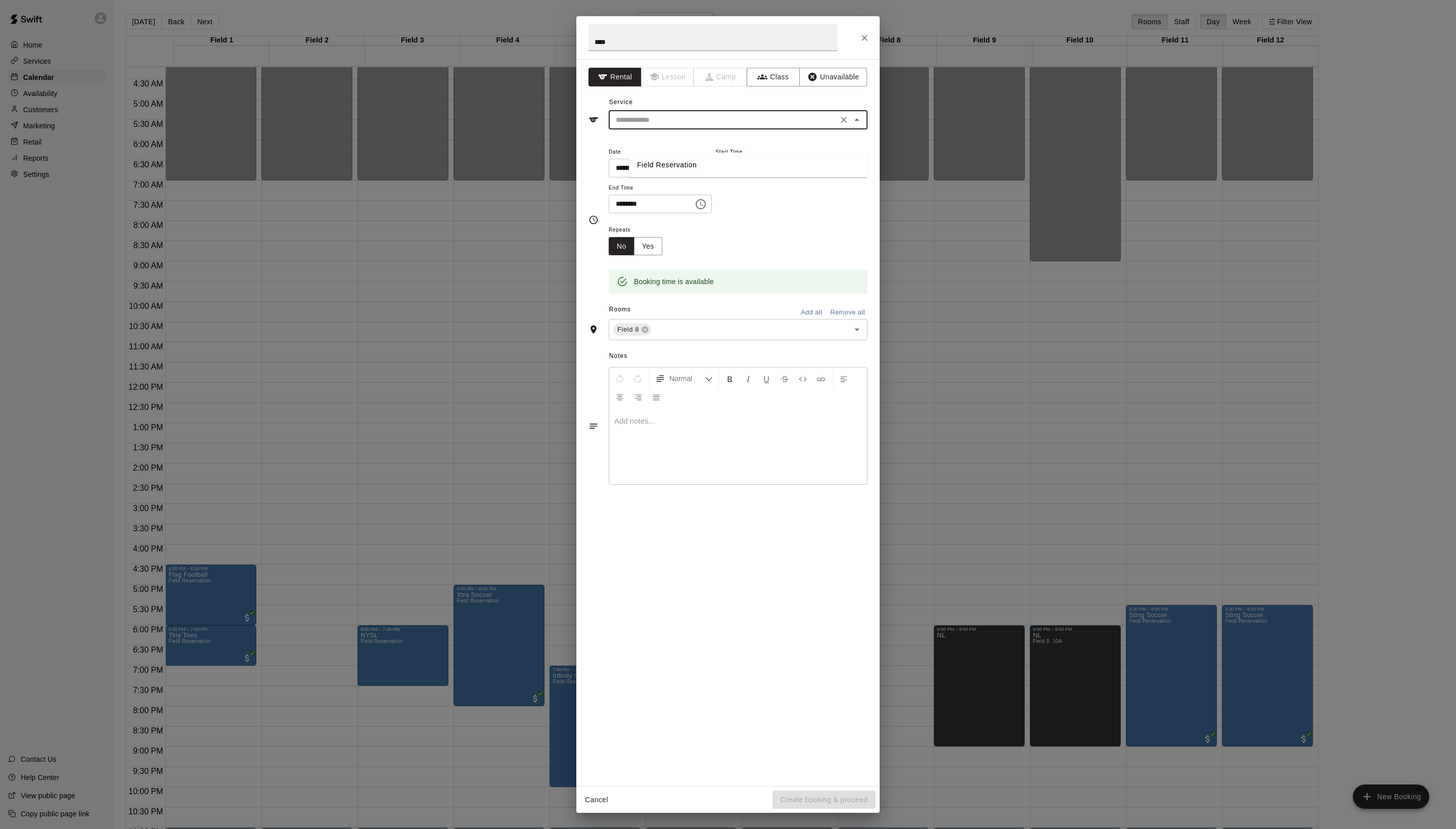
click at [697, 127] on input "text" at bounding box center [723, 120] width 223 height 12
click at [687, 170] on li "Field Reservation" at bounding box center [748, 165] width 239 height 17
type input "**********"
click at [838, 811] on div "Cancel Create booking & proceed" at bounding box center [728, 800] width 304 height 27
click at [838, 801] on button "Create booking & proceed" at bounding box center [824, 800] width 103 height 19
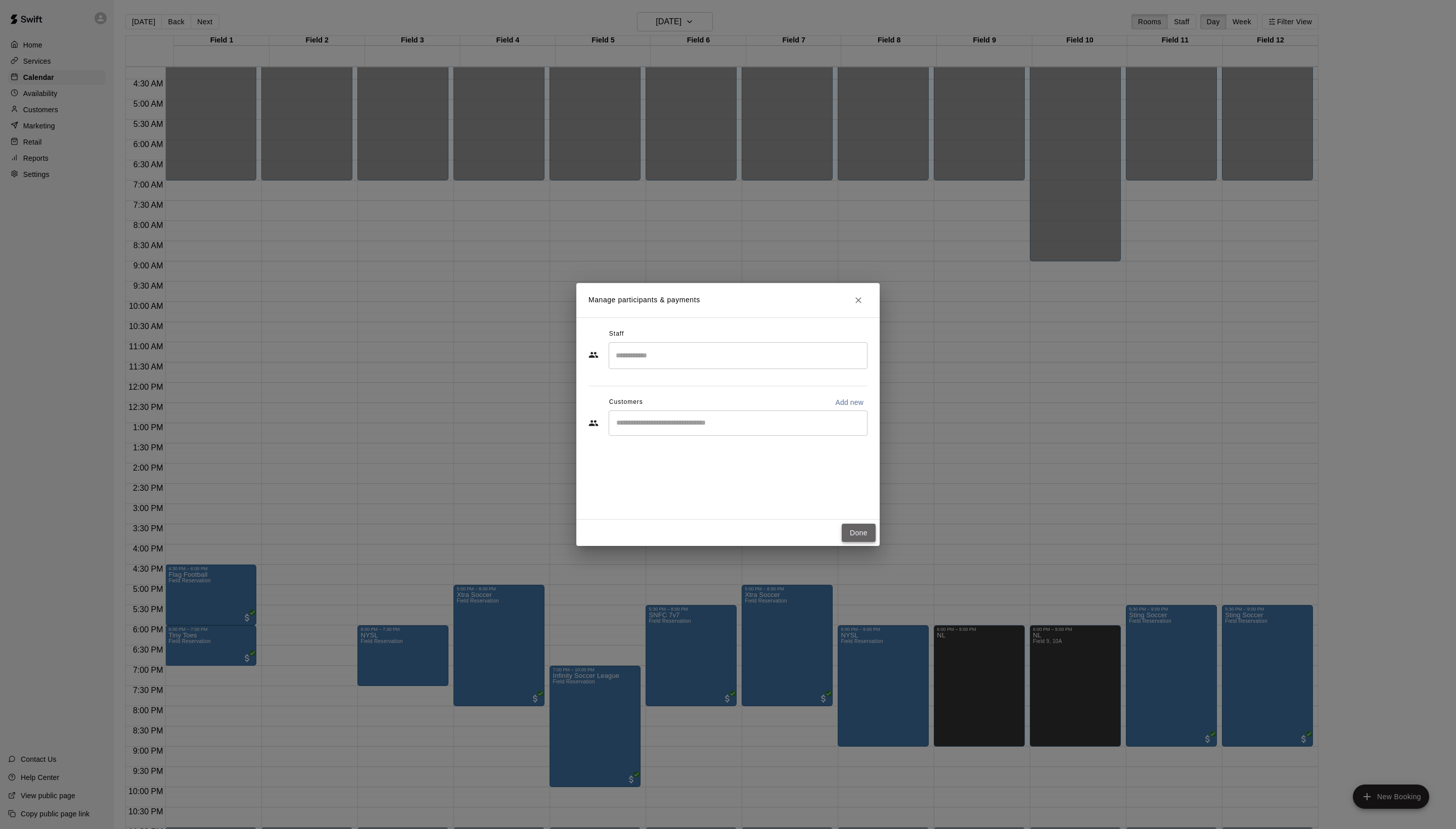
click at [863, 538] on button "Done" at bounding box center [859, 533] width 34 height 19
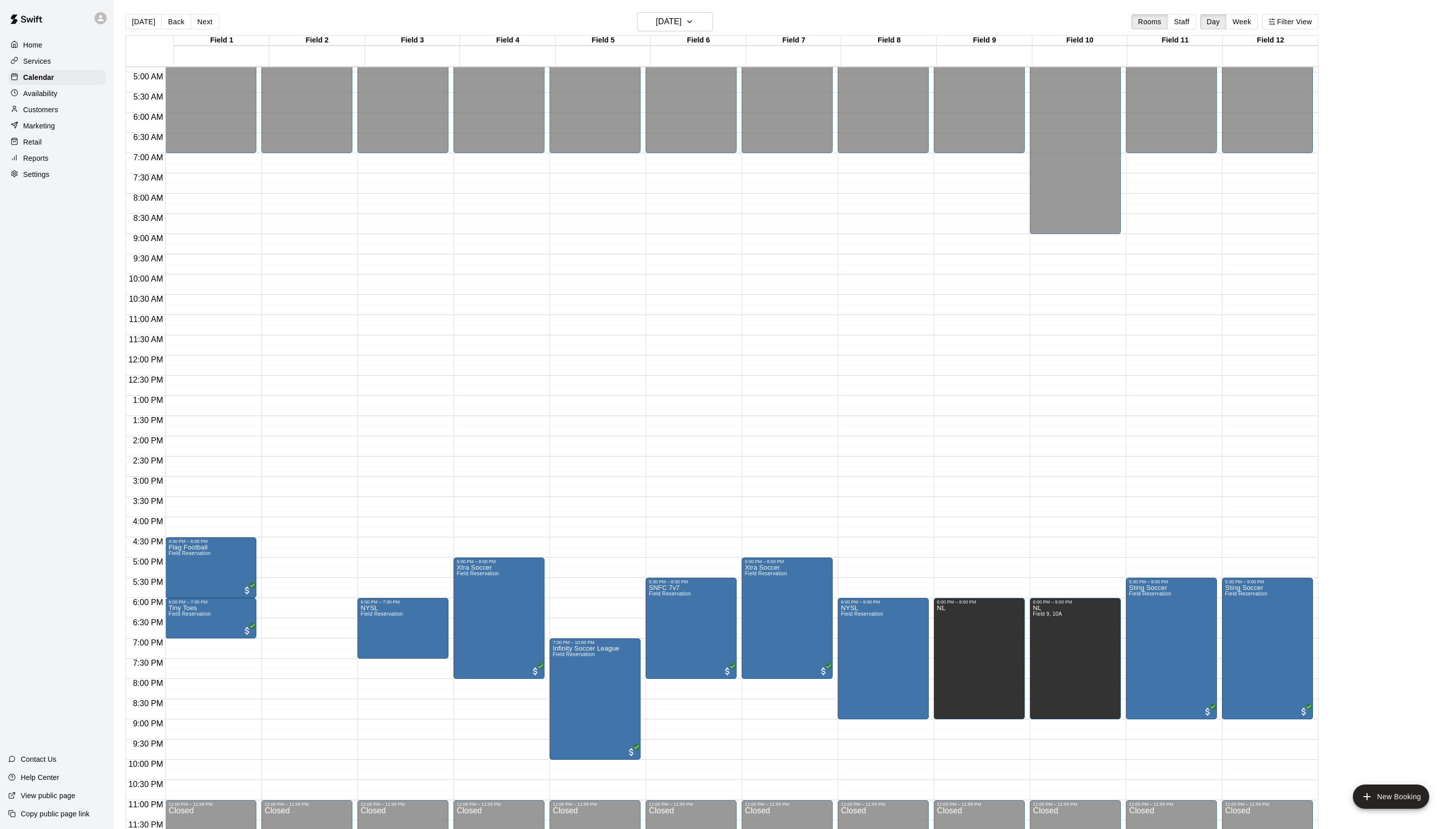
scroll to position [203, 0]
click at [219, 22] on button "Next" at bounding box center [205, 21] width 28 height 15
